Goal: Information Seeking & Learning: Understand process/instructions

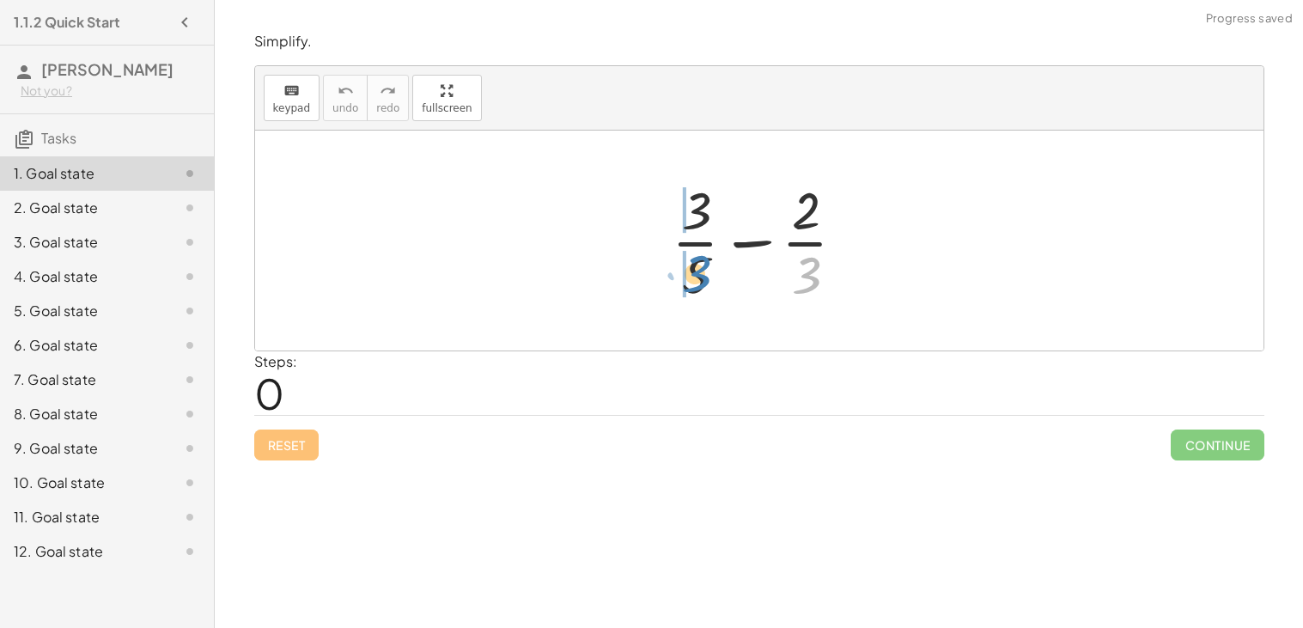
drag, startPoint x: 801, startPoint y: 280, endPoint x: 690, endPoint y: 276, distance: 111.7
click at [690, 276] on div at bounding box center [765, 240] width 205 height 132
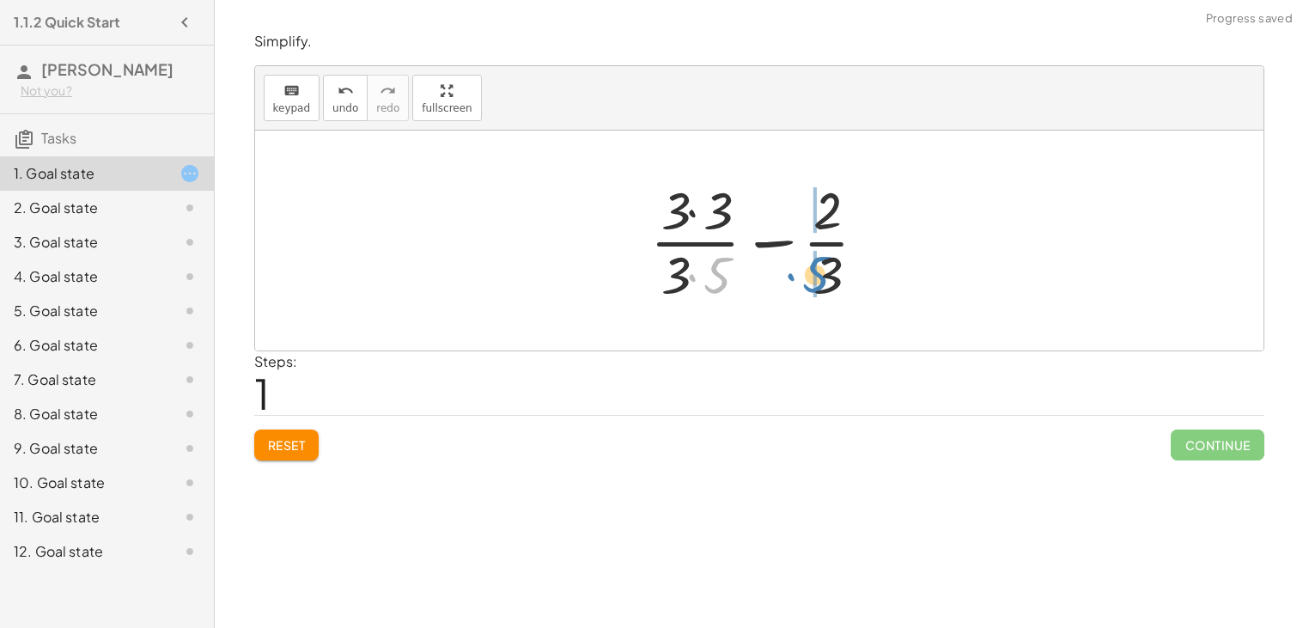
drag, startPoint x: 714, startPoint y: 275, endPoint x: 813, endPoint y: 274, distance: 99.6
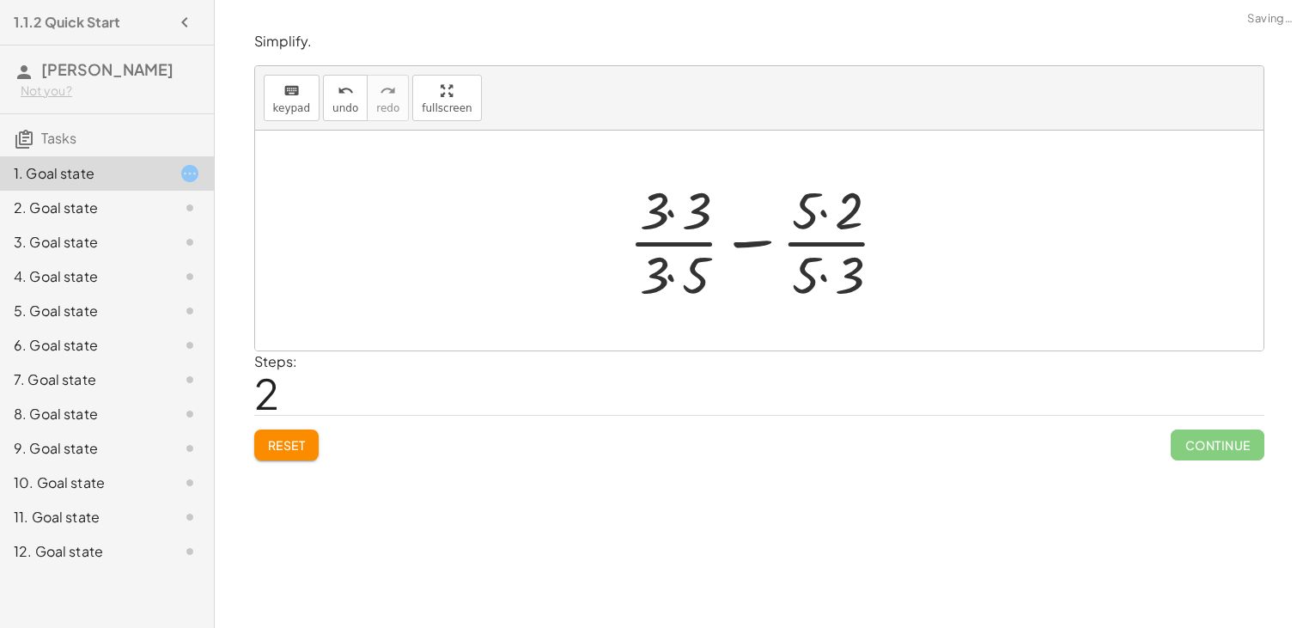
click at [814, 273] on div at bounding box center [765, 240] width 291 height 132
click at [822, 218] on div at bounding box center [765, 240] width 291 height 132
click at [825, 265] on div at bounding box center [765, 240] width 291 height 132
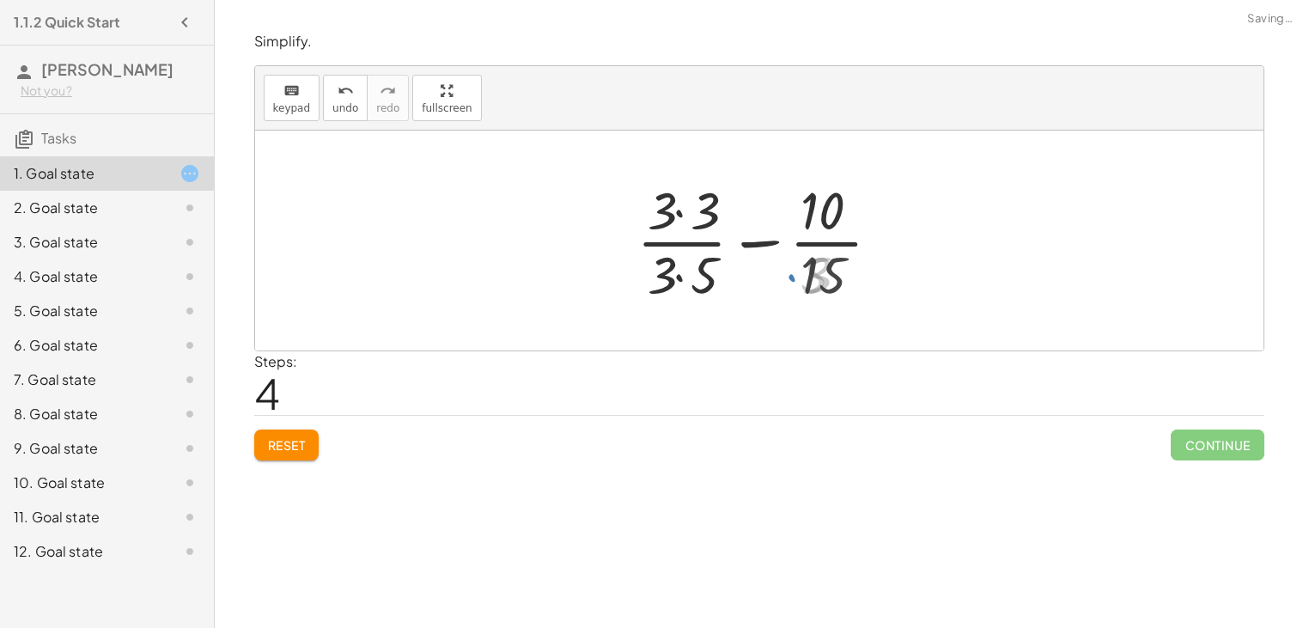
click at [692, 274] on div at bounding box center [766, 240] width 274 height 132
click at [681, 219] on div at bounding box center [766, 240] width 274 height 132
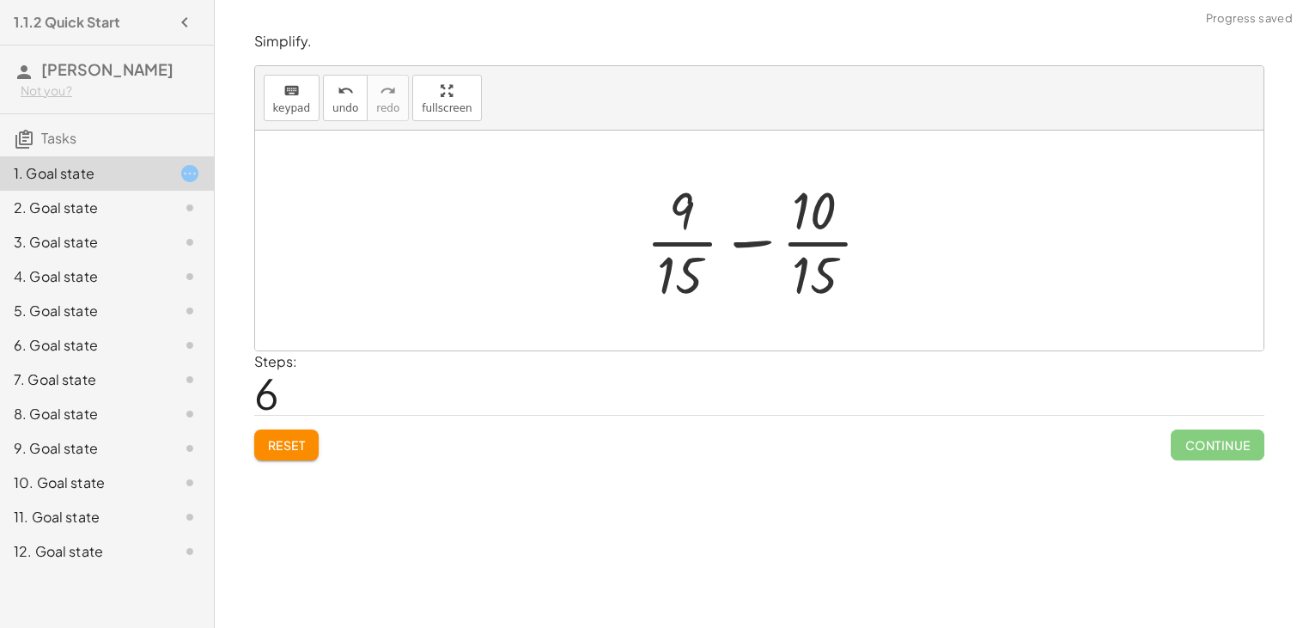
click at [751, 236] on div at bounding box center [765, 240] width 257 height 132
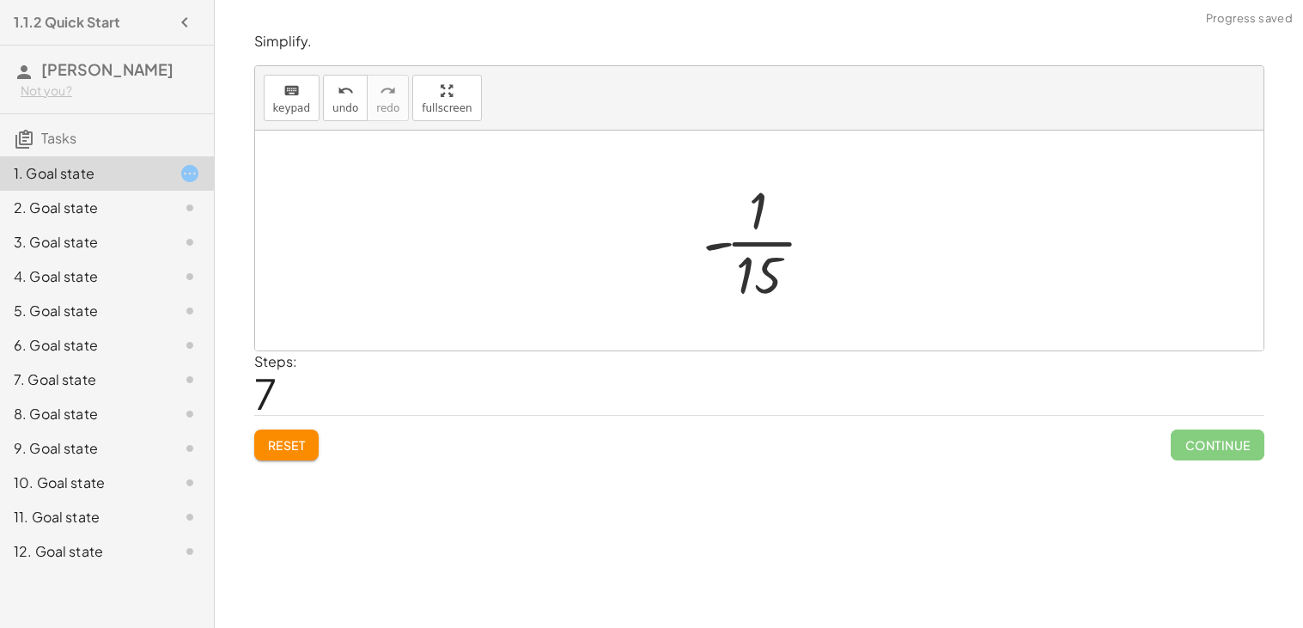
click at [763, 265] on div at bounding box center [766, 240] width 144 height 132
click at [745, 227] on div at bounding box center [766, 240] width 144 height 132
click at [731, 239] on div at bounding box center [766, 240] width 144 height 132
drag, startPoint x: 722, startPoint y: 243, endPoint x: 795, endPoint y: 267, distance: 76.9
click at [795, 267] on div at bounding box center [766, 240] width 144 height 132
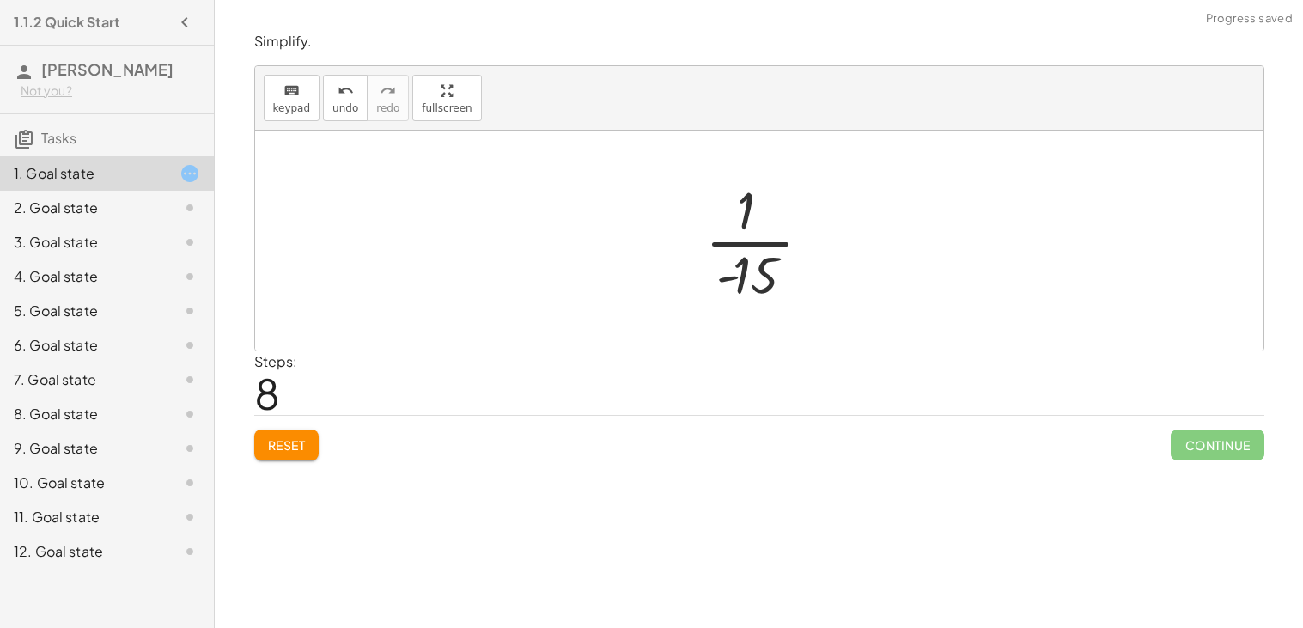
click at [752, 278] on div at bounding box center [766, 240] width 138 height 132
drag, startPoint x: 727, startPoint y: 277, endPoint x: 703, endPoint y: 244, distance: 41.2
click at [703, 244] on div at bounding box center [766, 240] width 138 height 132
drag, startPoint x: 750, startPoint y: 220, endPoint x: 758, endPoint y: 274, distance: 54.7
click at [767, 247] on div at bounding box center [766, 240] width 144 height 132
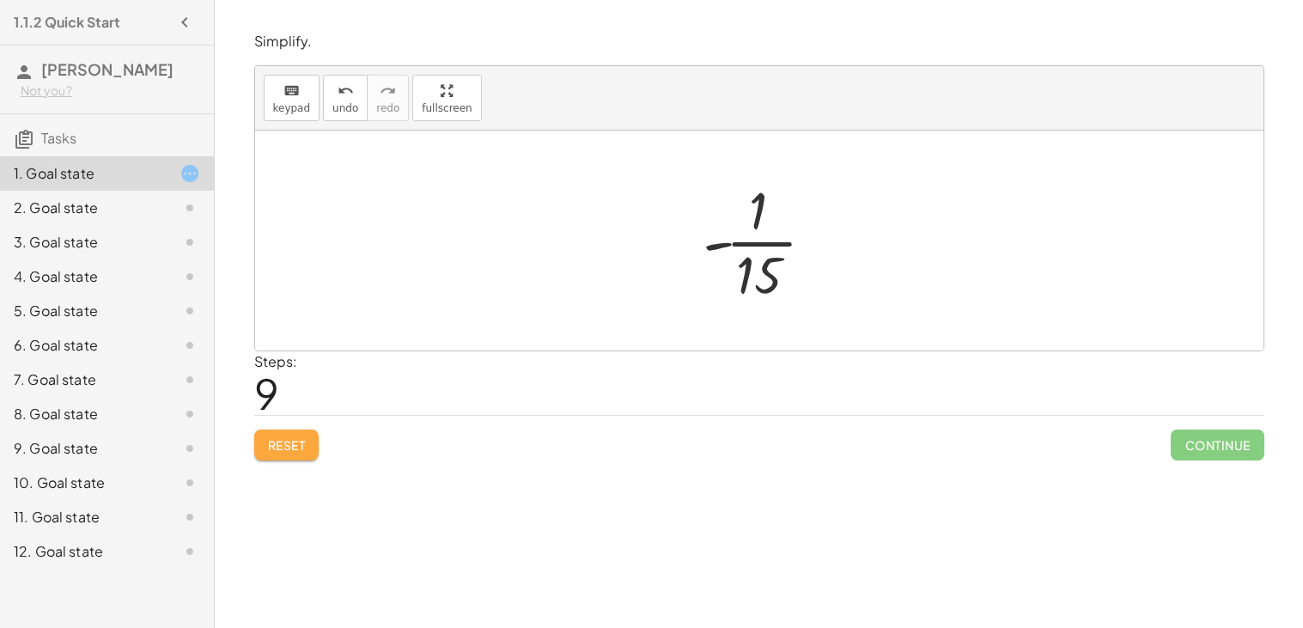
click at [293, 434] on button "Reset" at bounding box center [286, 444] width 65 height 31
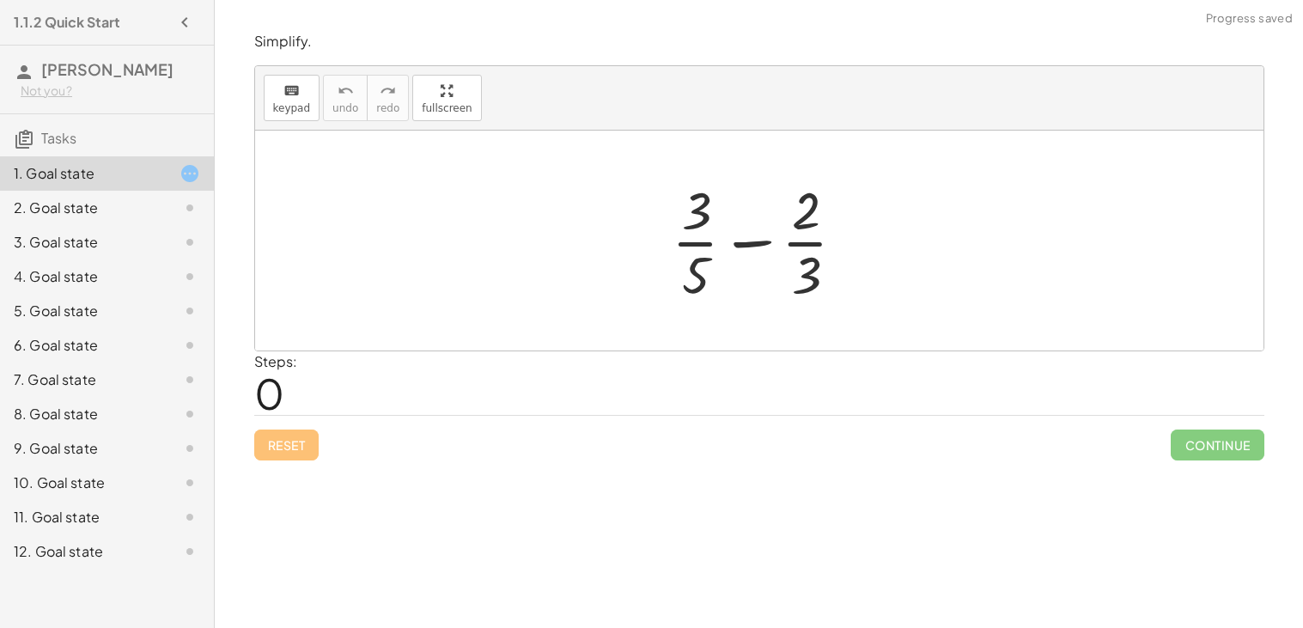
click at [758, 240] on div at bounding box center [765, 240] width 205 height 132
drag, startPoint x: 805, startPoint y: 269, endPoint x: 699, endPoint y: 265, distance: 105.7
click at [699, 265] on div at bounding box center [765, 240] width 205 height 132
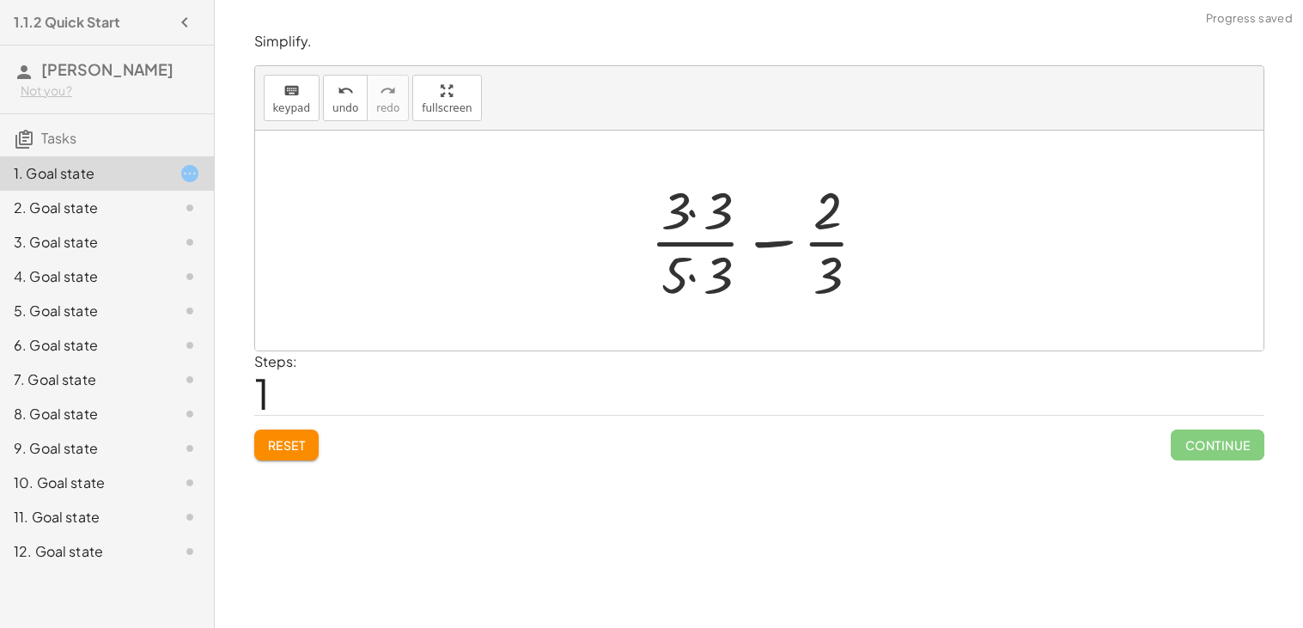
click at [699, 225] on div at bounding box center [766, 240] width 248 height 132
click at [697, 268] on div at bounding box center [766, 240] width 248 height 132
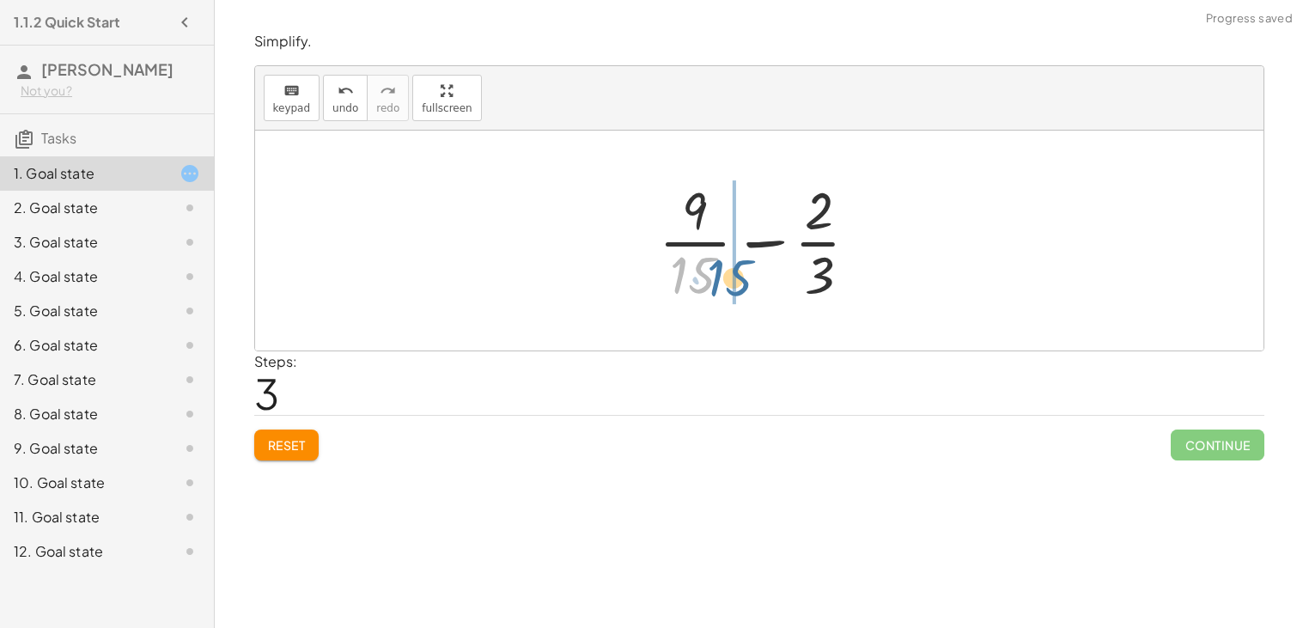
drag, startPoint x: 697, startPoint y: 271, endPoint x: 734, endPoint y: 273, distance: 37.8
click at [734, 273] on div at bounding box center [765, 240] width 231 height 132
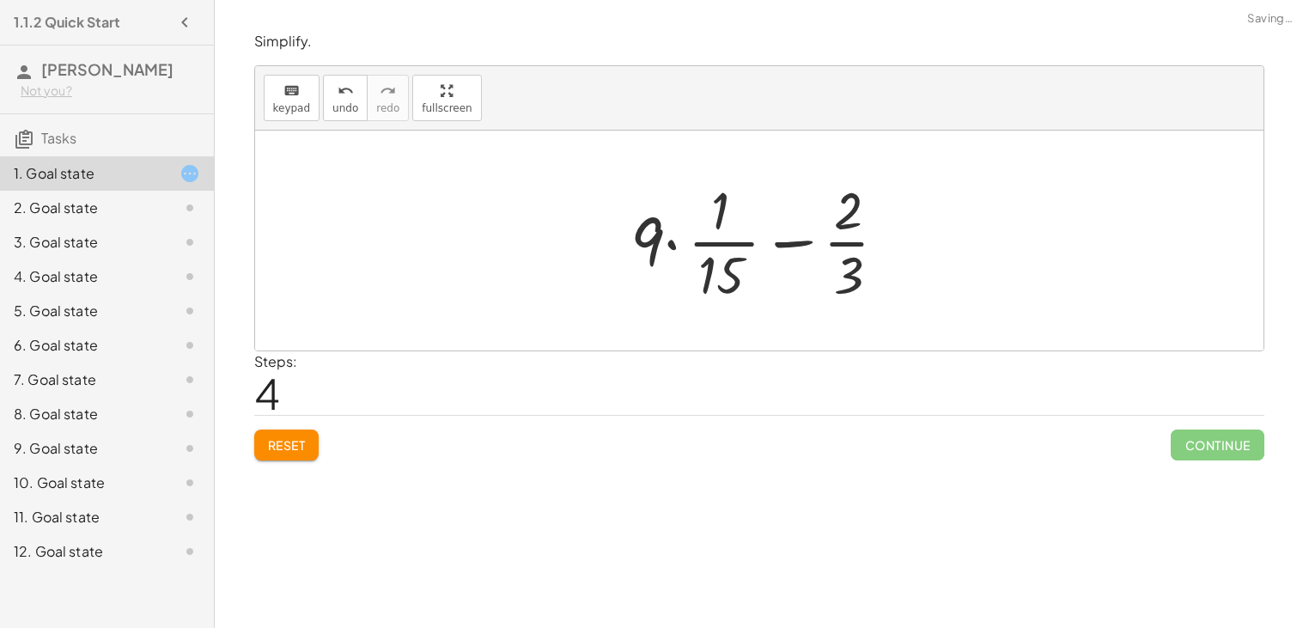
click at [270, 478] on div "Simplify. keyboard keypad undo undo redo redo fullscreen + · 3 · 5 − · 2 · 3 + …" at bounding box center [759, 314] width 1088 height 628
click at [289, 458] on button "Reset" at bounding box center [286, 444] width 65 height 31
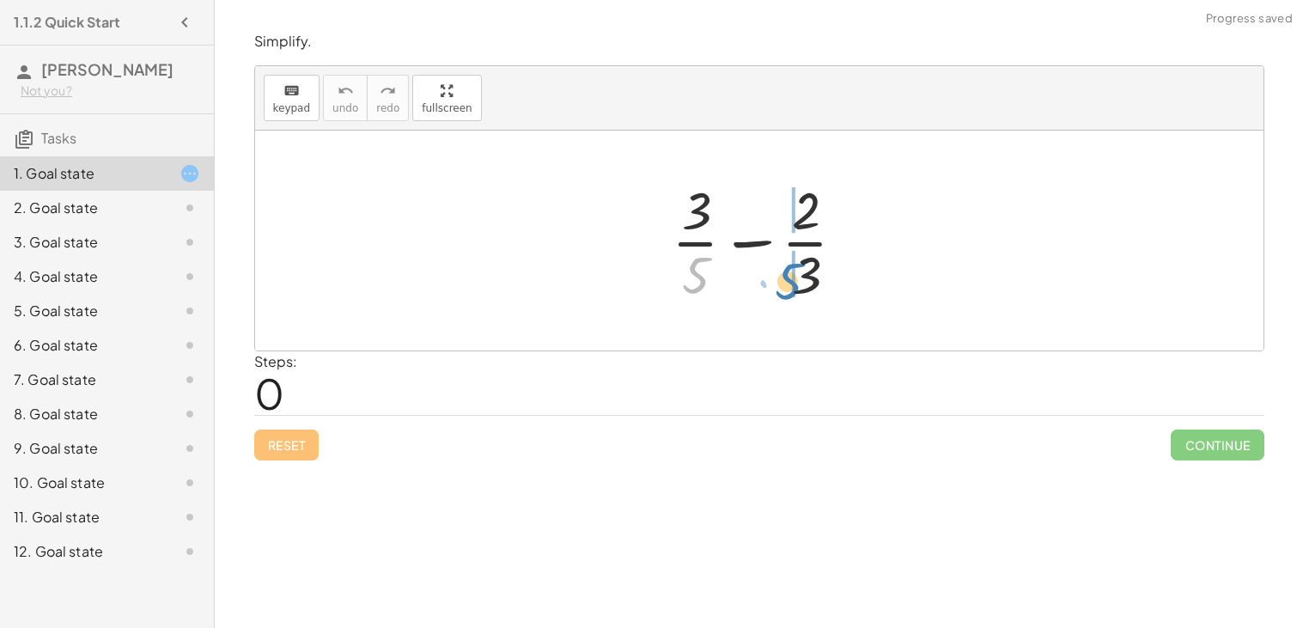
drag, startPoint x: 709, startPoint y: 275, endPoint x: 801, endPoint y: 280, distance: 92.9
click at [801, 280] on div at bounding box center [765, 240] width 205 height 132
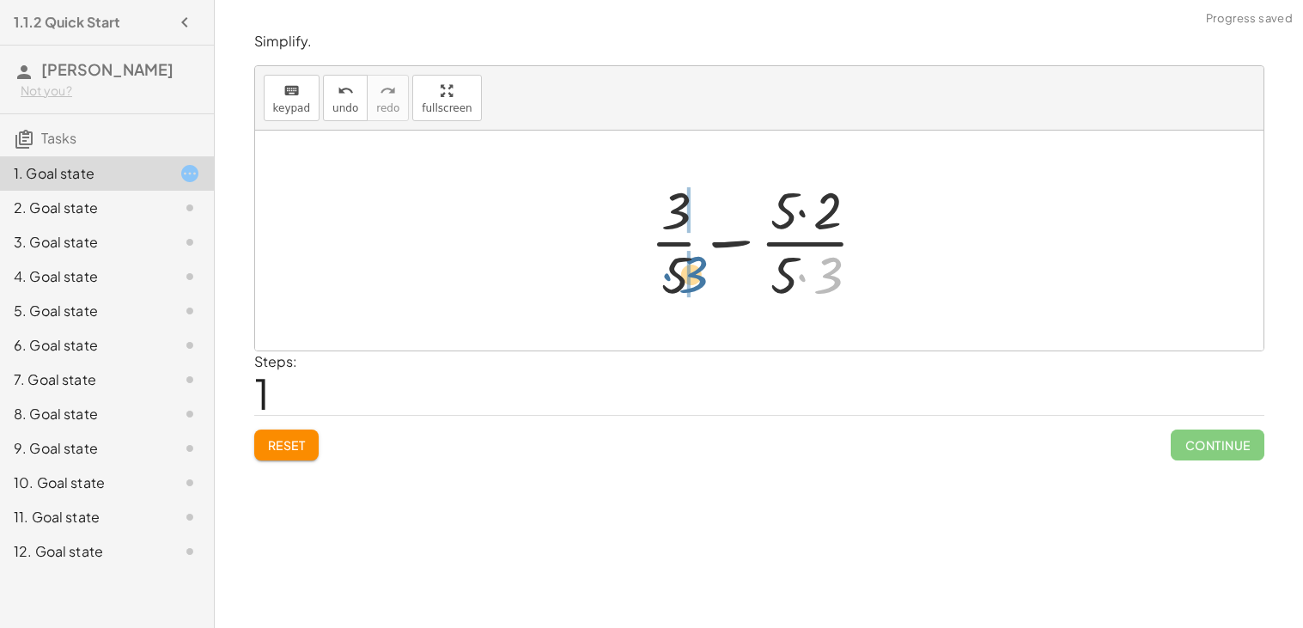
drag, startPoint x: 829, startPoint y: 275, endPoint x: 691, endPoint y: 274, distance: 137.4
click at [691, 274] on div at bounding box center [766, 240] width 248 height 132
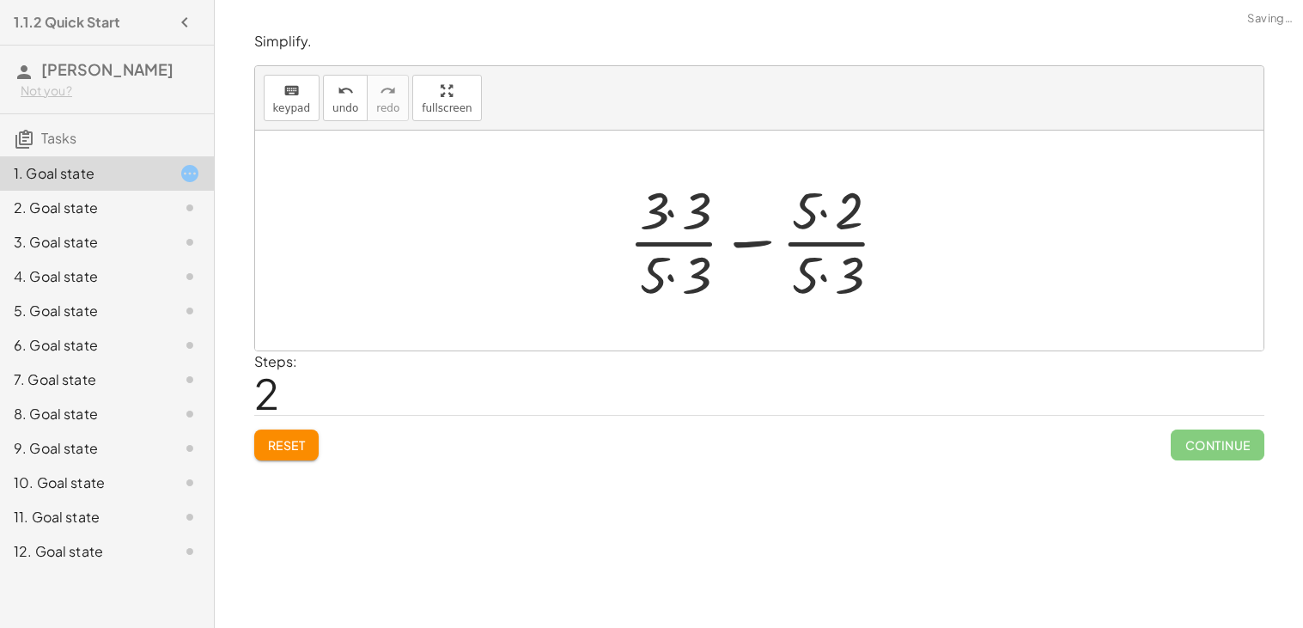
click at [673, 272] on div at bounding box center [765, 240] width 291 height 132
click at [675, 228] on div at bounding box center [765, 240] width 291 height 132
click at [809, 231] on div at bounding box center [765, 240] width 291 height 132
click at [827, 273] on div at bounding box center [765, 240] width 291 height 132
click at [819, 214] on div at bounding box center [765, 240] width 291 height 132
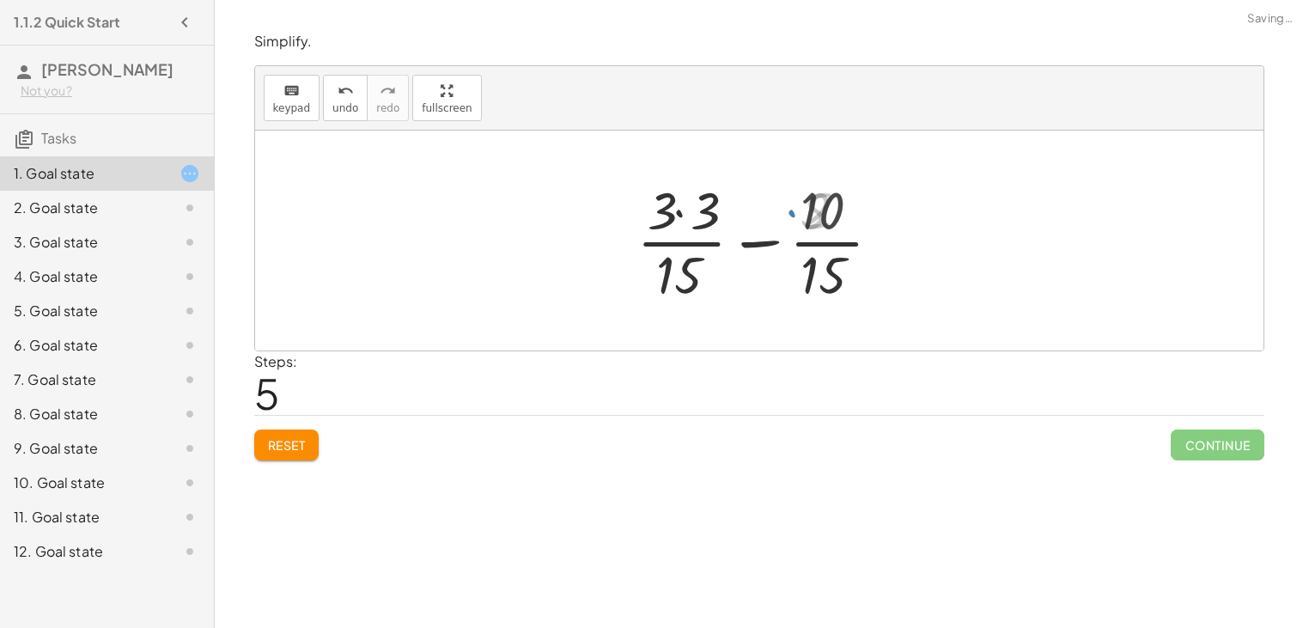
click at [705, 213] on div at bounding box center [766, 240] width 274 height 132
click at [765, 227] on div at bounding box center [765, 240] width 257 height 132
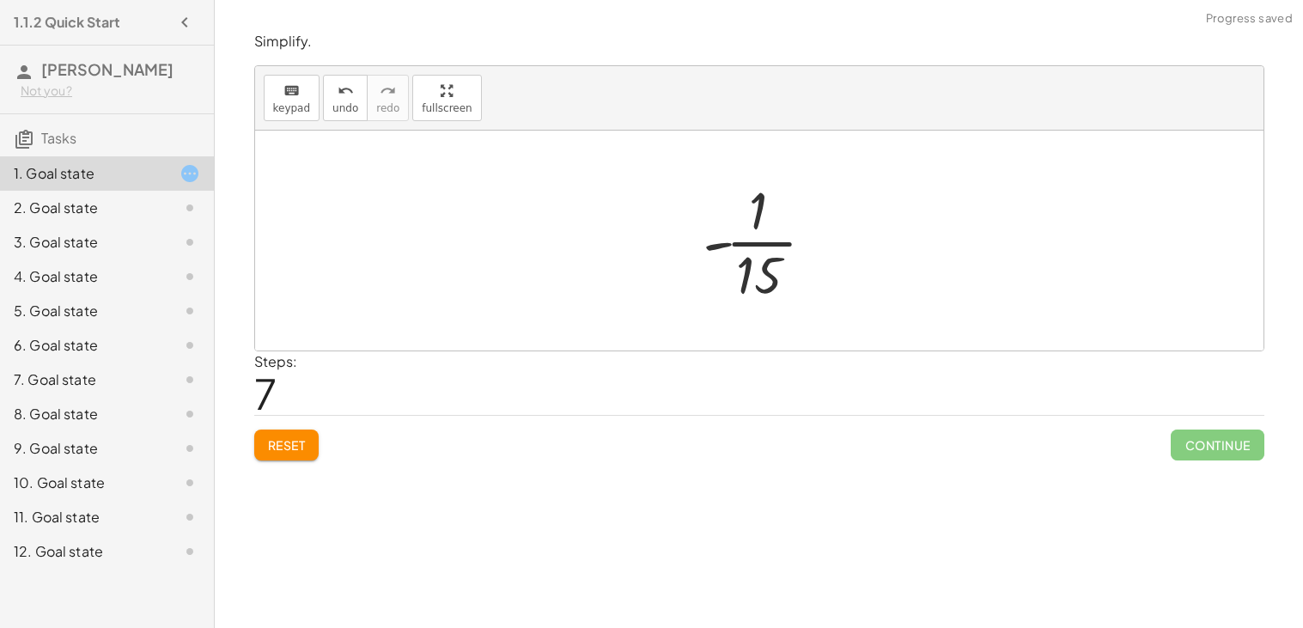
click at [763, 231] on div at bounding box center [766, 240] width 144 height 132
click at [764, 266] on div at bounding box center [766, 240] width 144 height 132
drag, startPoint x: 762, startPoint y: 253, endPoint x: 867, endPoint y: 263, distance: 105.2
click at [867, 263] on div "+ · 3 · 5 − · 2 · 3 + · 3 · 5 − · 5 · 2 · 5 · 3 + · 3 · 3 · 5 · 3 − · 5 · 2 · 5…" at bounding box center [759, 241] width 1008 height 220
click at [755, 245] on div at bounding box center [766, 240] width 144 height 132
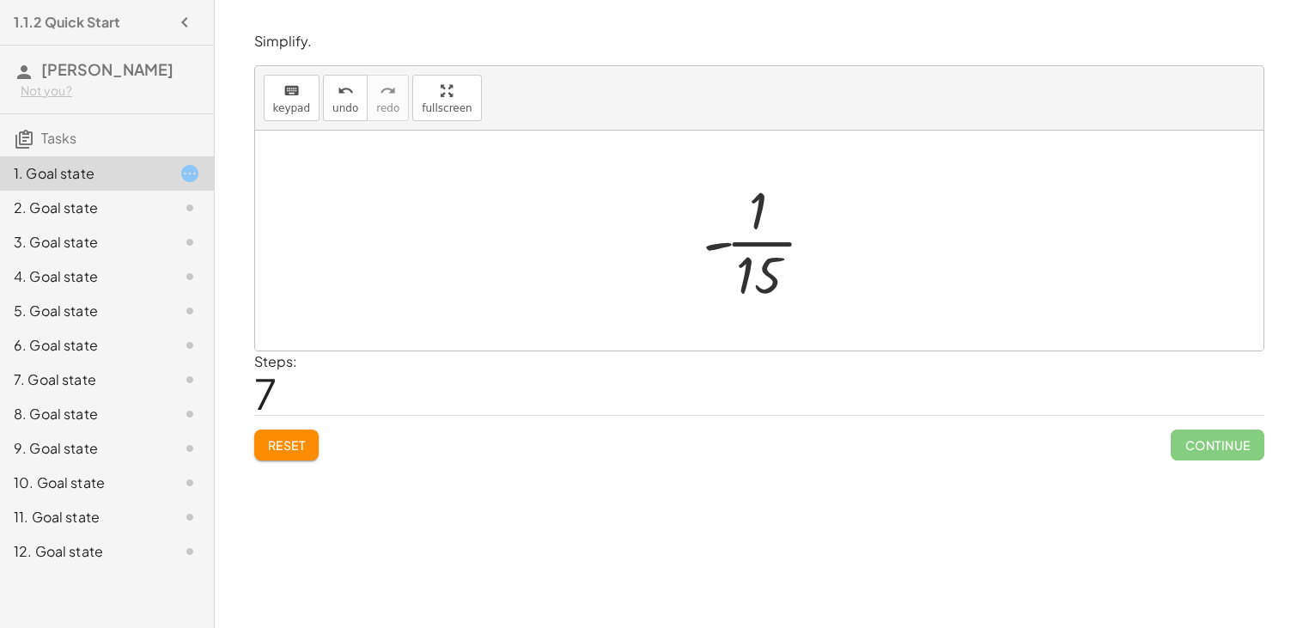
click at [188, 205] on icon at bounding box center [190, 208] width 21 height 21
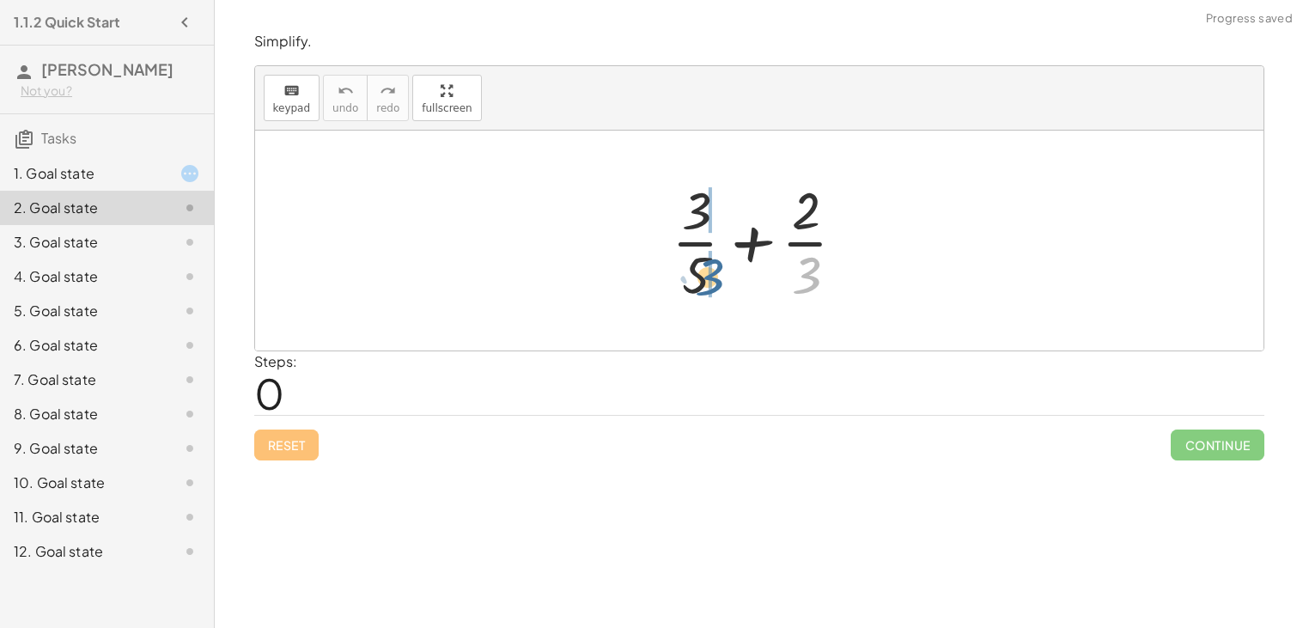
drag, startPoint x: 804, startPoint y: 262, endPoint x: 703, endPoint y: 263, distance: 101.4
click at [703, 263] on div at bounding box center [765, 240] width 205 height 132
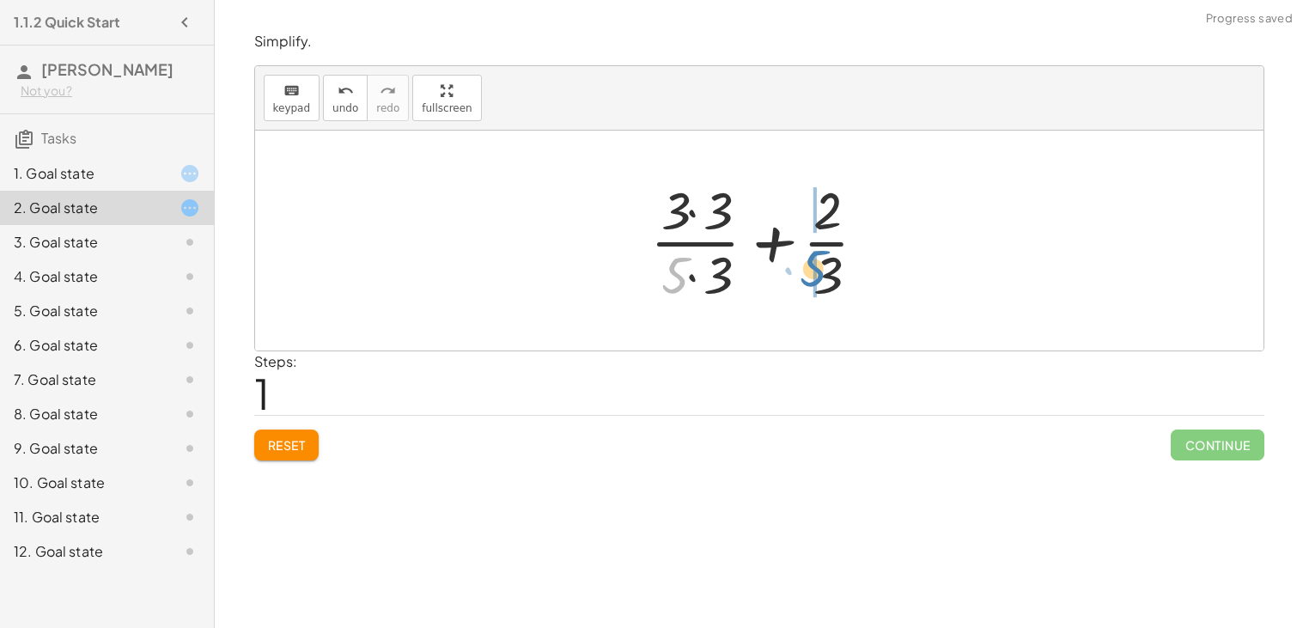
drag, startPoint x: 678, startPoint y: 269, endPoint x: 818, endPoint y: 262, distance: 140.2
click at [818, 262] on div at bounding box center [766, 240] width 248 height 132
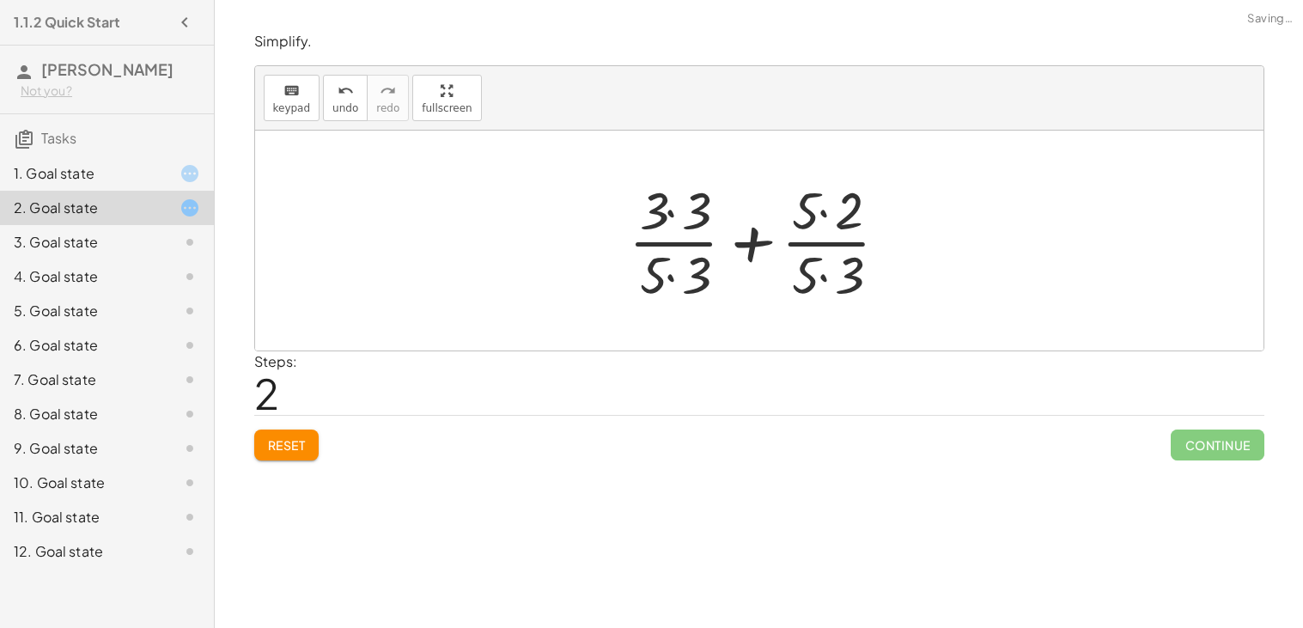
click at [827, 271] on div at bounding box center [765, 240] width 291 height 132
click at [819, 223] on div at bounding box center [765, 240] width 291 height 132
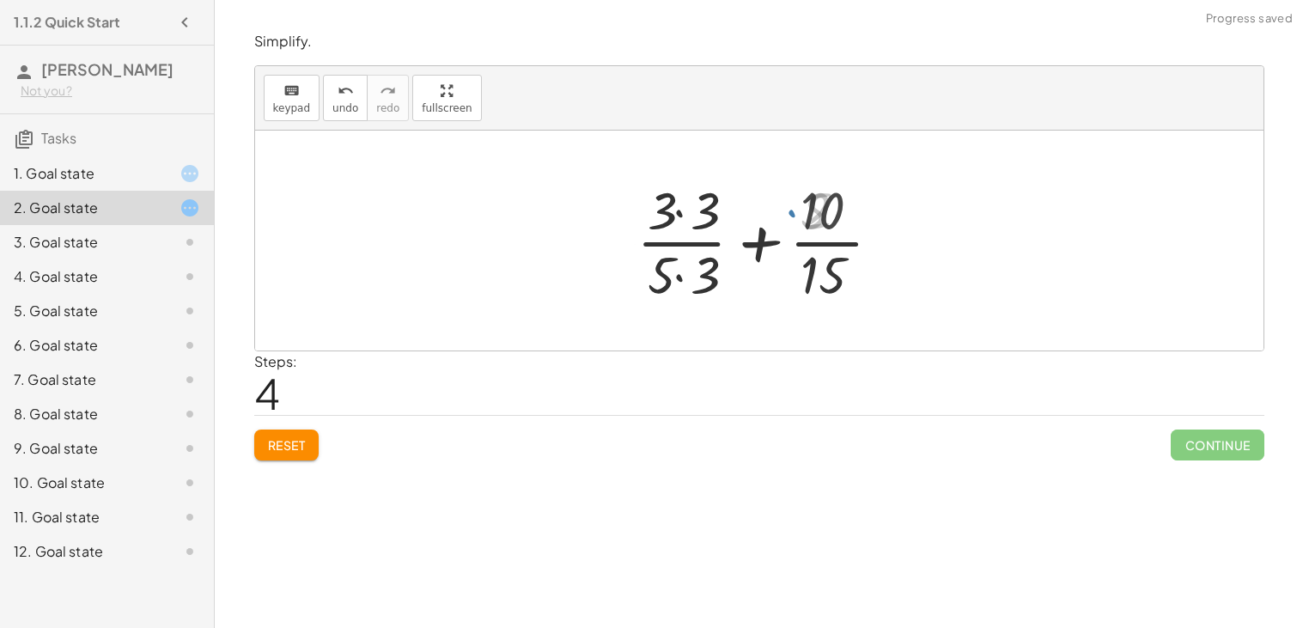
click at [671, 226] on div at bounding box center [766, 240] width 274 height 132
click at [688, 283] on div at bounding box center [766, 240] width 274 height 132
click at [676, 207] on div at bounding box center [766, 240] width 274 height 132
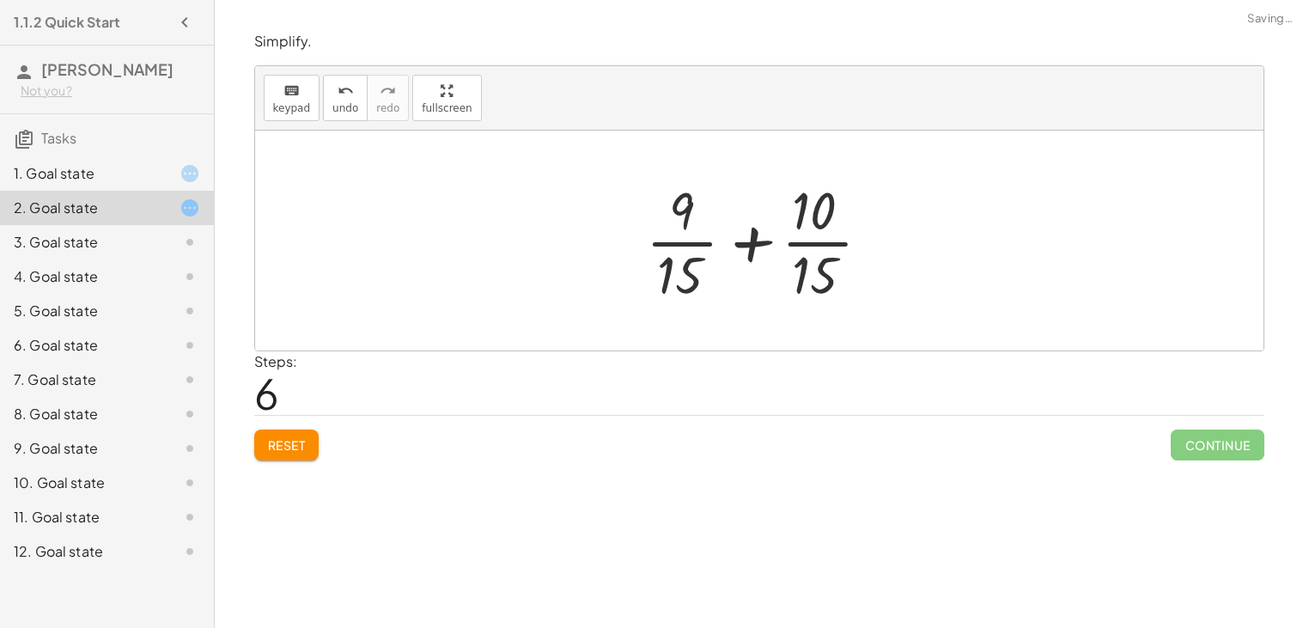
click at [775, 252] on div at bounding box center [765, 240] width 257 height 132
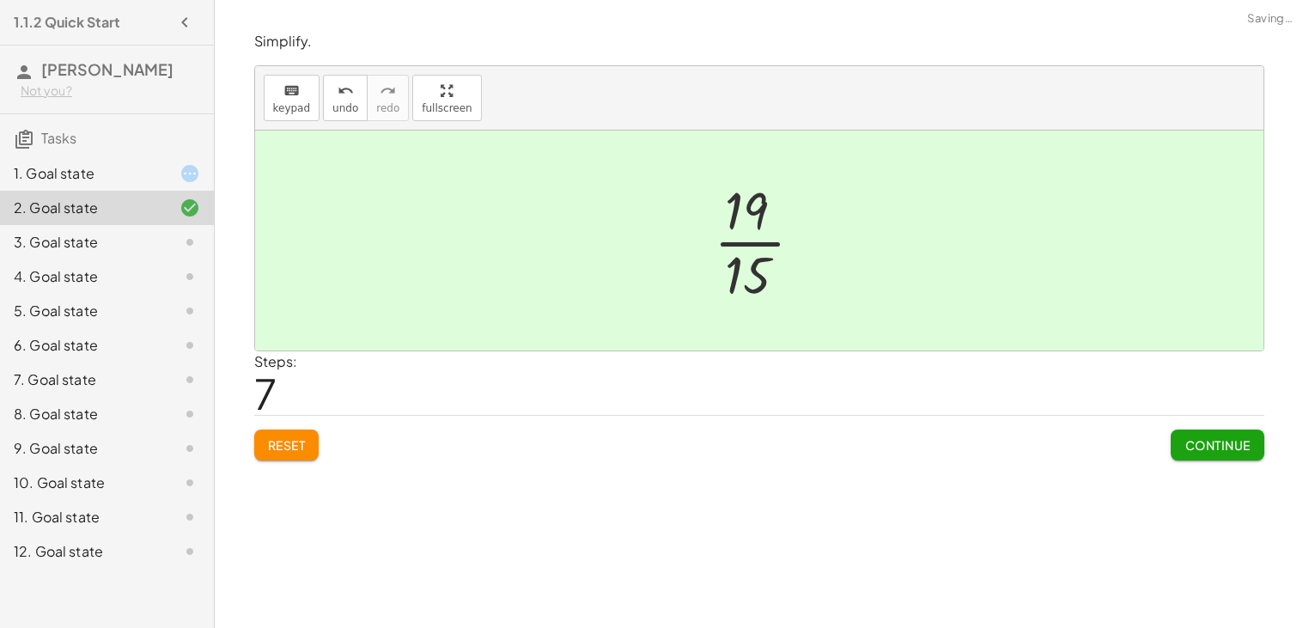
click at [1196, 434] on button "Continue" at bounding box center [1217, 444] width 93 height 31
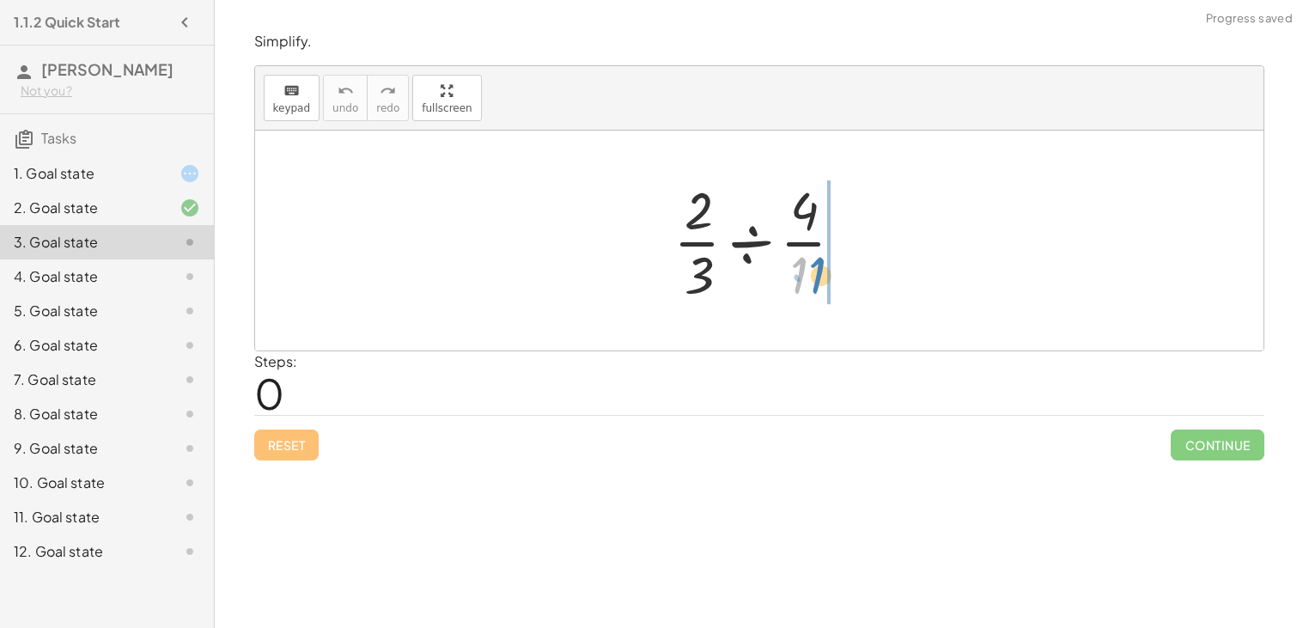
drag, startPoint x: 796, startPoint y: 261, endPoint x: 825, endPoint y: 260, distance: 29.2
click at [825, 260] on div at bounding box center [766, 240] width 202 height 132
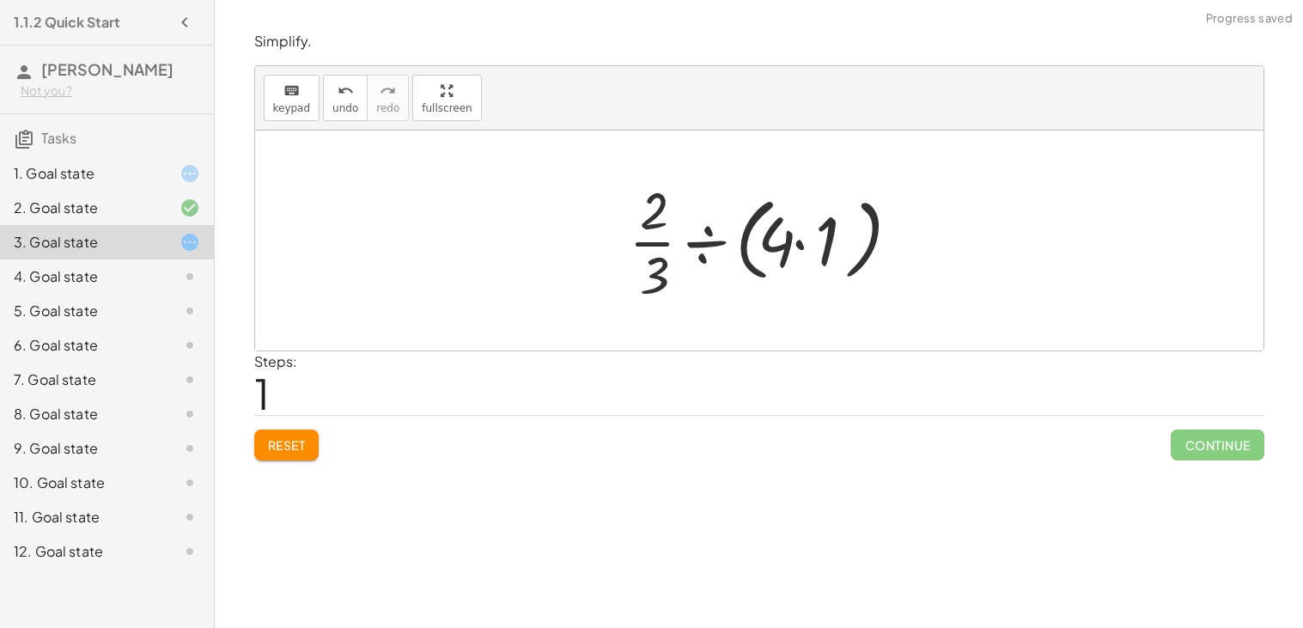
click at [305, 442] on span "Reset" at bounding box center [287, 444] width 38 height 15
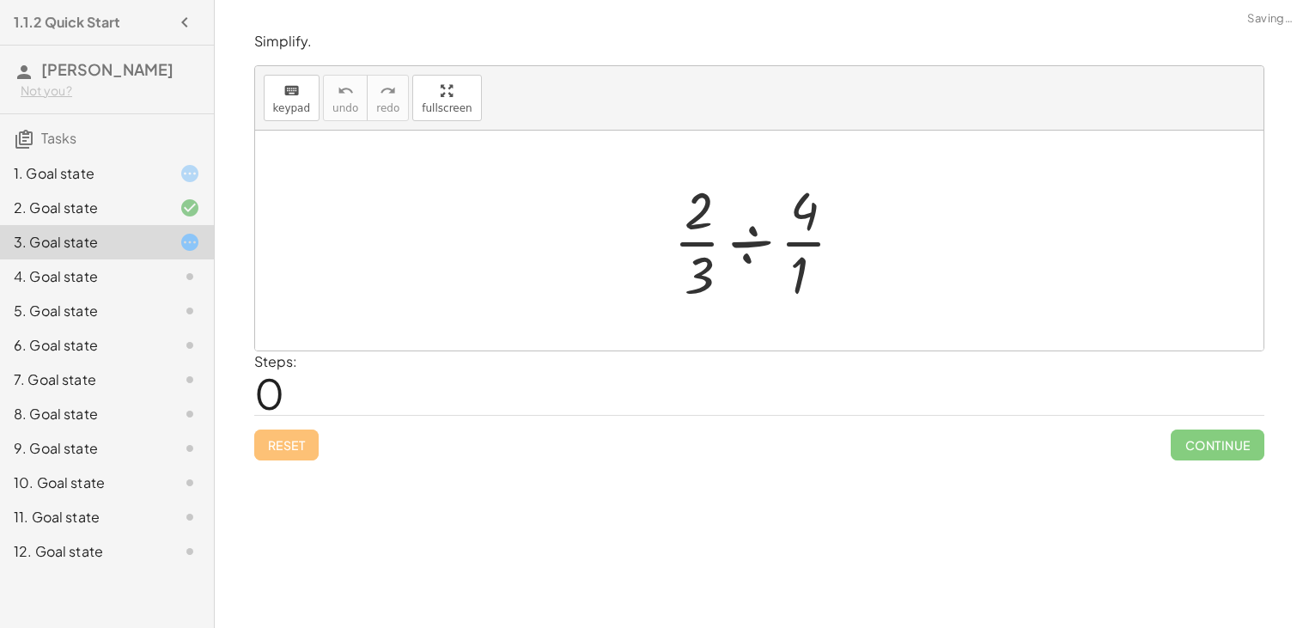
click at [752, 242] on div at bounding box center [766, 240] width 202 height 132
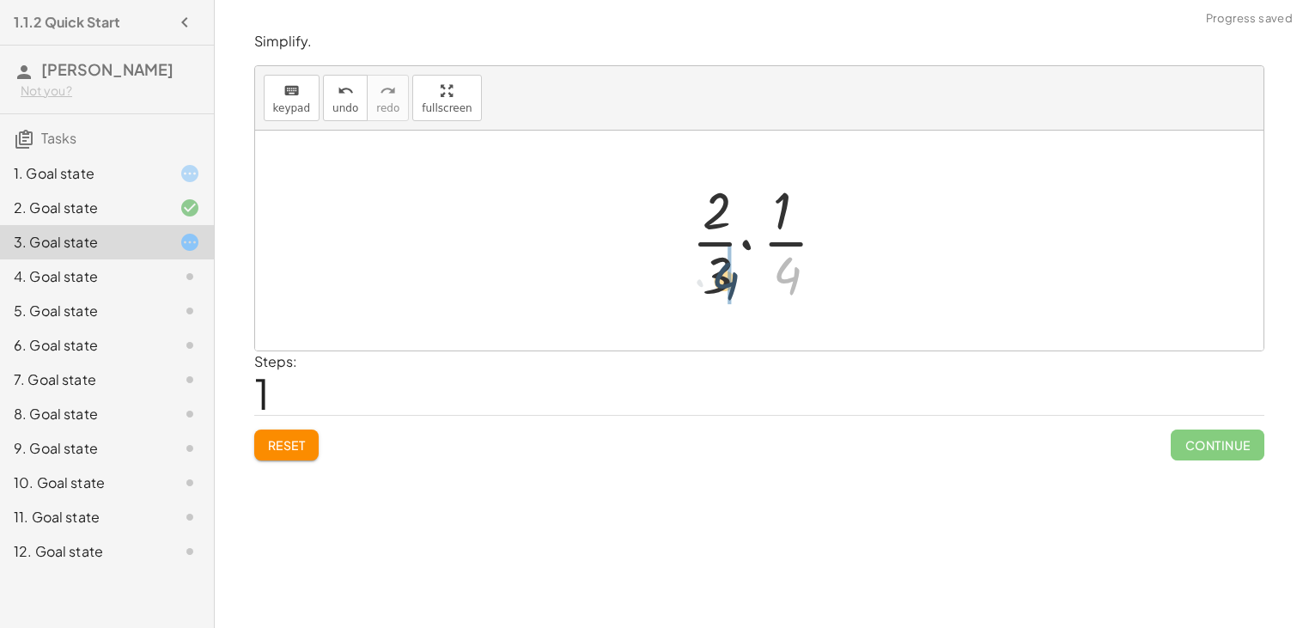
drag, startPoint x: 786, startPoint y: 266, endPoint x: 721, endPoint y: 269, distance: 64.5
click at [721, 269] on div at bounding box center [766, 240] width 167 height 132
click at [741, 273] on div at bounding box center [766, 240] width 138 height 132
click at [753, 270] on div at bounding box center [766, 240] width 138 height 132
click at [748, 240] on div at bounding box center [765, 240] width 121 height 132
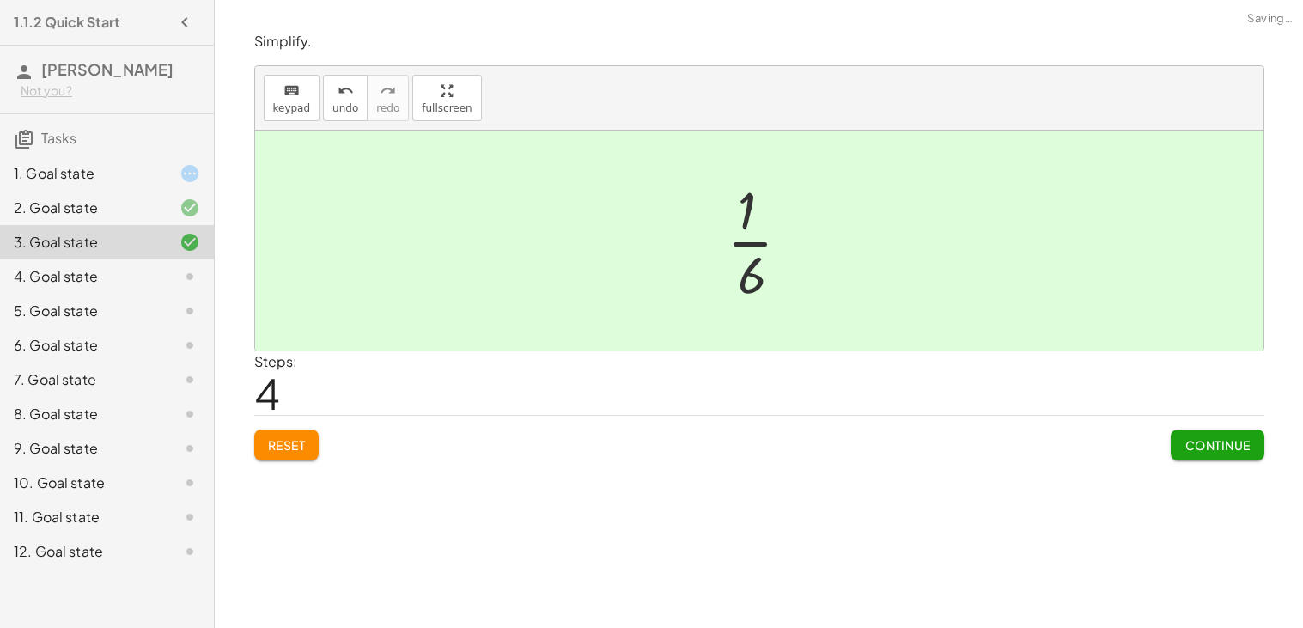
click at [739, 246] on div at bounding box center [765, 240] width 95 height 132
click at [1193, 439] on span "Continue" at bounding box center [1216, 444] width 65 height 15
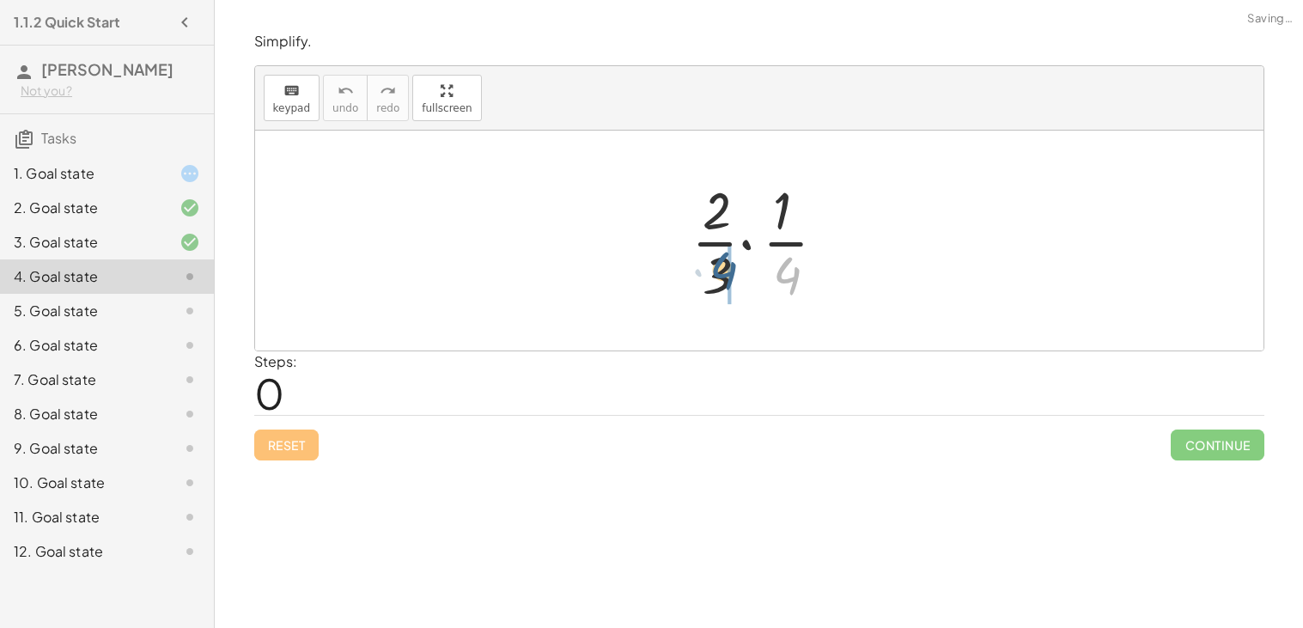
drag, startPoint x: 782, startPoint y: 282, endPoint x: 716, endPoint y: 277, distance: 65.5
click at [716, 277] on div at bounding box center [766, 240] width 167 height 132
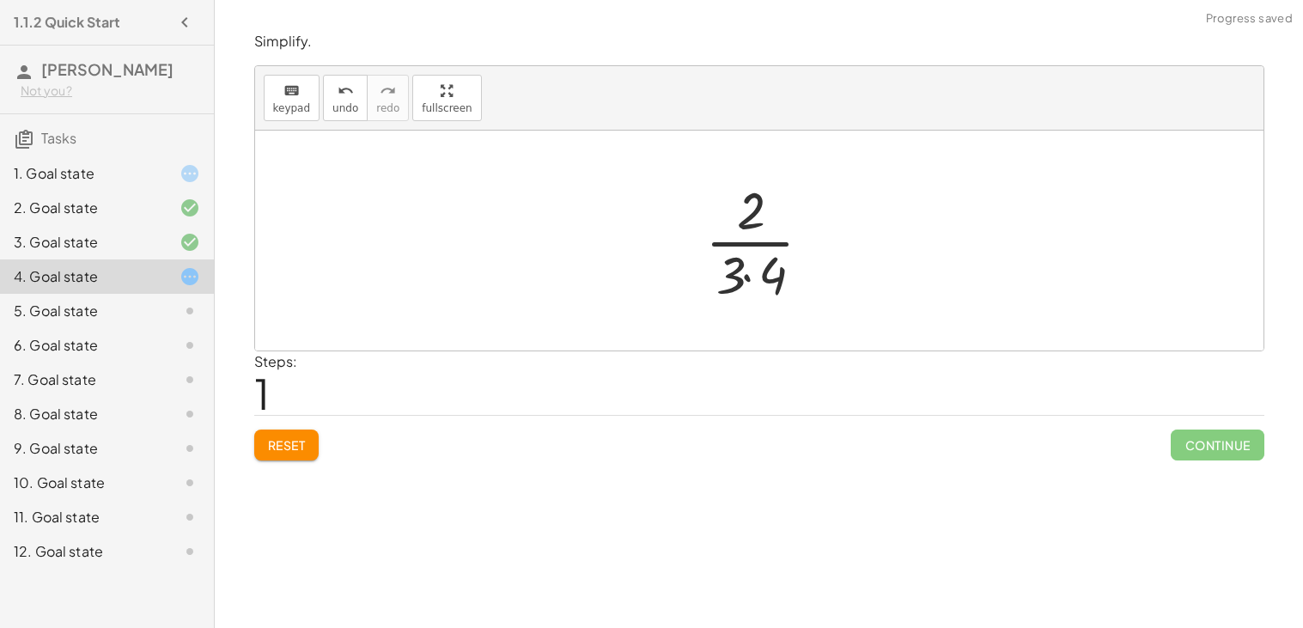
click at [739, 272] on div at bounding box center [766, 240] width 138 height 132
click at [748, 276] on div at bounding box center [766, 240] width 138 height 132
click at [749, 242] on div at bounding box center [765, 240] width 121 height 132
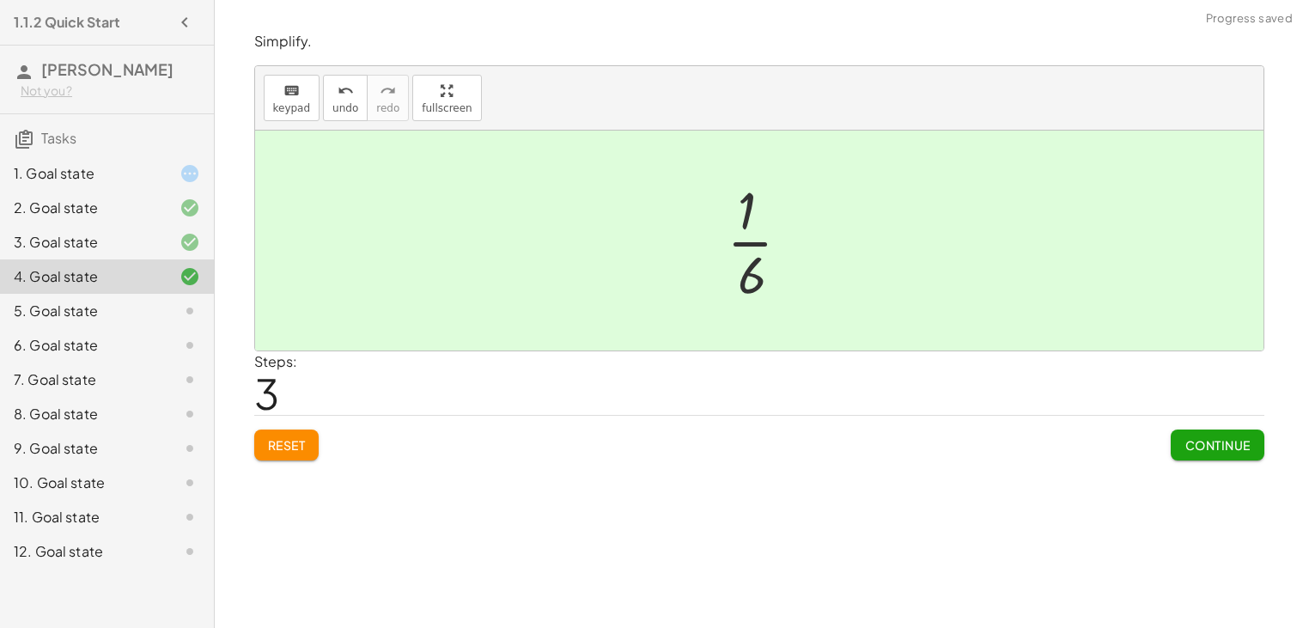
click at [1223, 456] on button "Continue" at bounding box center [1217, 444] width 93 height 31
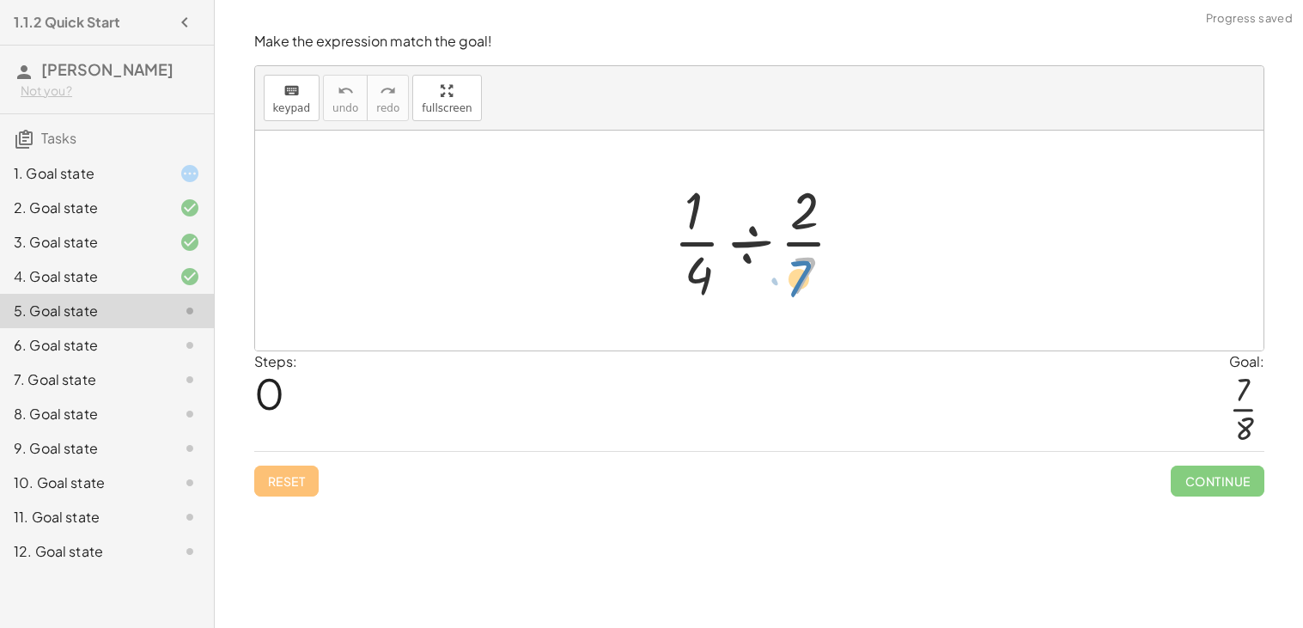
click at [804, 277] on div at bounding box center [766, 240] width 202 height 132
click at [754, 249] on div at bounding box center [766, 240] width 202 height 132
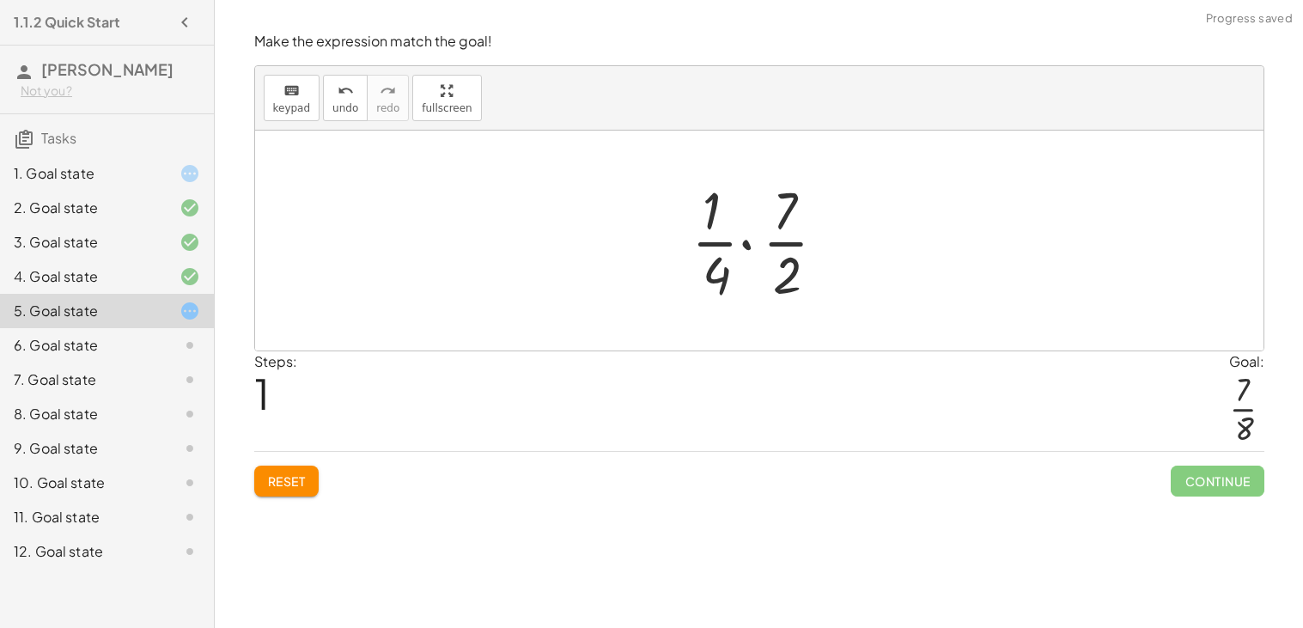
click at [752, 252] on div at bounding box center [766, 240] width 167 height 132
click at [752, 253] on div at bounding box center [766, 240] width 138 height 132
click at [752, 281] on div at bounding box center [766, 240] width 138 height 132
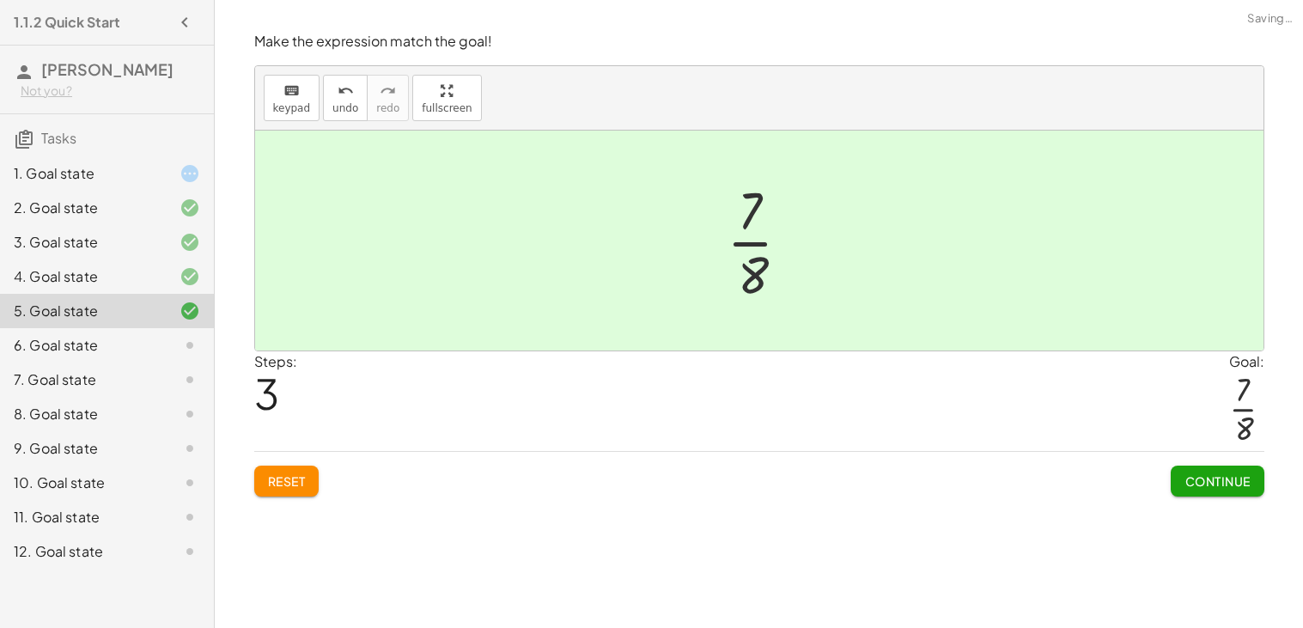
click at [749, 251] on div at bounding box center [765, 240] width 95 height 132
click at [1248, 466] on div "Continue" at bounding box center [1217, 474] width 93 height 45
click at [1245, 477] on span "Continue" at bounding box center [1216, 480] width 65 height 15
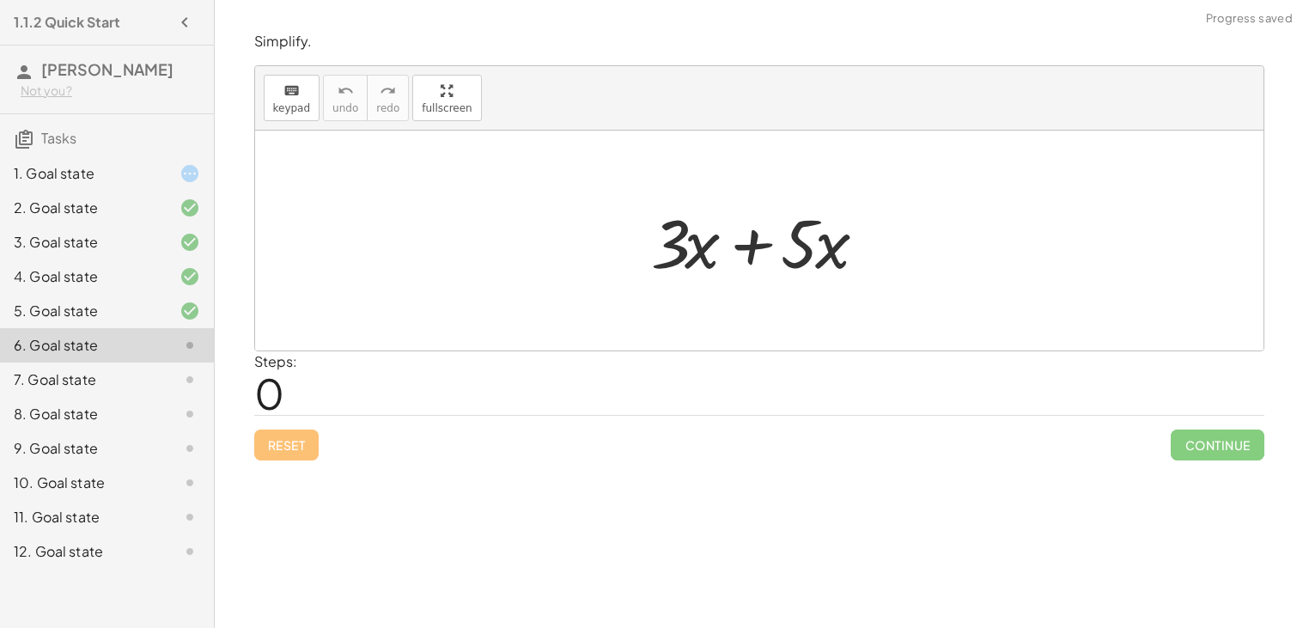
click at [735, 245] on div at bounding box center [765, 241] width 246 height 88
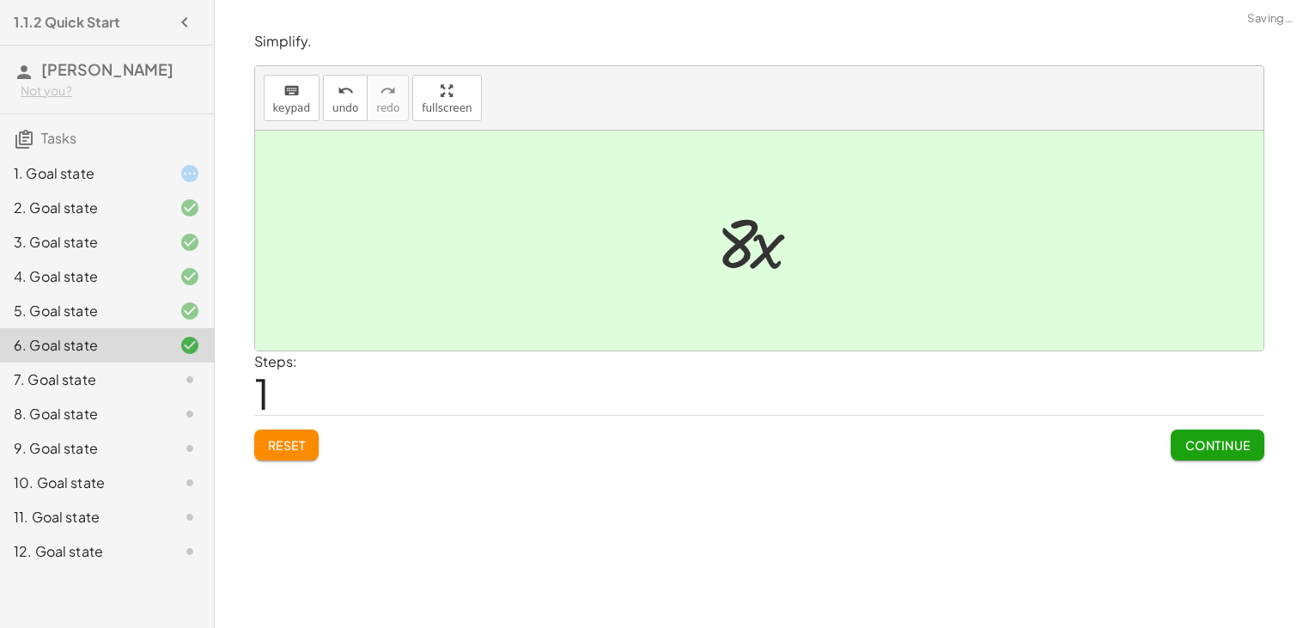
click at [1231, 443] on span "Continue" at bounding box center [1216, 444] width 65 height 15
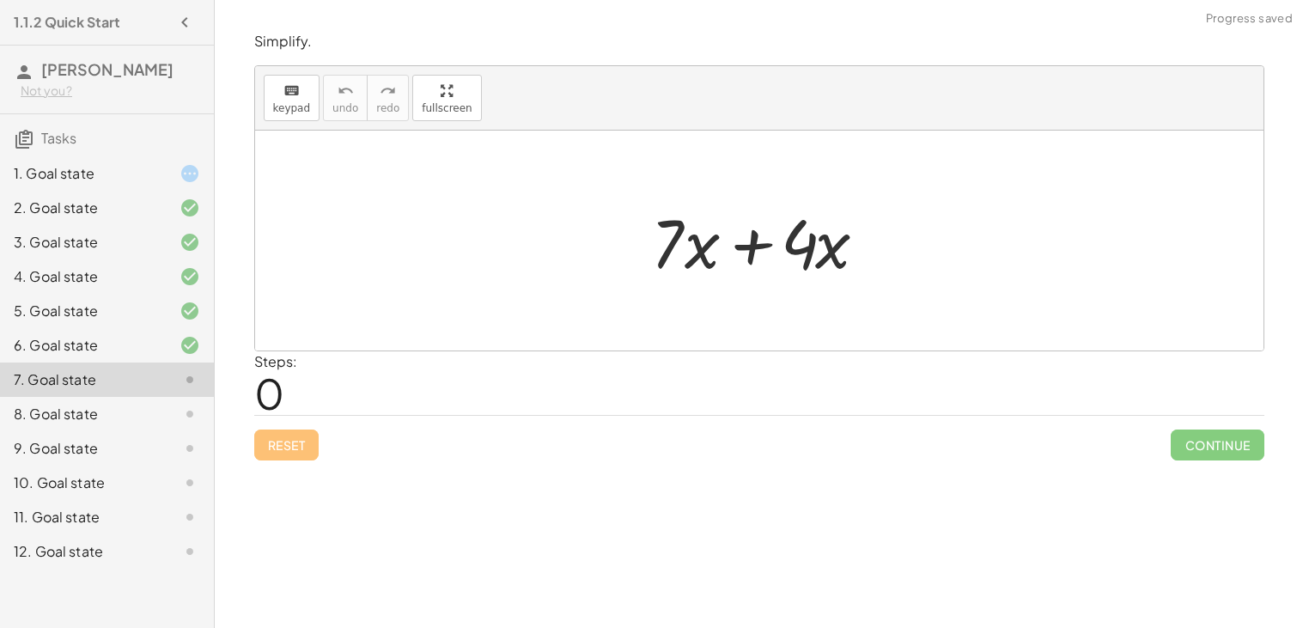
click at [742, 239] on div at bounding box center [765, 241] width 246 height 88
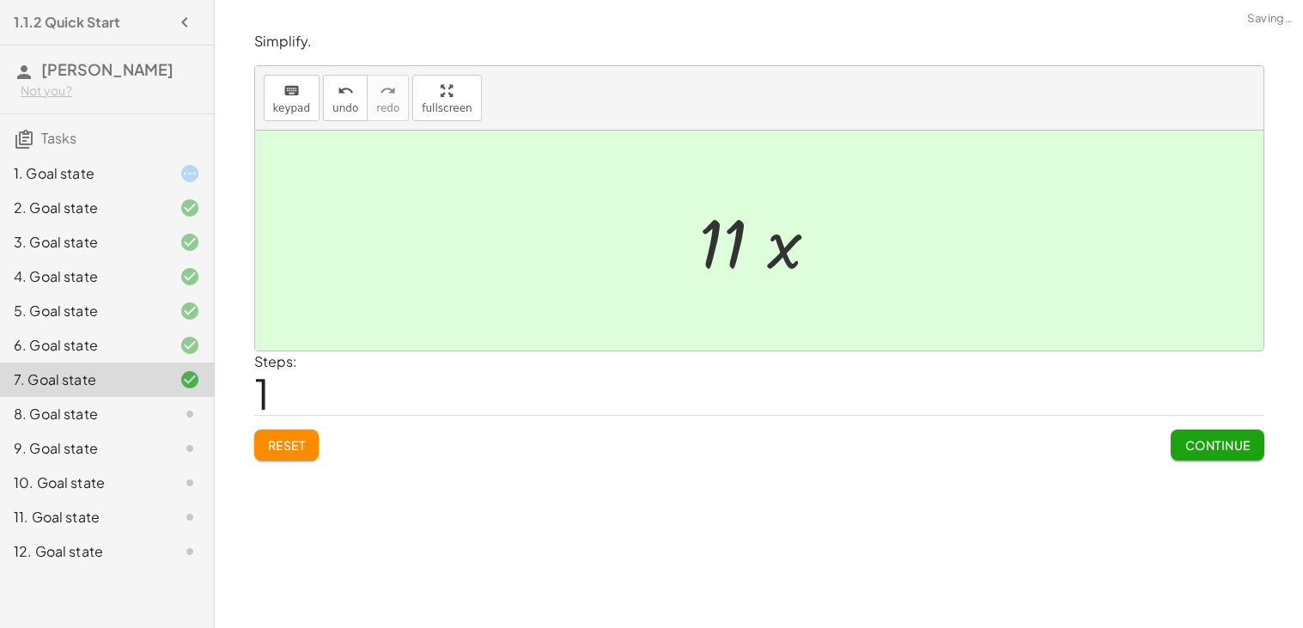
click at [1243, 438] on span "Continue" at bounding box center [1216, 444] width 65 height 15
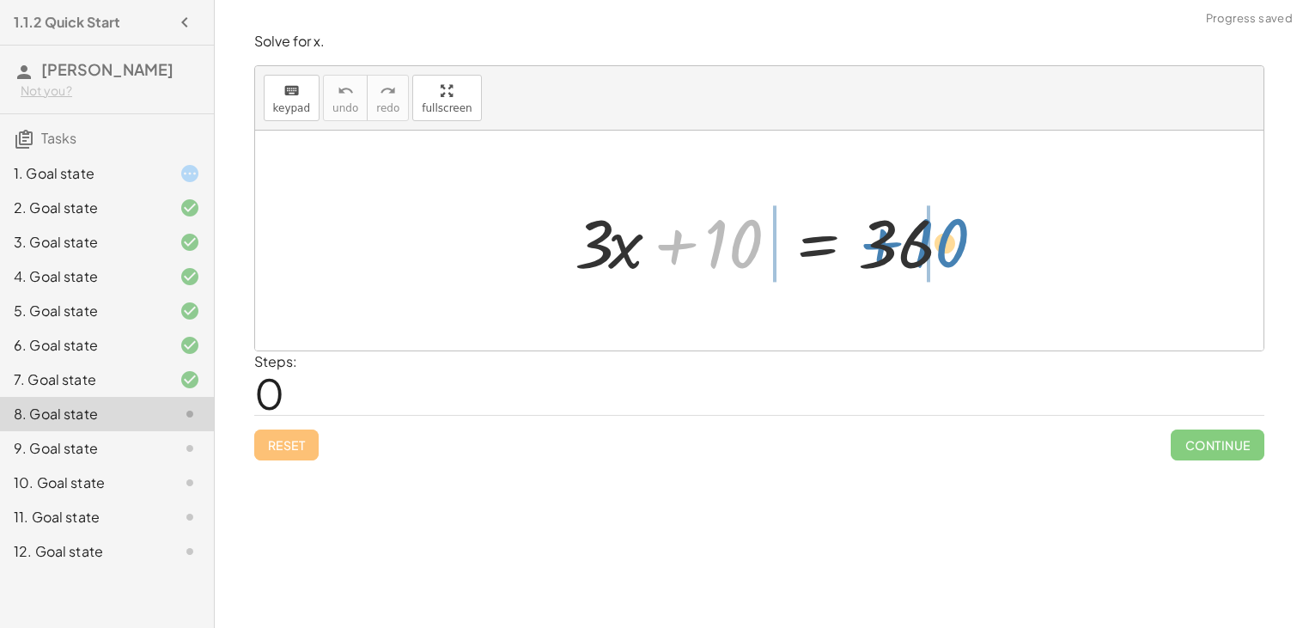
drag, startPoint x: 725, startPoint y: 262, endPoint x: 931, endPoint y: 261, distance: 206.1
click at [931, 261] on div at bounding box center [765, 241] width 399 height 88
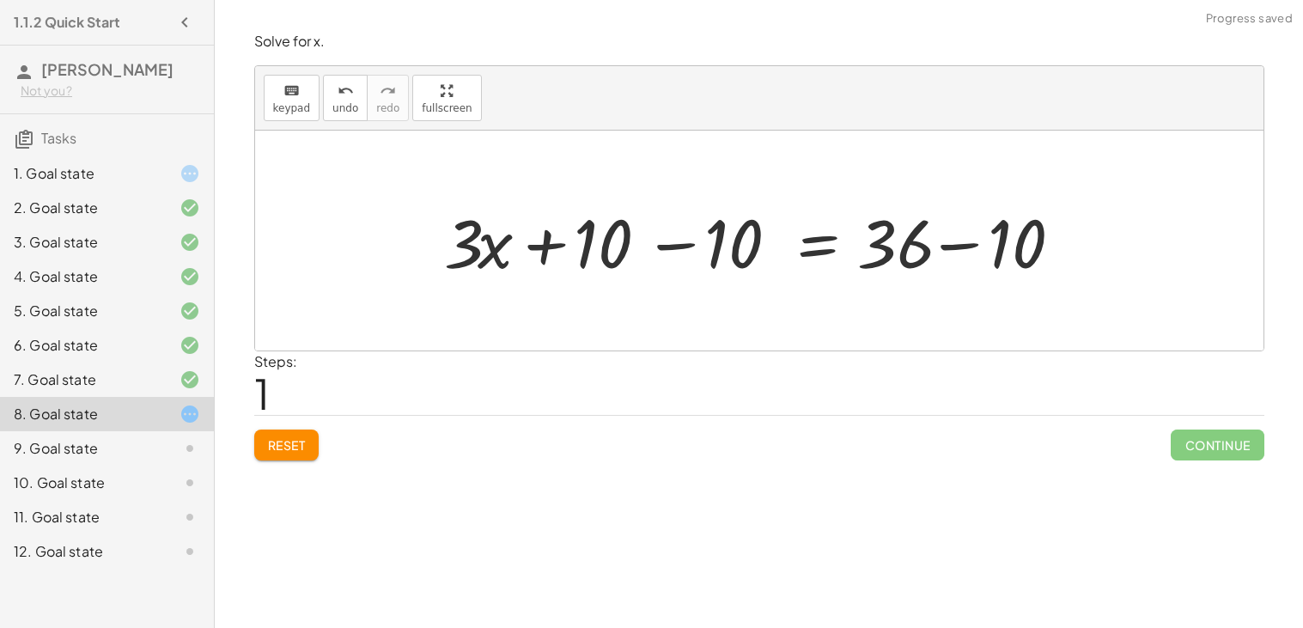
click at [953, 243] on div at bounding box center [765, 241] width 660 height 88
click at [691, 240] on div at bounding box center [700, 241] width 530 height 88
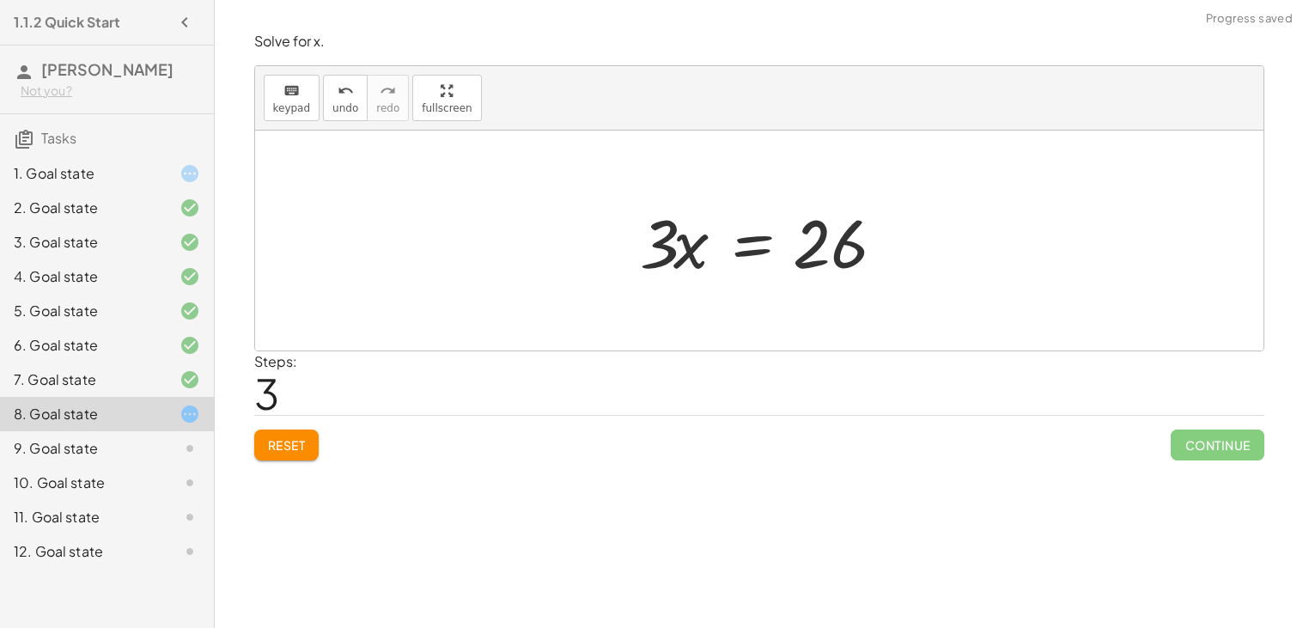
click at [742, 249] on div at bounding box center [765, 241] width 269 height 88
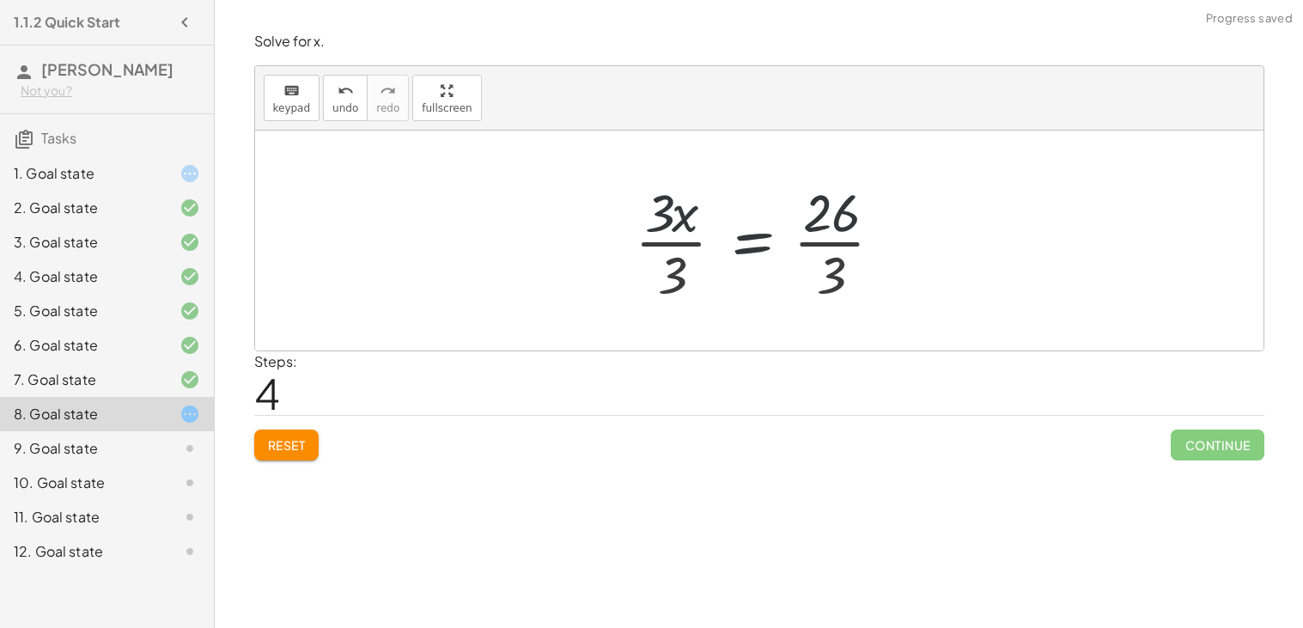
click at [826, 257] on div at bounding box center [765, 240] width 279 height 132
click at [677, 246] on div at bounding box center [765, 240] width 279 height 132
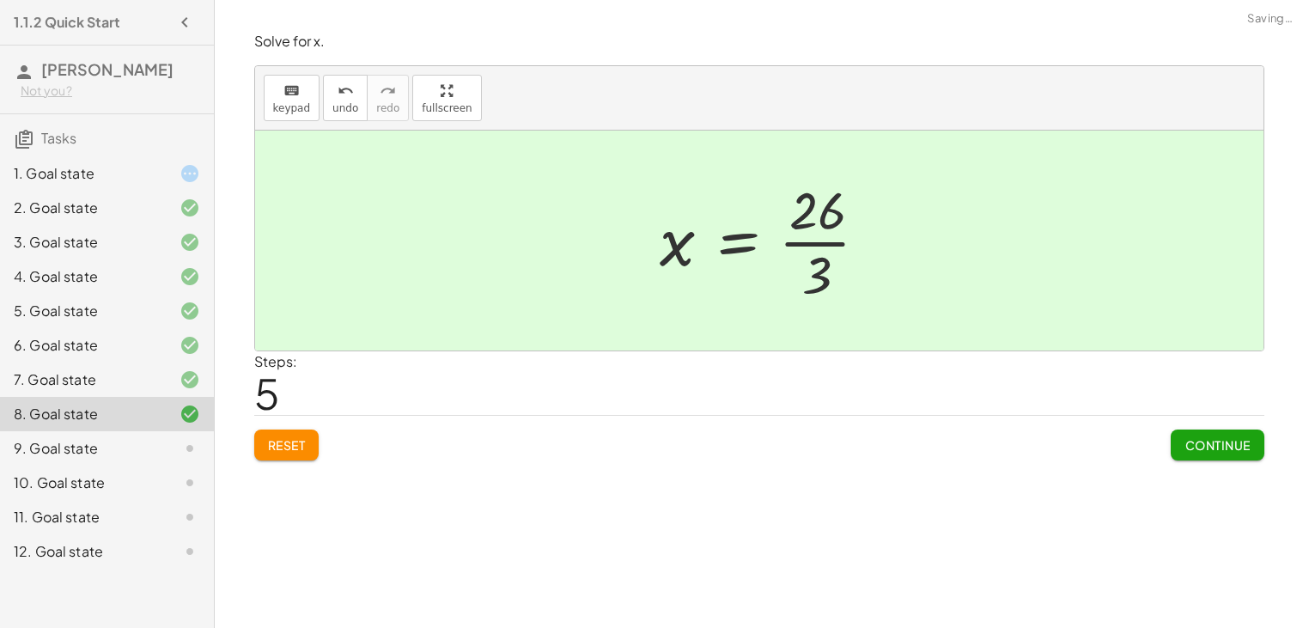
click at [815, 234] on div at bounding box center [771, 240] width 240 height 132
click at [1255, 449] on button "Continue" at bounding box center [1217, 444] width 93 height 31
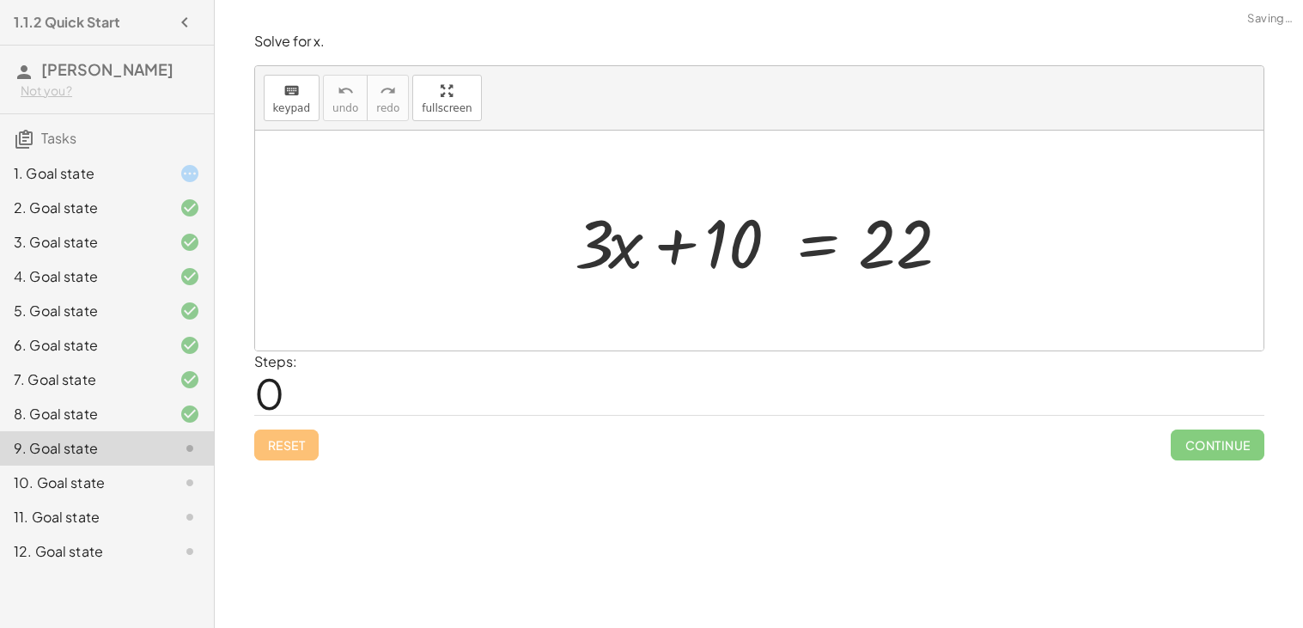
click at [725, 253] on div at bounding box center [765, 241] width 399 height 88
drag, startPoint x: 725, startPoint y: 253, endPoint x: 928, endPoint y: 240, distance: 203.9
click at [928, 240] on div at bounding box center [765, 241] width 399 height 88
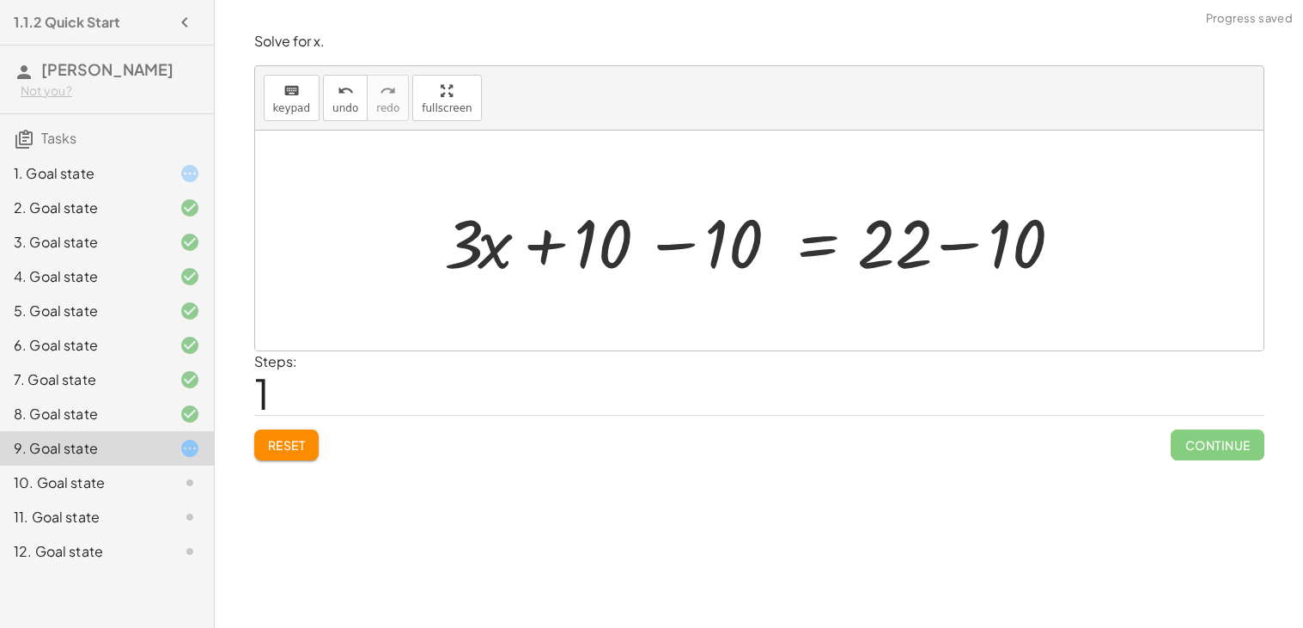
click at [892, 240] on div at bounding box center [765, 241] width 660 height 88
click at [714, 234] on div at bounding box center [765, 241] width 660 height 88
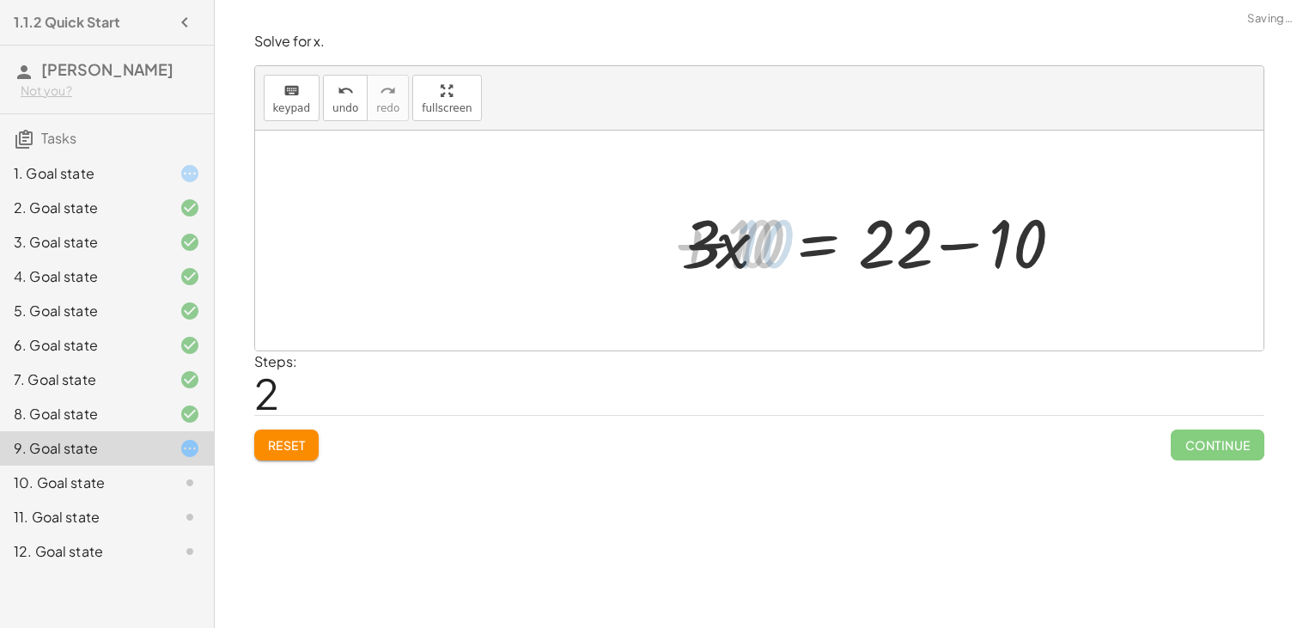
click at [879, 248] on div at bounding box center [896, 241] width 399 height 88
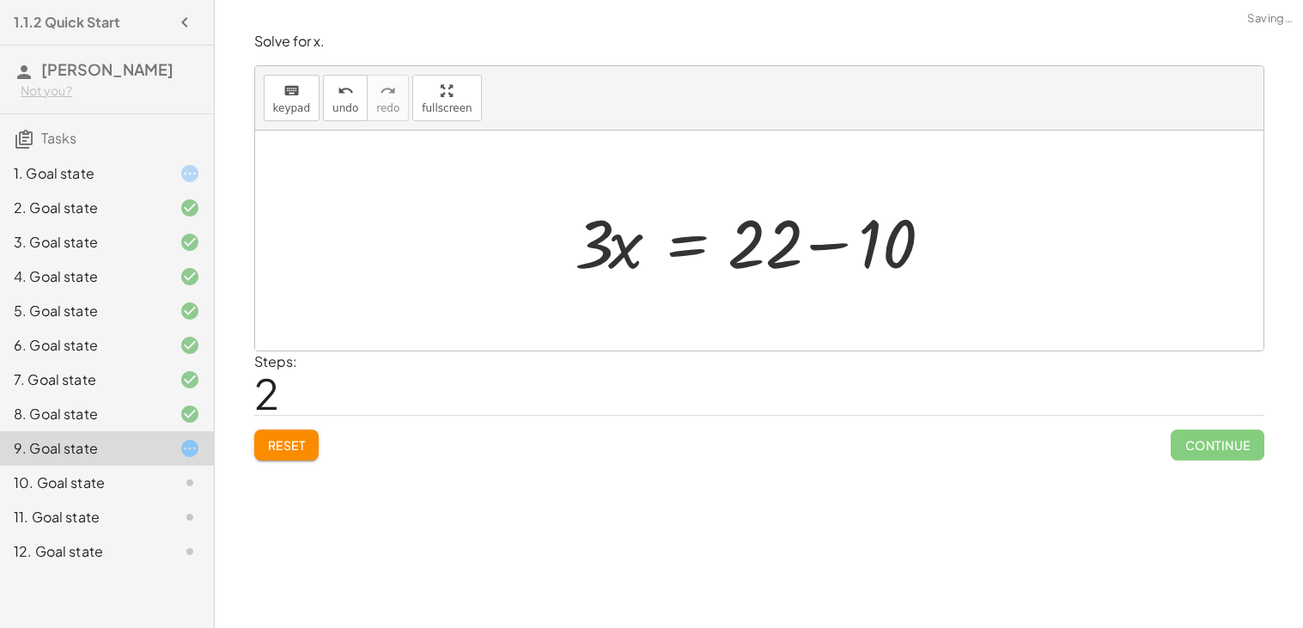
click at [839, 264] on div at bounding box center [765, 241] width 399 height 88
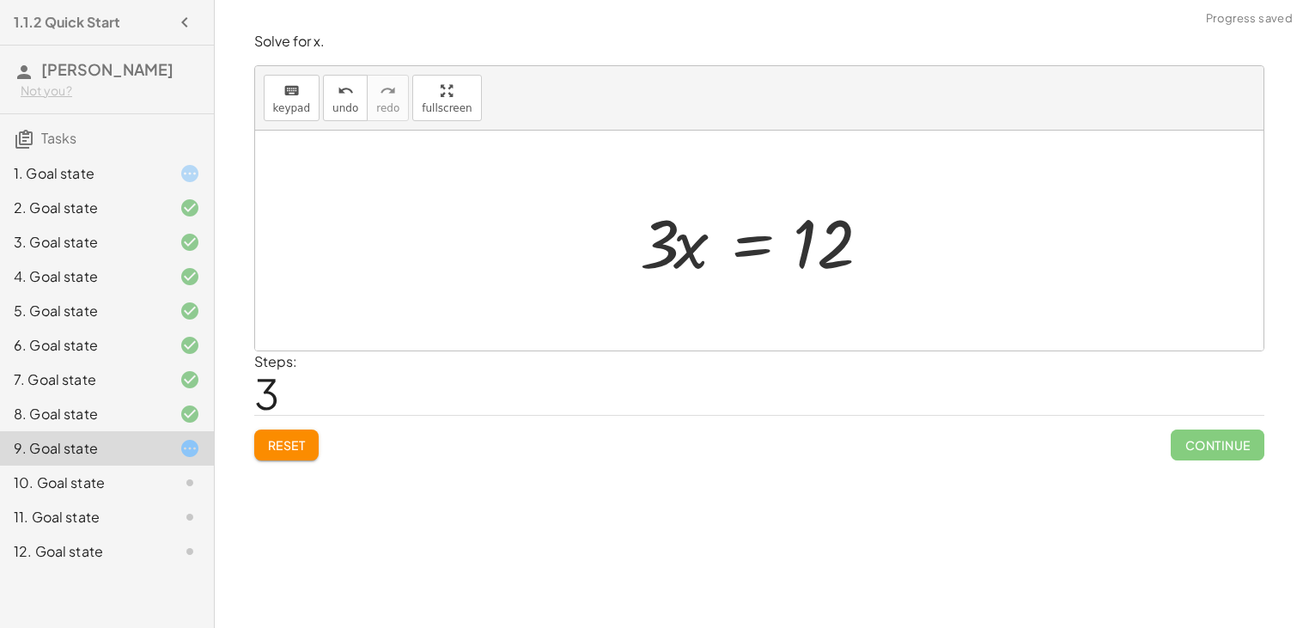
click at [747, 251] on div at bounding box center [765, 241] width 269 height 88
click at [656, 238] on div at bounding box center [765, 240] width 279 height 132
click at [823, 243] on div at bounding box center [785, 240] width 240 height 132
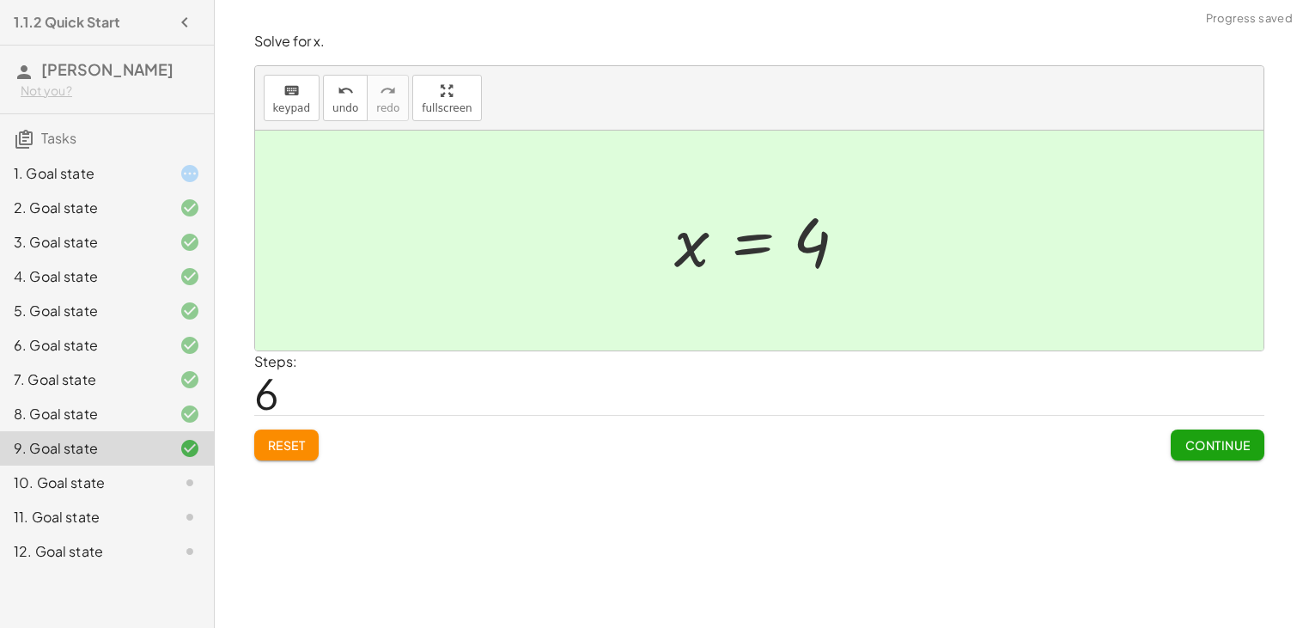
click at [1202, 446] on span "Continue" at bounding box center [1216, 444] width 65 height 15
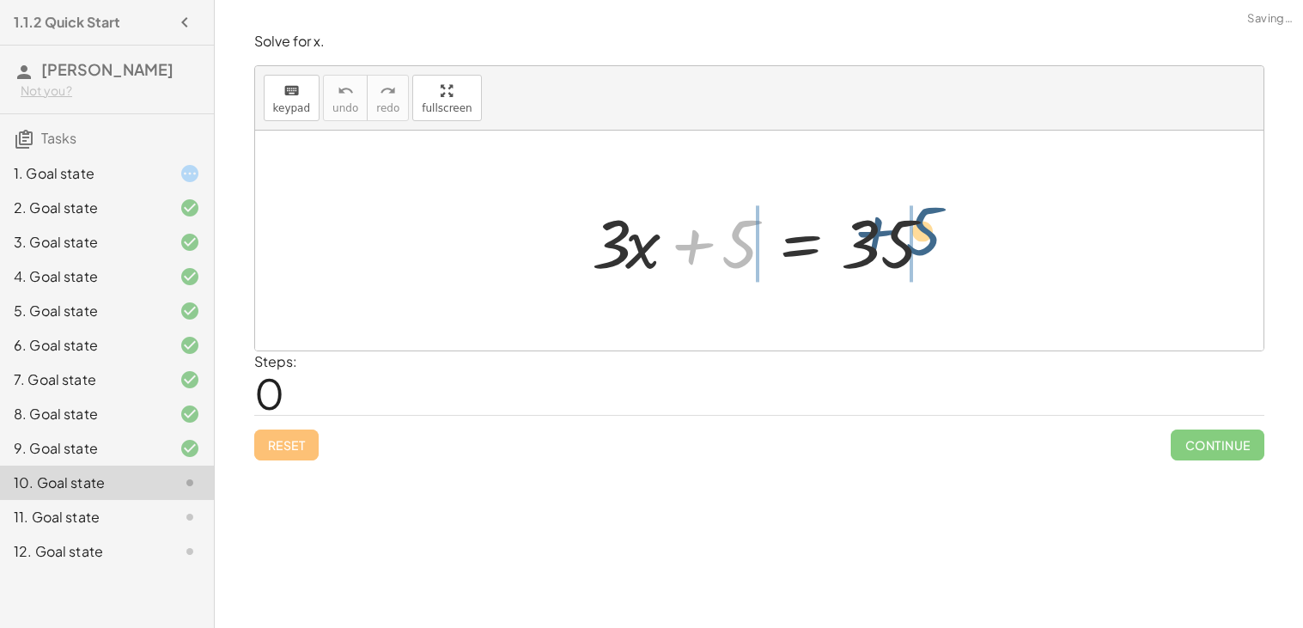
drag, startPoint x: 735, startPoint y: 251, endPoint x: 930, endPoint y: 239, distance: 195.3
click at [930, 239] on div at bounding box center [765, 241] width 365 height 88
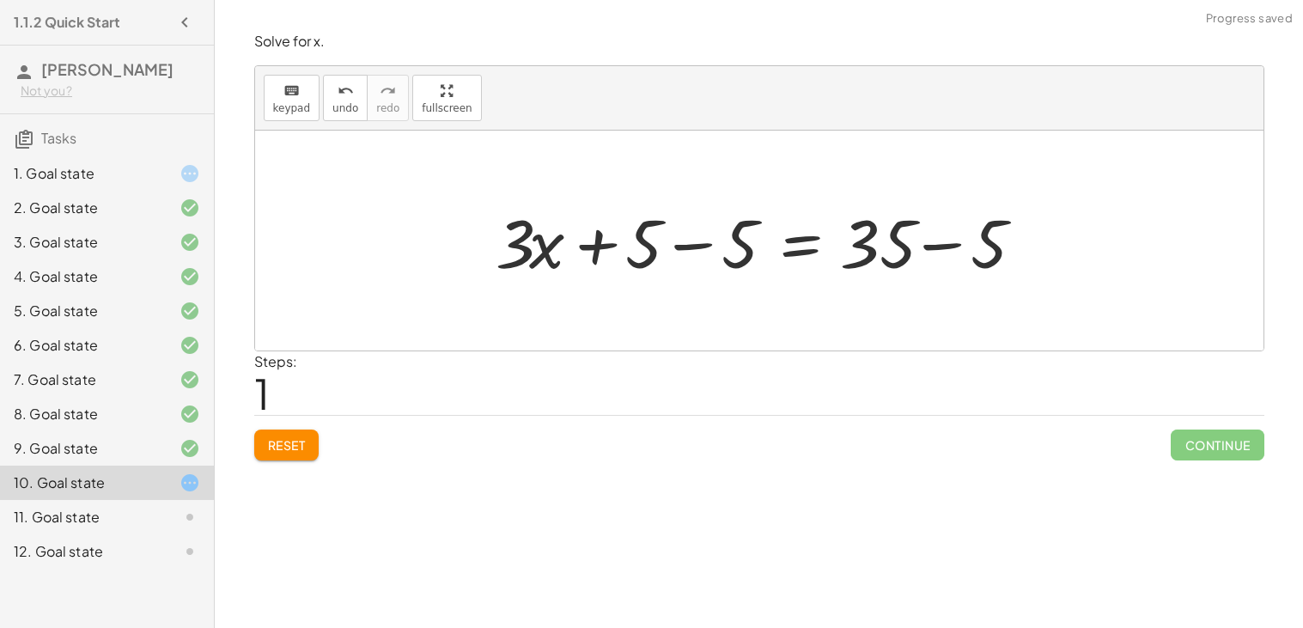
click at [888, 243] on div at bounding box center [765, 241] width 557 height 88
click at [690, 238] on div at bounding box center [765, 241] width 557 height 88
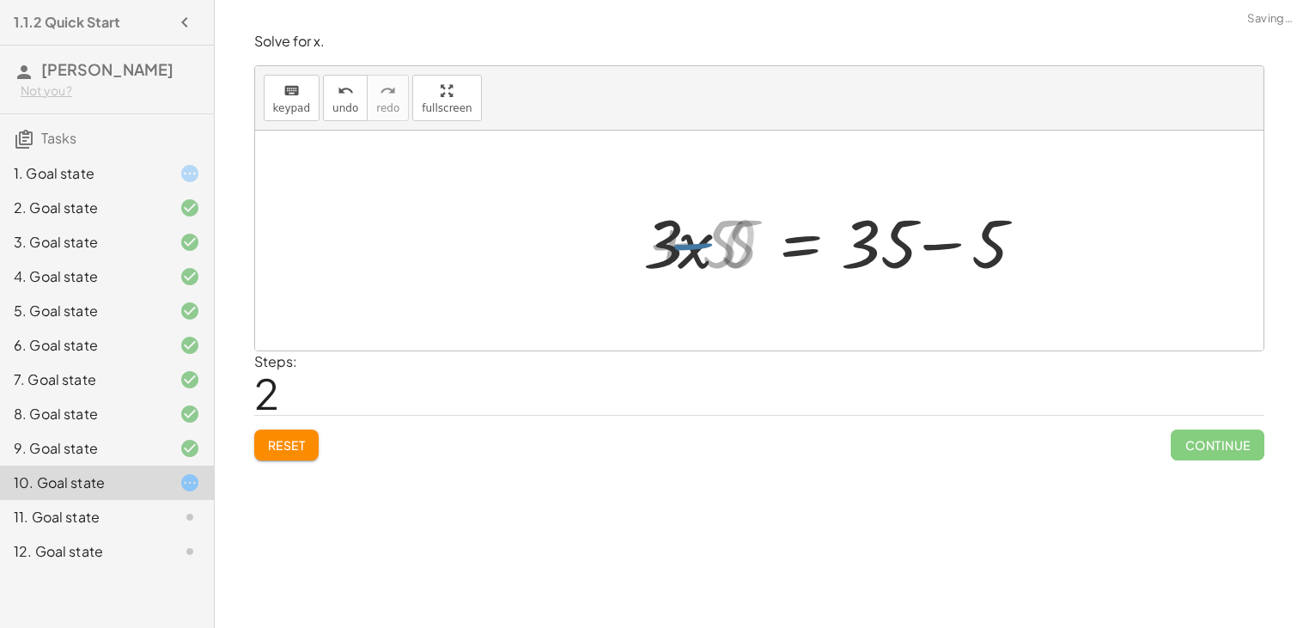
click at [925, 246] on div at bounding box center [861, 241] width 365 height 88
click at [800, 244] on div at bounding box center [813, 241] width 269 height 88
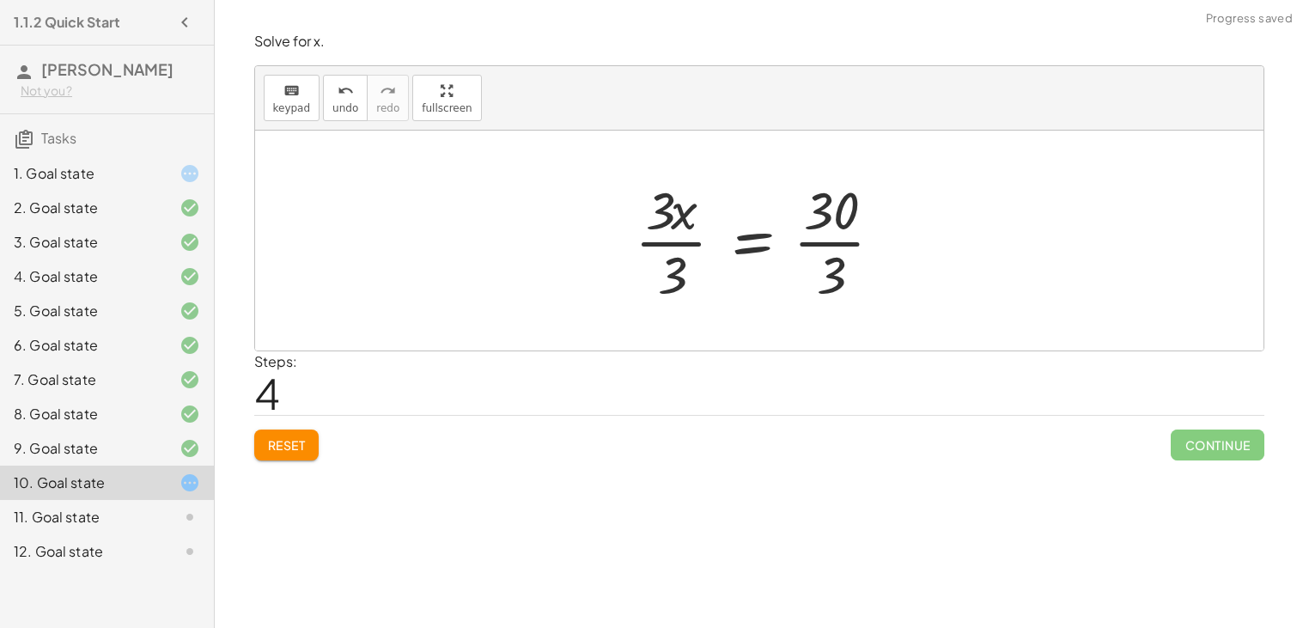
click at [822, 246] on div at bounding box center [765, 240] width 279 height 132
click at [691, 221] on div at bounding box center [763, 240] width 274 height 132
click at [676, 234] on div at bounding box center [766, 240] width 274 height 132
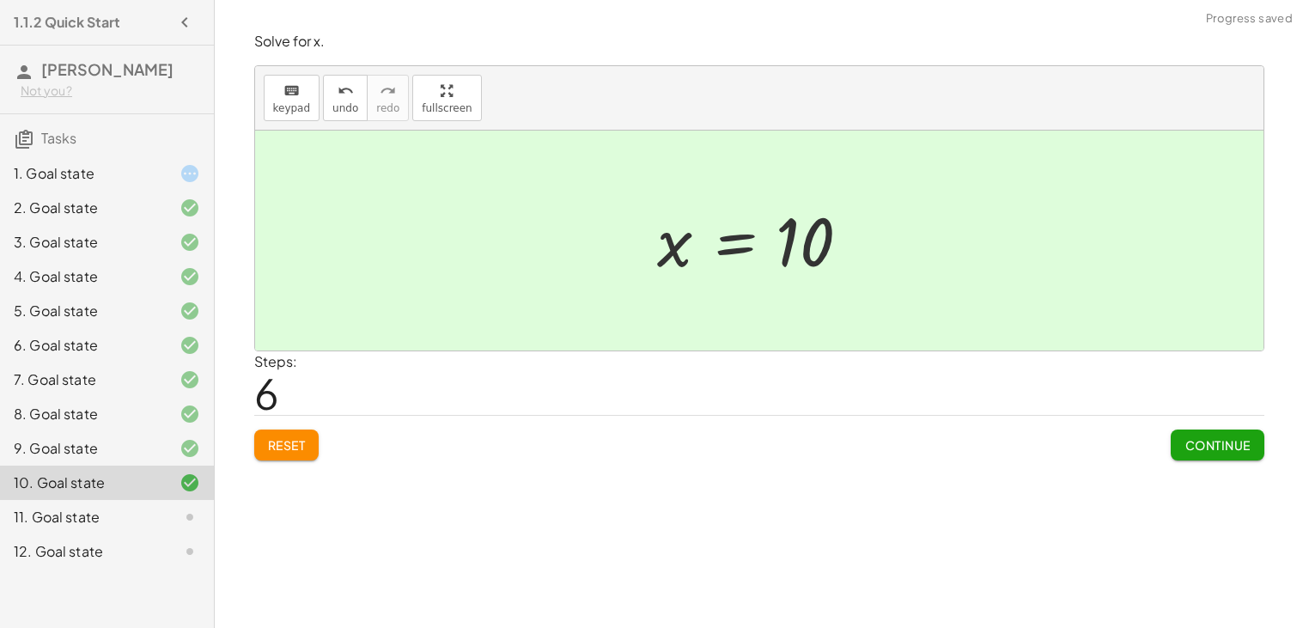
click at [1216, 453] on span "Continue" at bounding box center [1216, 444] width 65 height 15
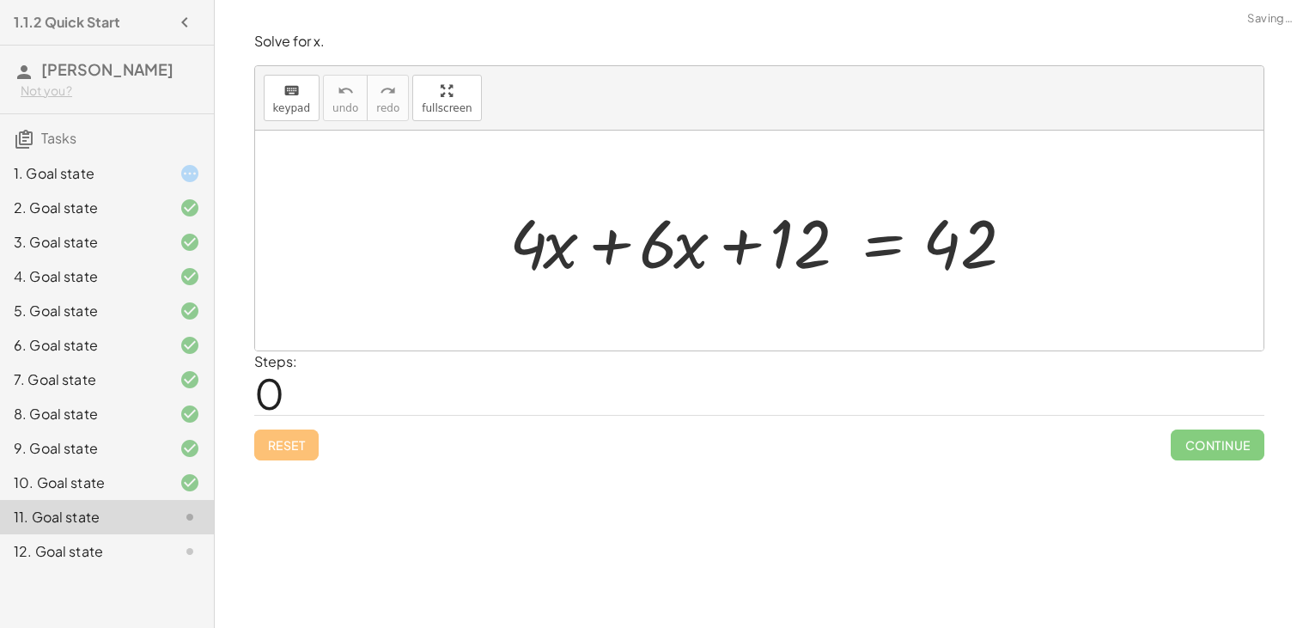
click at [624, 246] on div at bounding box center [766, 241] width 530 height 88
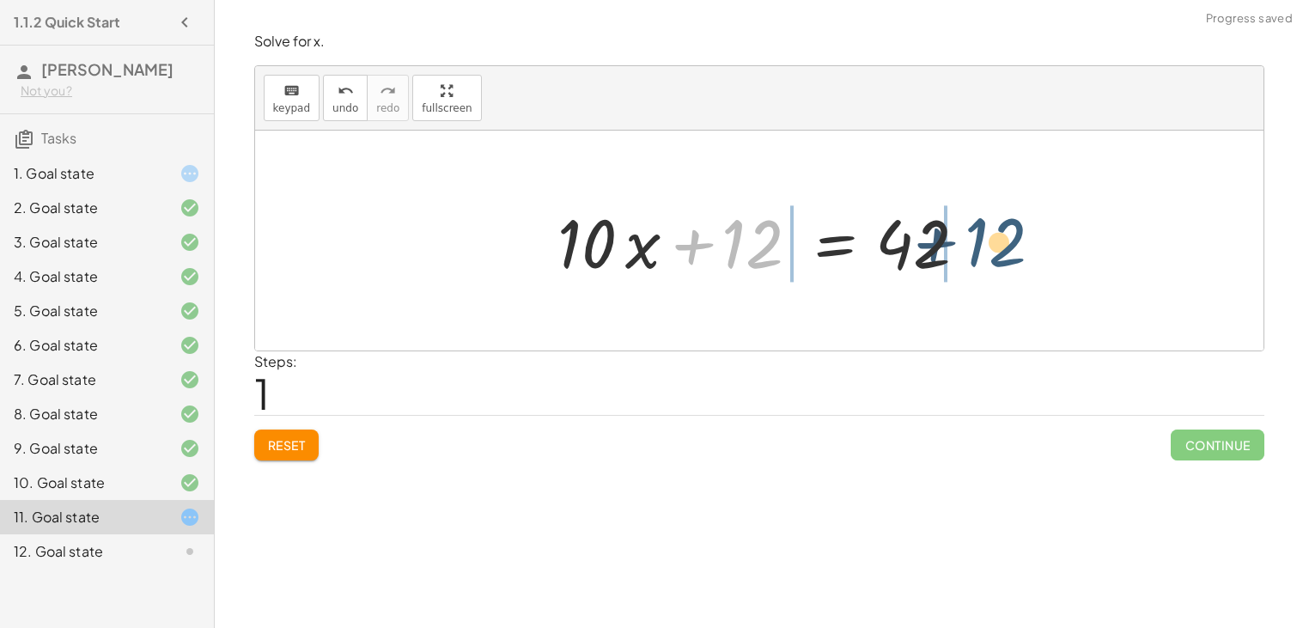
drag, startPoint x: 732, startPoint y: 243, endPoint x: 978, endPoint y: 240, distance: 246.5
click at [978, 240] on div at bounding box center [766, 241] width 434 height 88
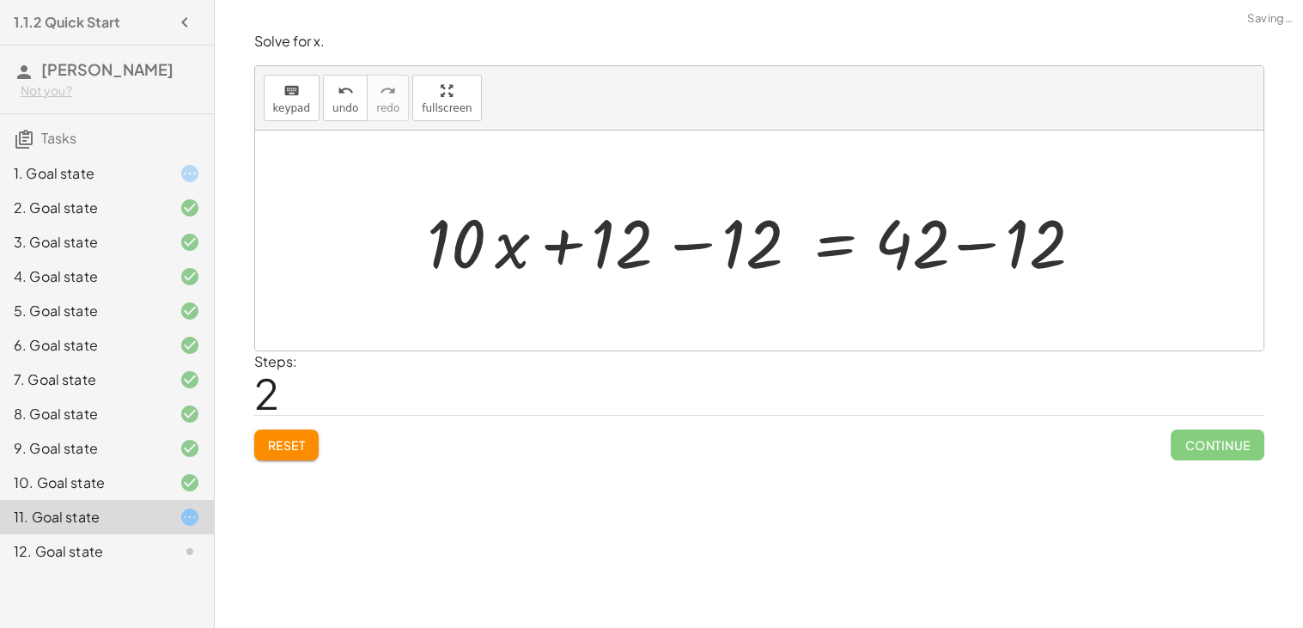
click at [960, 242] on div at bounding box center [765, 241] width 695 height 88
click at [674, 248] on div at bounding box center [700, 241] width 564 height 88
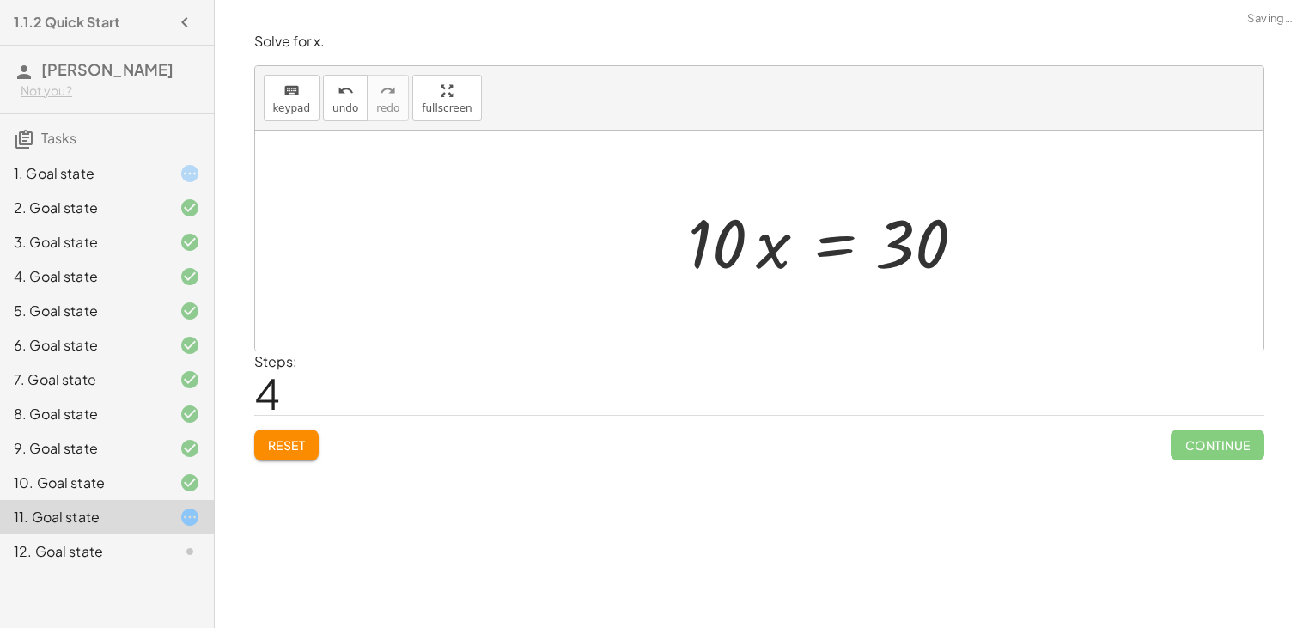
click at [823, 242] on div at bounding box center [830, 241] width 303 height 88
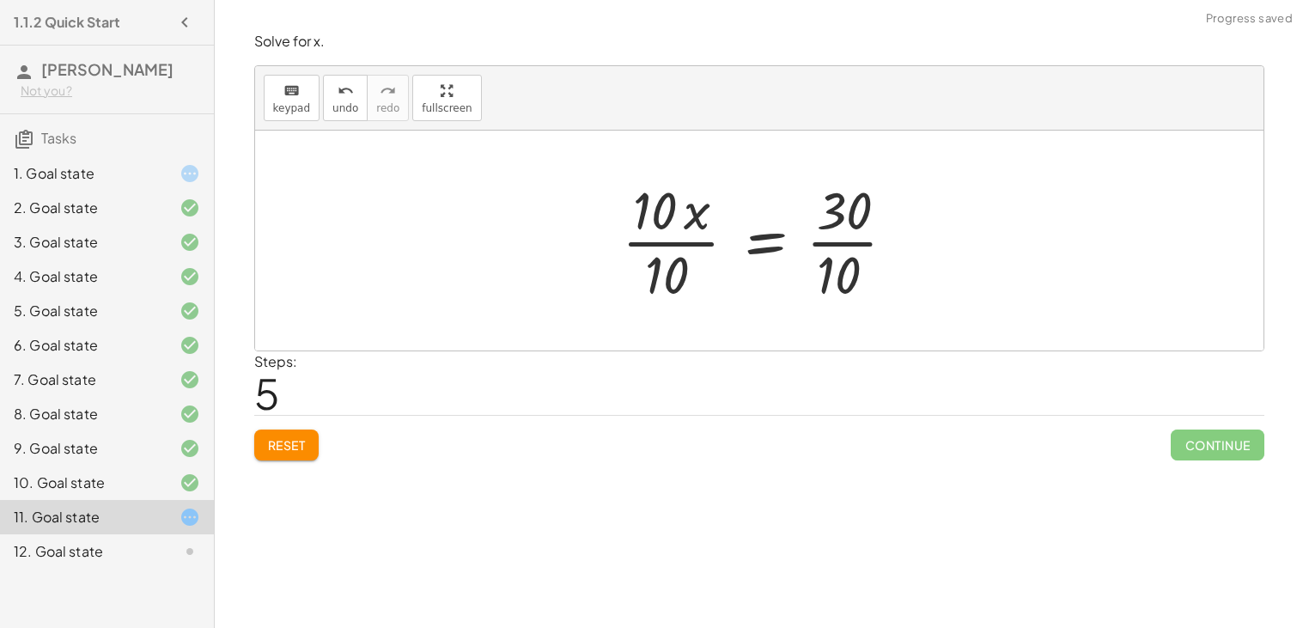
click at [845, 250] on div at bounding box center [765, 240] width 305 height 132
click at [682, 234] on div at bounding box center [745, 240] width 265 height 132
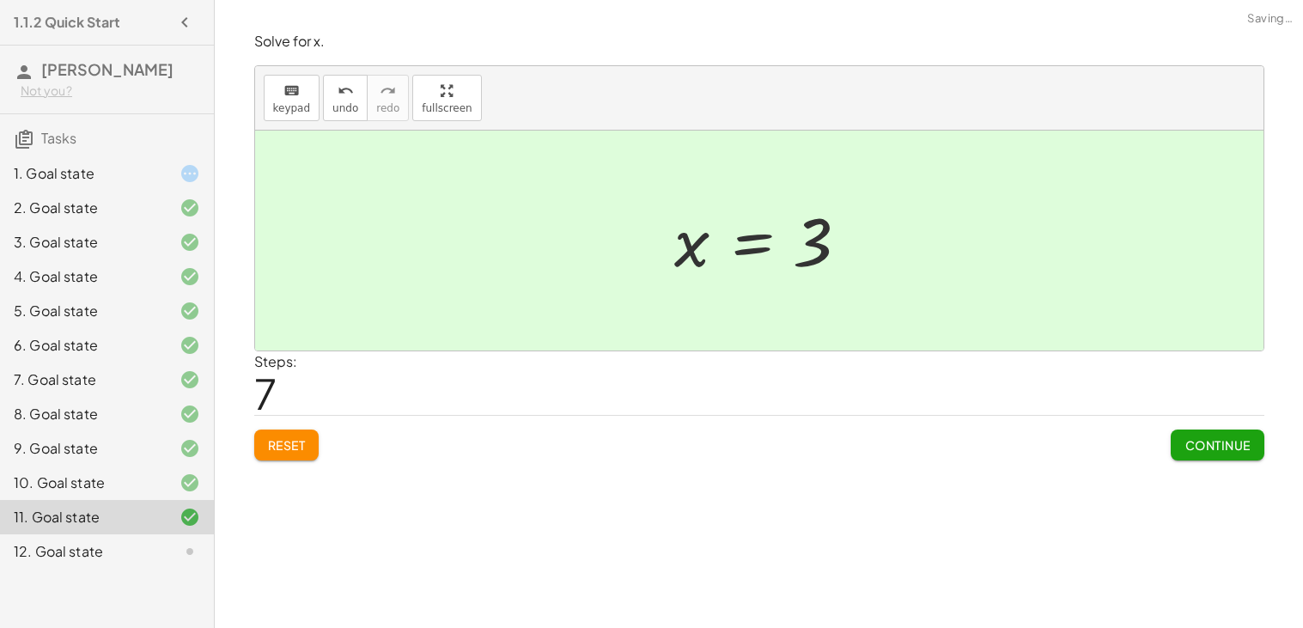
click at [1196, 440] on span "Continue" at bounding box center [1216, 444] width 65 height 15
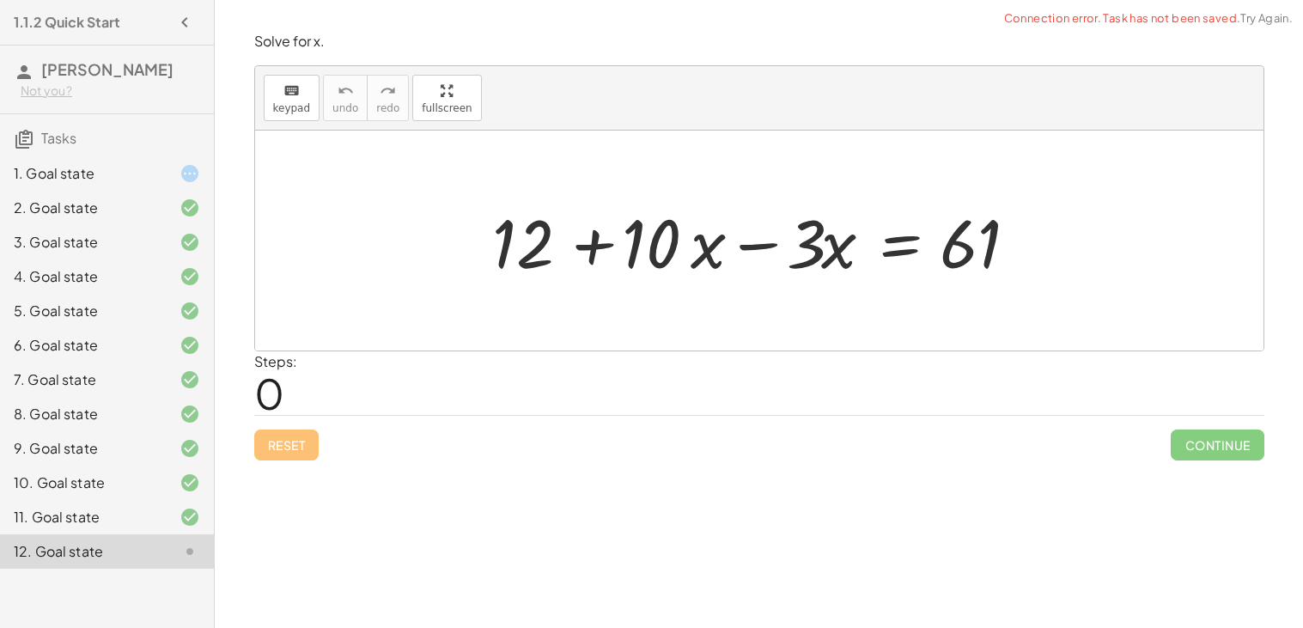
click at [667, 250] on div at bounding box center [766, 241] width 564 height 88
click at [692, 253] on div at bounding box center [766, 241] width 564 height 88
click at [732, 253] on div at bounding box center [766, 241] width 564 height 88
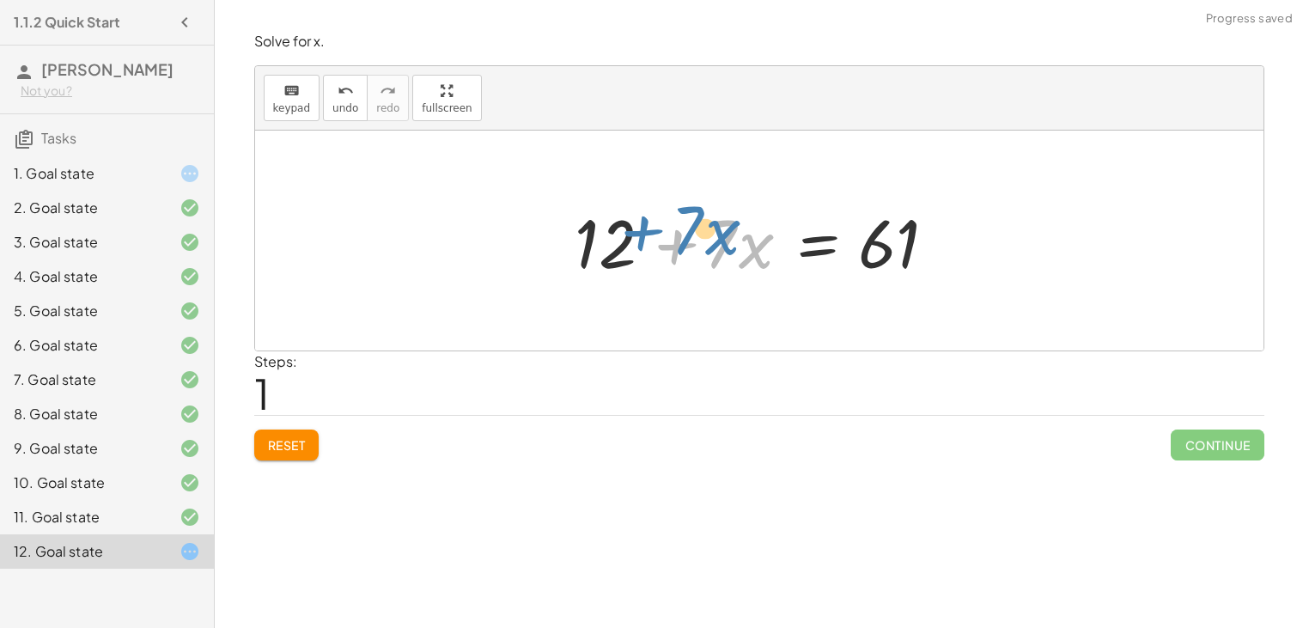
drag, startPoint x: 686, startPoint y: 246, endPoint x: 648, endPoint y: 232, distance: 40.5
click at [648, 232] on div at bounding box center [765, 241] width 399 height 88
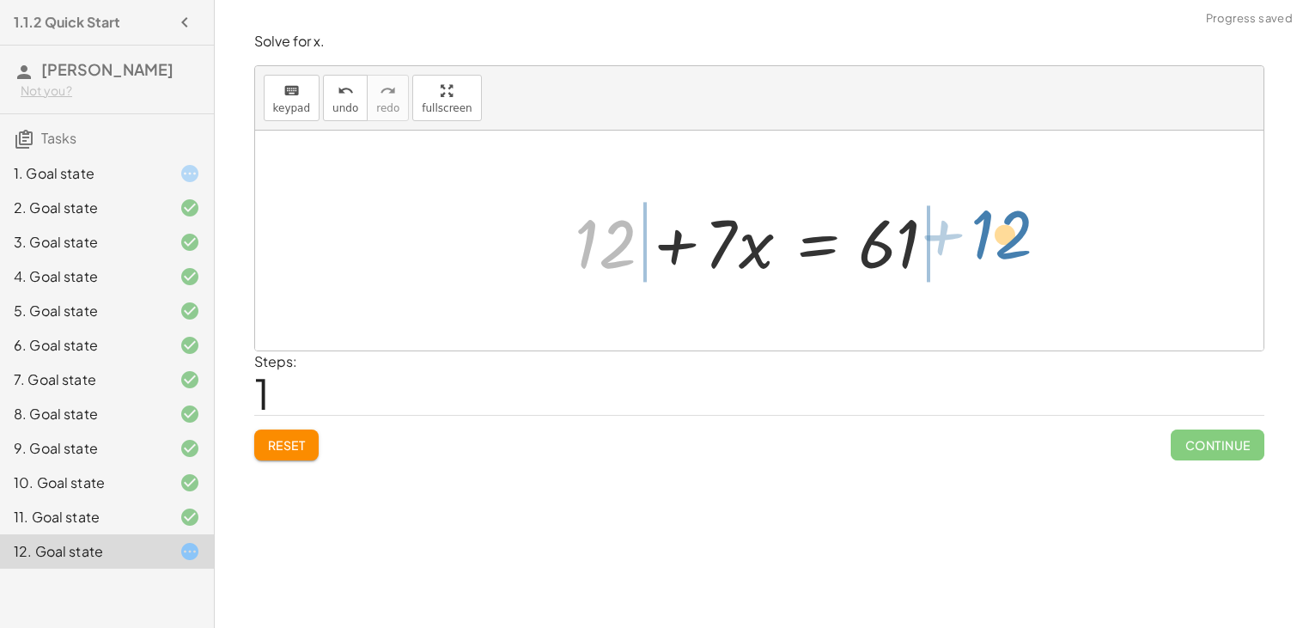
drag, startPoint x: 606, startPoint y: 234, endPoint x: 1002, endPoint y: 225, distance: 396.0
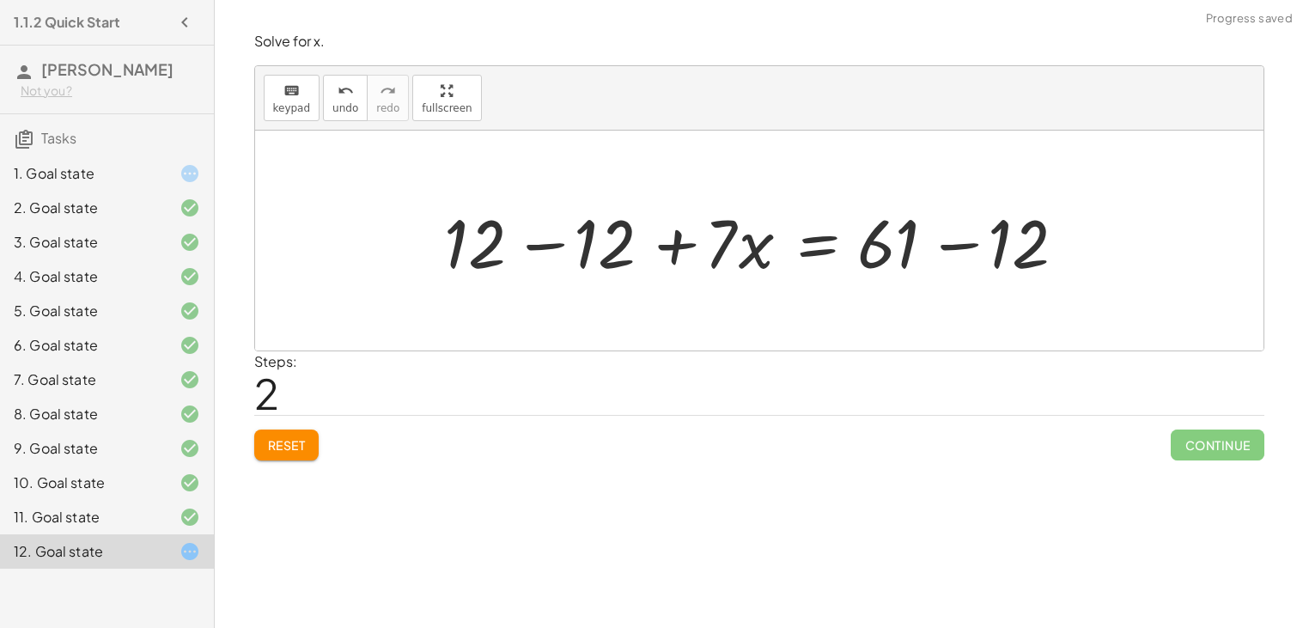
click at [940, 254] on div at bounding box center [765, 241] width 660 height 88
click at [575, 248] on div at bounding box center [700, 241] width 530 height 88
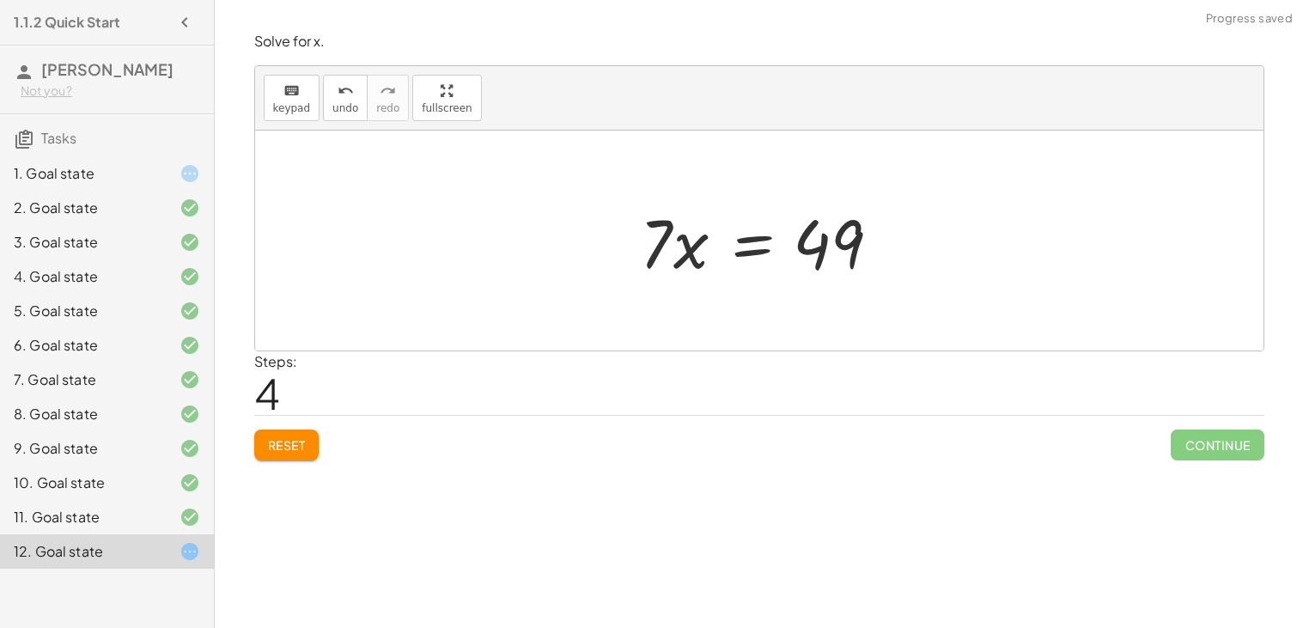
click at [756, 247] on div at bounding box center [765, 241] width 269 height 88
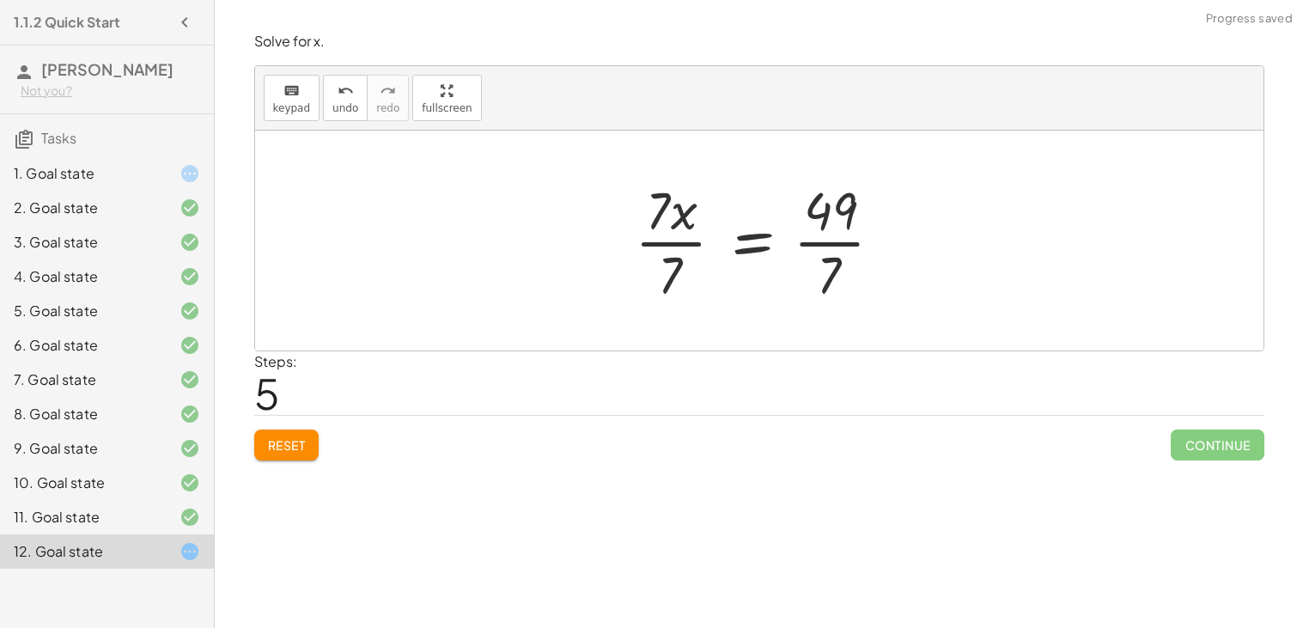
click at [795, 254] on div at bounding box center [765, 240] width 279 height 132
click at [671, 233] on div at bounding box center [746, 240] width 240 height 132
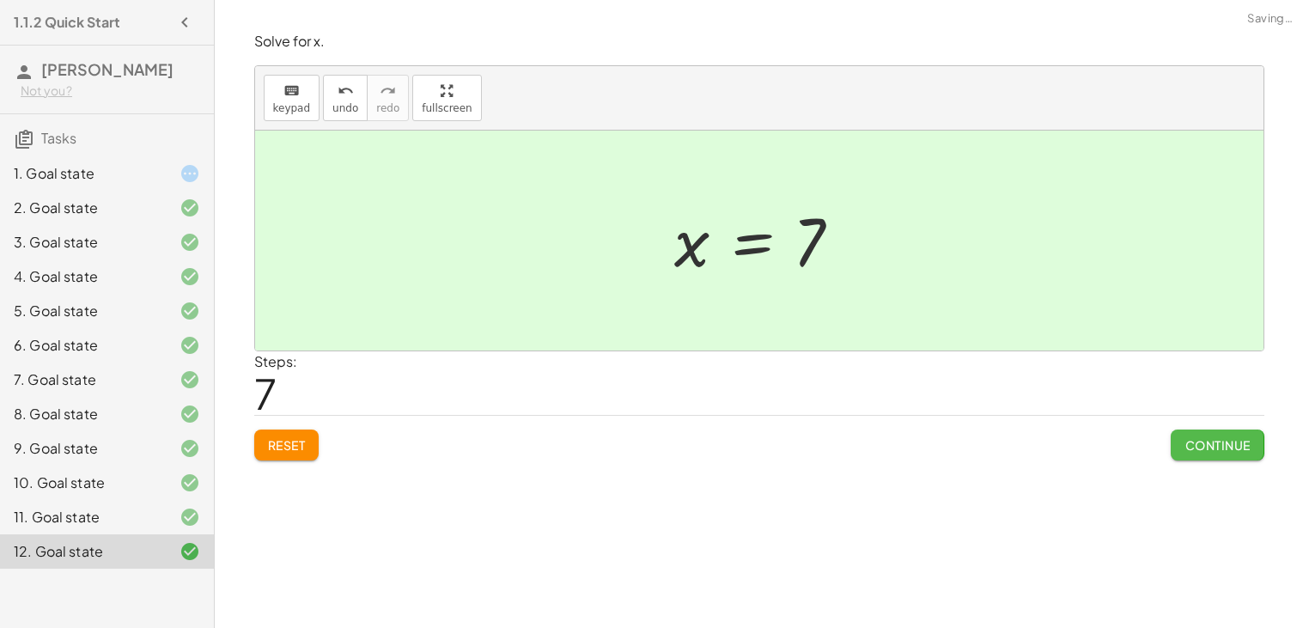
click at [1231, 455] on button "Continue" at bounding box center [1217, 444] width 93 height 31
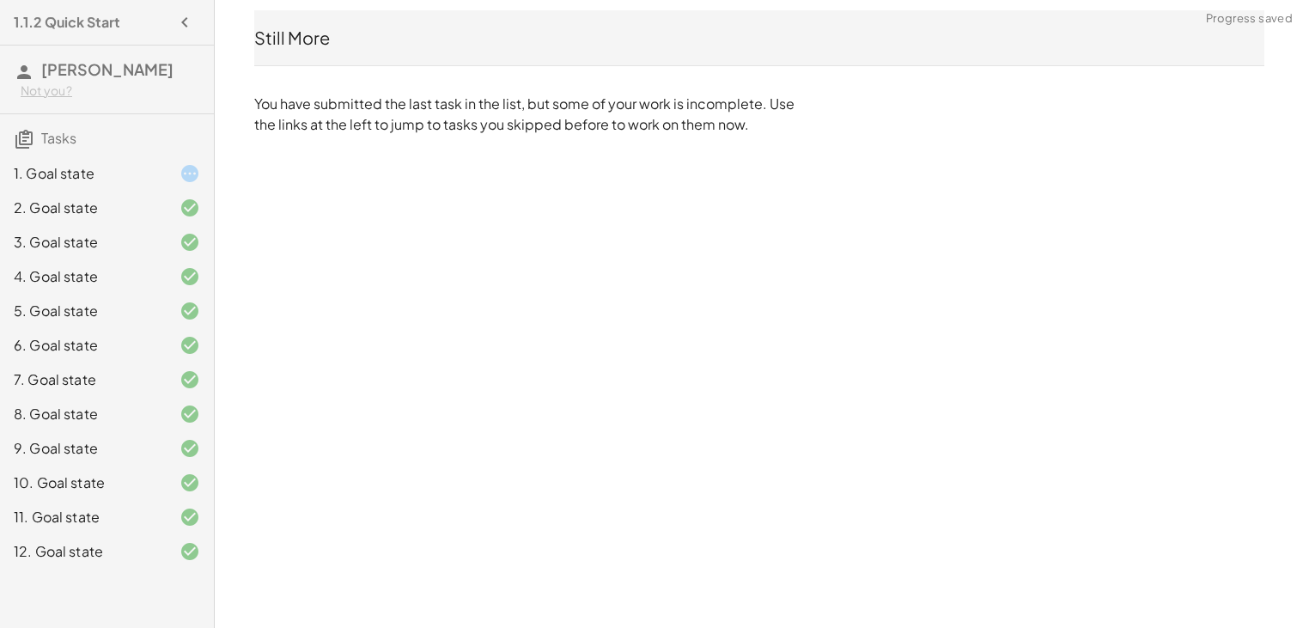
click at [133, 143] on h3 "Tasks" at bounding box center [107, 132] width 214 height 36
click at [139, 225] on div "1. Goal state" at bounding box center [107, 242] width 214 height 34
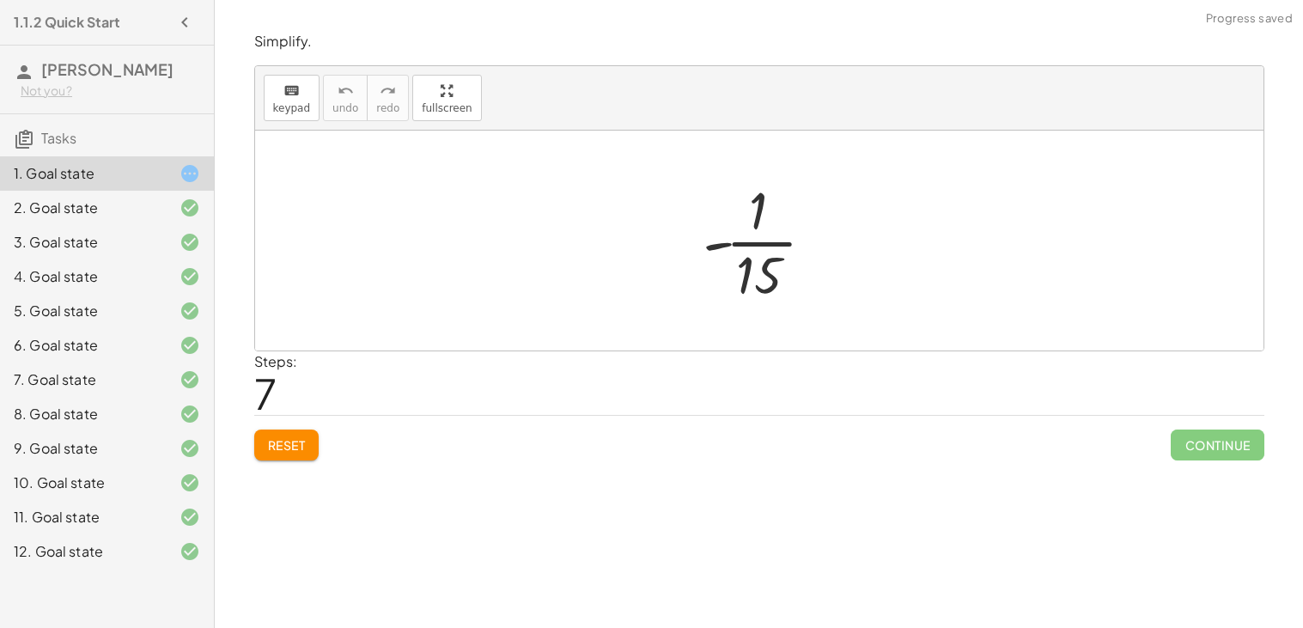
click at [278, 447] on span "Reset" at bounding box center [287, 444] width 38 height 15
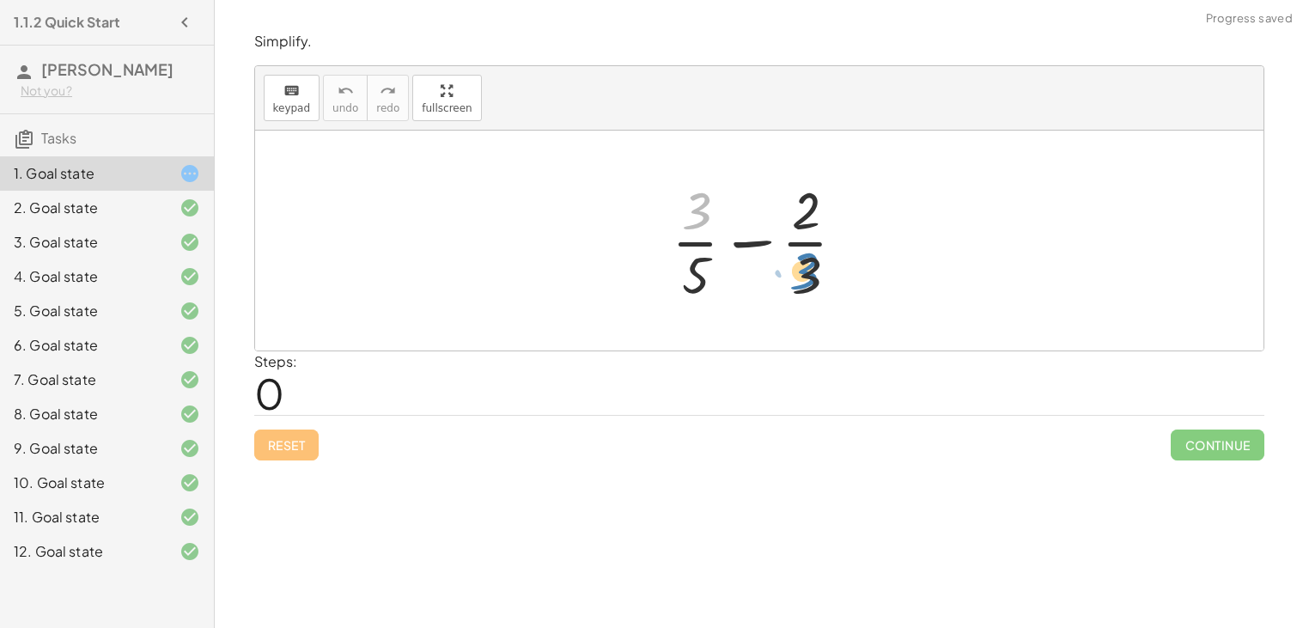
drag, startPoint x: 701, startPoint y: 216, endPoint x: 807, endPoint y: 277, distance: 122.3
click at [807, 277] on div at bounding box center [765, 240] width 205 height 132
click at [703, 215] on div at bounding box center [765, 240] width 205 height 132
drag, startPoint x: 697, startPoint y: 271, endPoint x: 813, endPoint y: 269, distance: 116.0
click at [813, 269] on div at bounding box center [765, 240] width 205 height 132
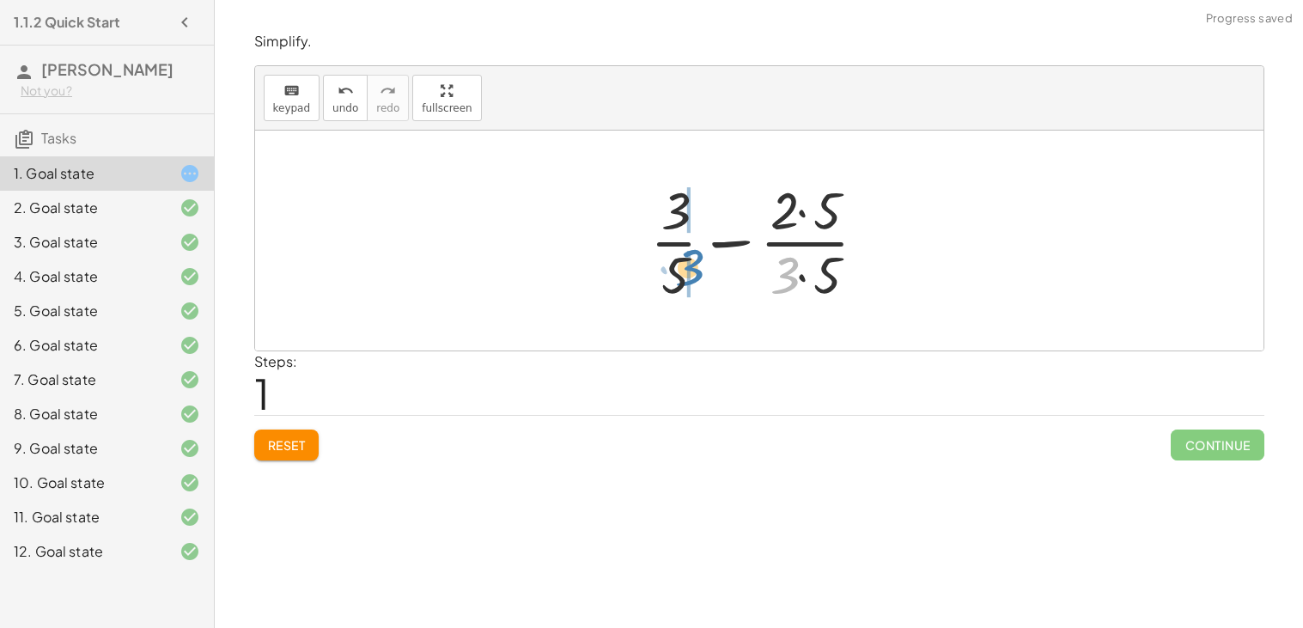
drag, startPoint x: 792, startPoint y: 276, endPoint x: 697, endPoint y: 269, distance: 94.7
click at [697, 269] on div at bounding box center [766, 240] width 248 height 132
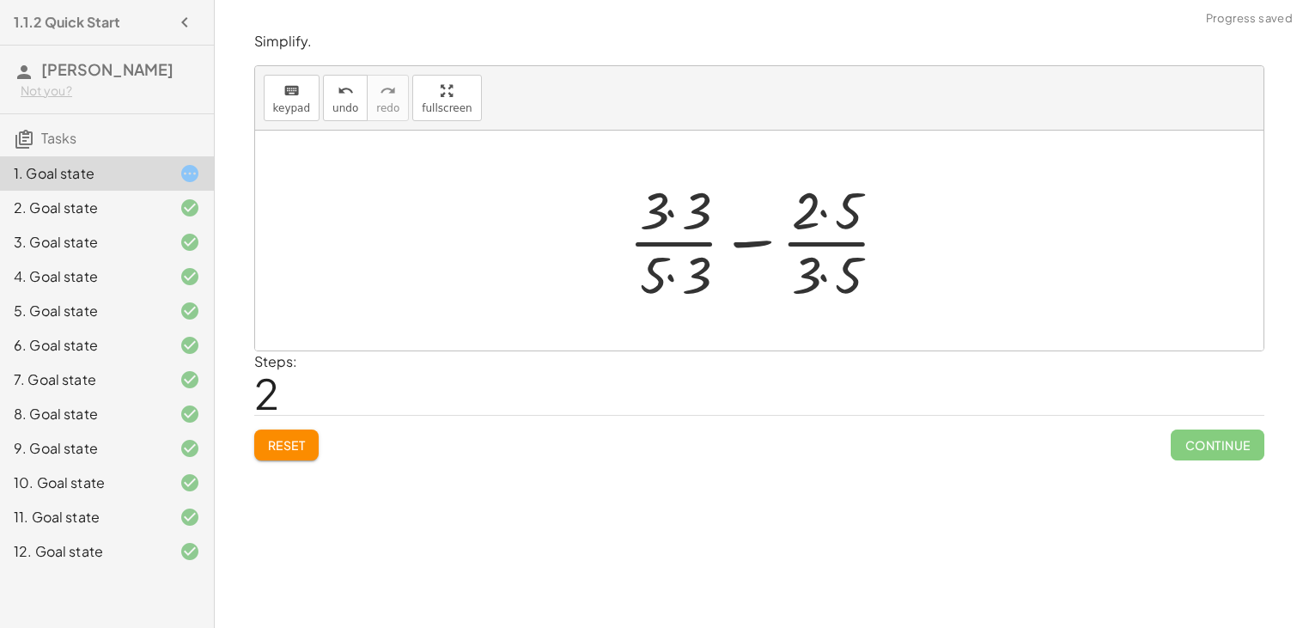
click at [754, 240] on div at bounding box center [765, 240] width 291 height 132
click at [830, 219] on div at bounding box center [765, 240] width 291 height 132
click at [828, 270] on div at bounding box center [765, 240] width 291 height 132
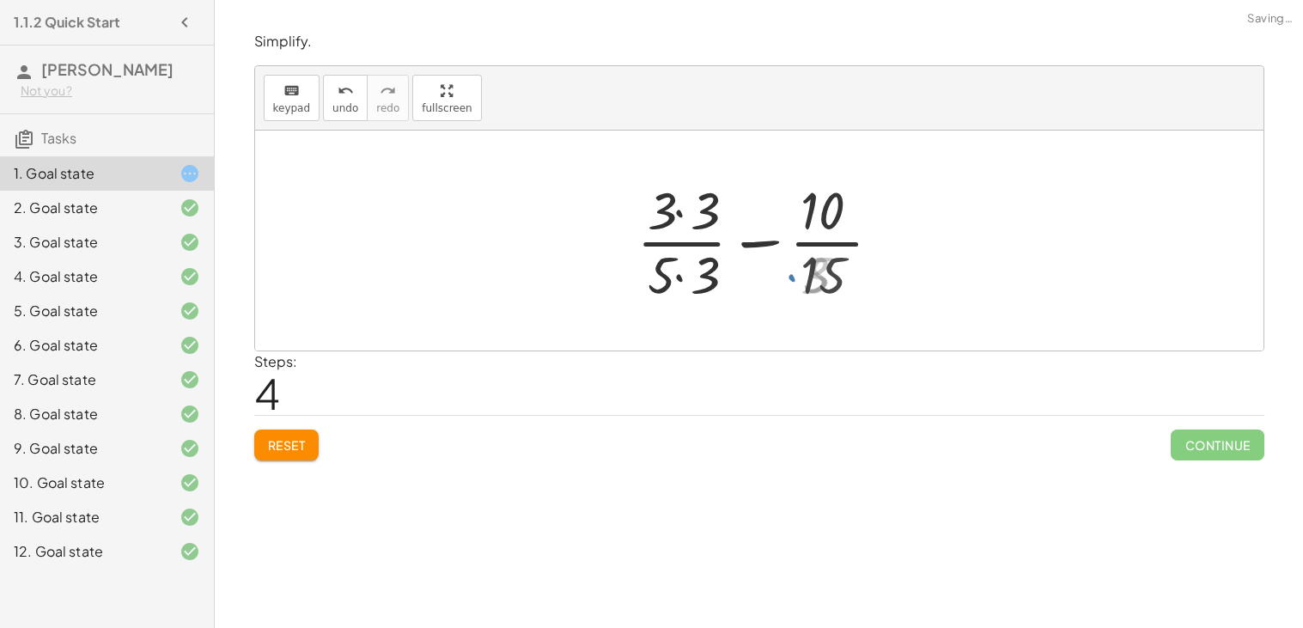
click at [705, 271] on div at bounding box center [766, 240] width 274 height 132
click at [691, 234] on div at bounding box center [766, 240] width 274 height 132
click at [679, 219] on div at bounding box center [766, 240] width 274 height 132
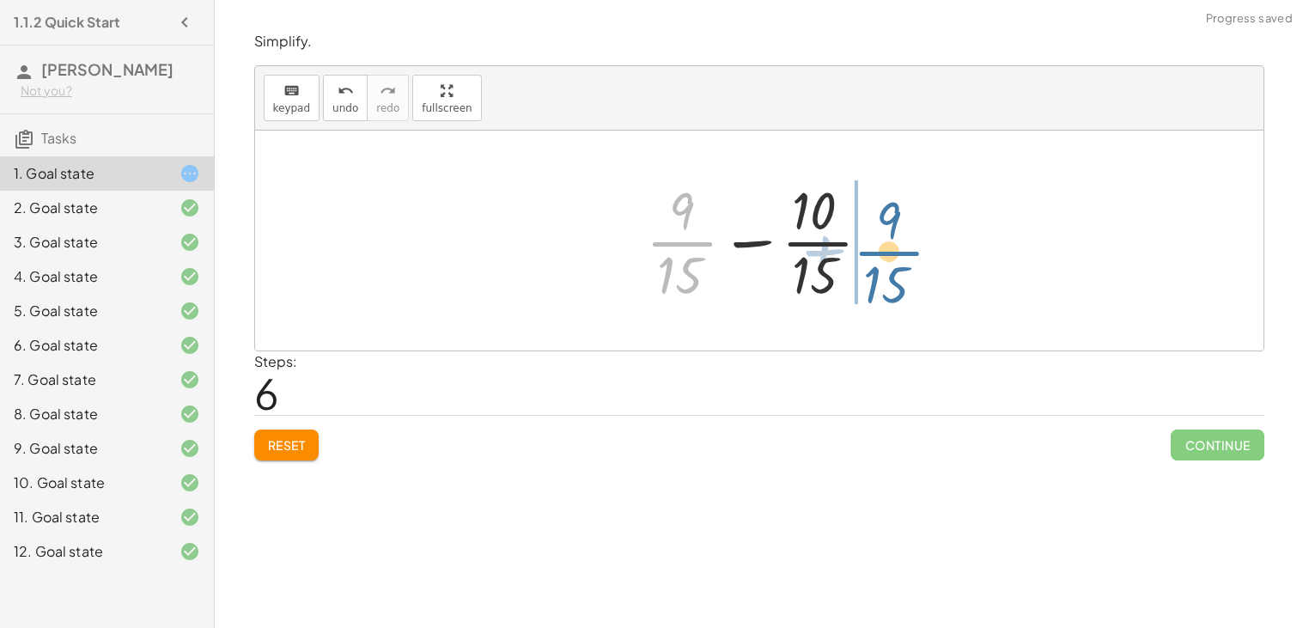
drag, startPoint x: 679, startPoint y: 237, endPoint x: 887, endPoint y: 246, distance: 208.1
click at [887, 246] on div at bounding box center [765, 240] width 257 height 132
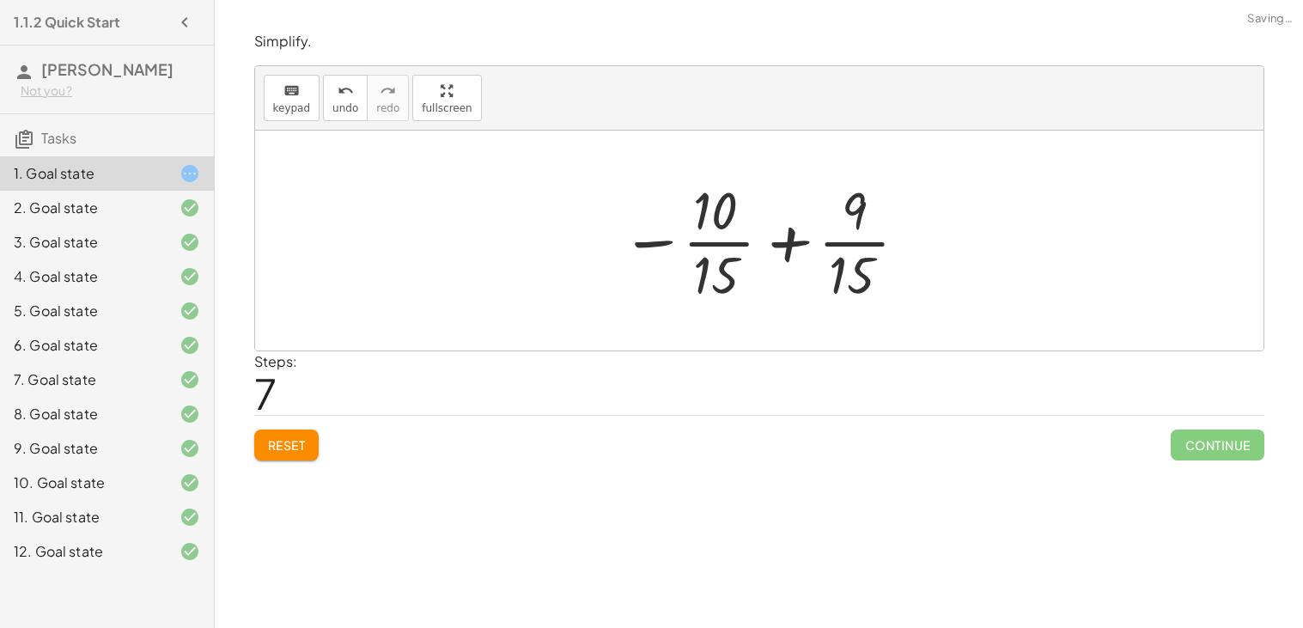
click at [779, 235] on div at bounding box center [765, 240] width 307 height 132
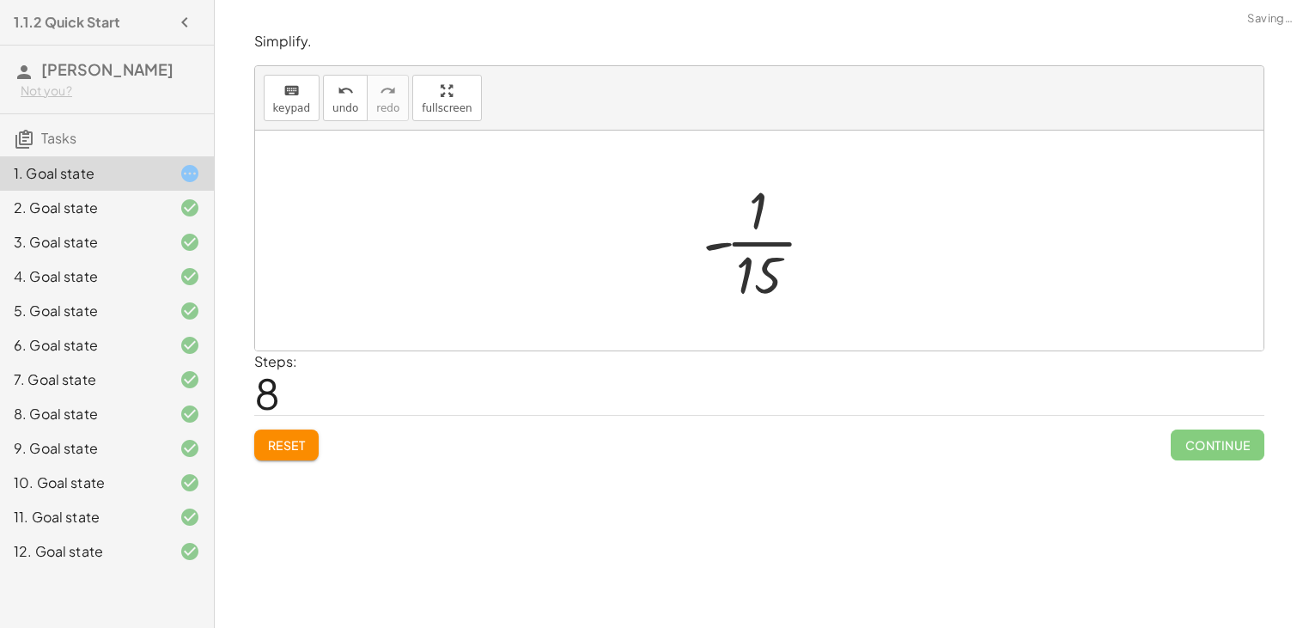
click at [770, 239] on div at bounding box center [766, 240] width 144 height 132
click at [770, 240] on div at bounding box center [766, 240] width 144 height 132
click at [770, 240] on div at bounding box center [765, 240] width 247 height 85
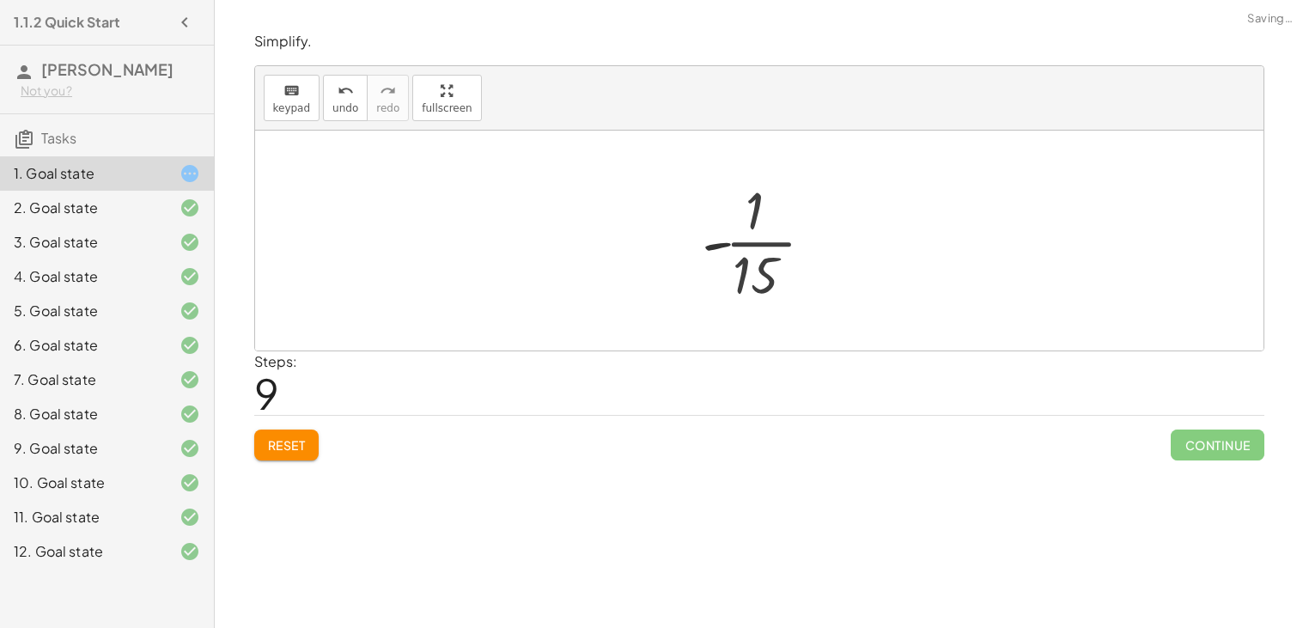
click at [770, 240] on div at bounding box center [765, 240] width 247 height 85
click at [750, 251] on div at bounding box center [765, 240] width 247 height 85
click at [725, 249] on div at bounding box center [765, 240] width 247 height 85
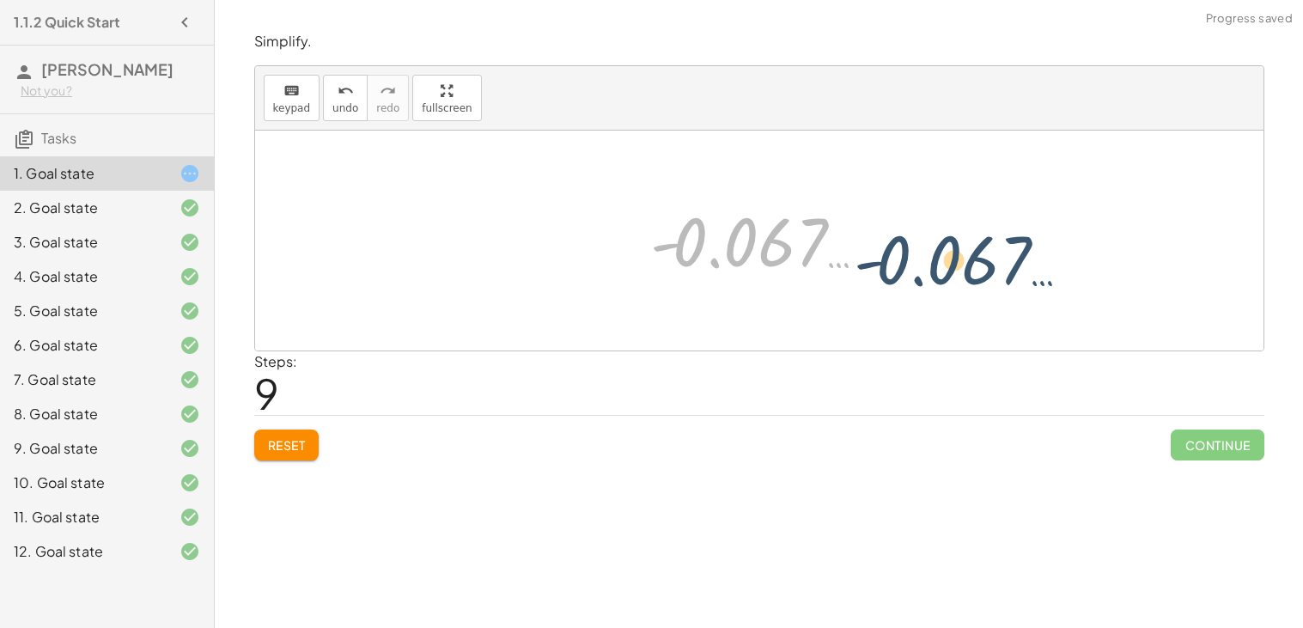
drag, startPoint x: 673, startPoint y: 241, endPoint x: 883, endPoint y: 259, distance: 210.3
click at [883, 259] on div at bounding box center [765, 240] width 247 height 85
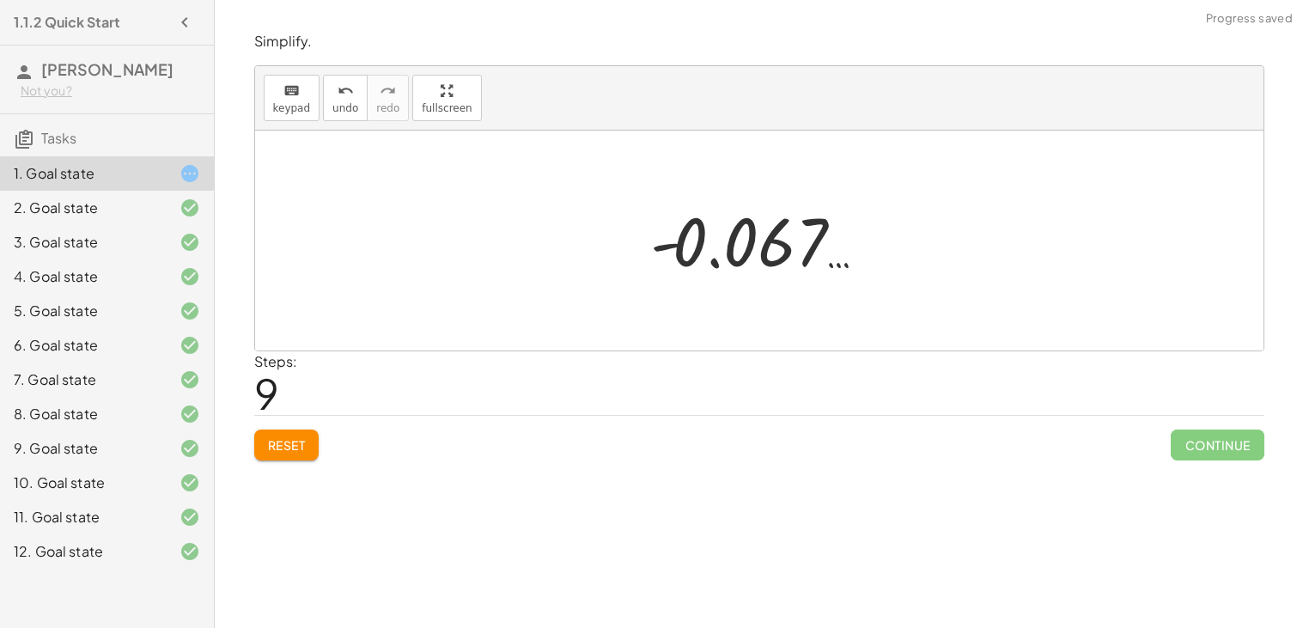
click at [752, 262] on div at bounding box center [765, 240] width 247 height 85
click at [750, 261] on div at bounding box center [765, 240] width 247 height 85
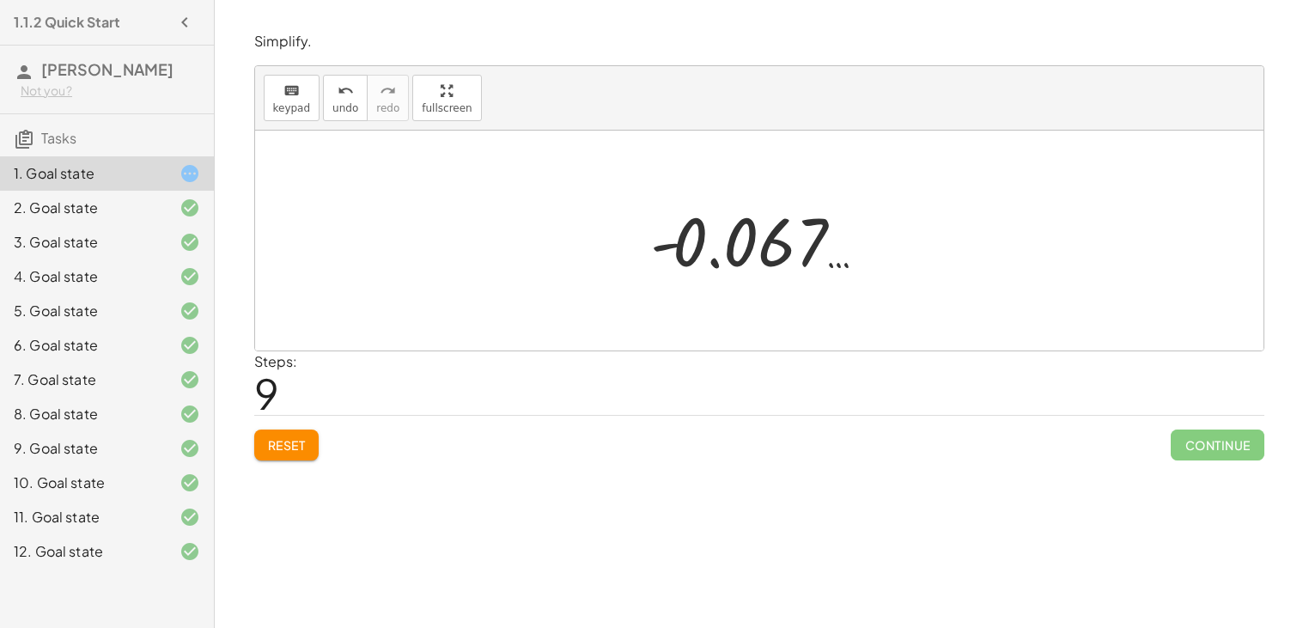
click at [750, 261] on div at bounding box center [765, 240] width 247 height 85
click at [751, 261] on div at bounding box center [765, 240] width 247 height 85
click at [302, 450] on span "Reset" at bounding box center [287, 444] width 38 height 15
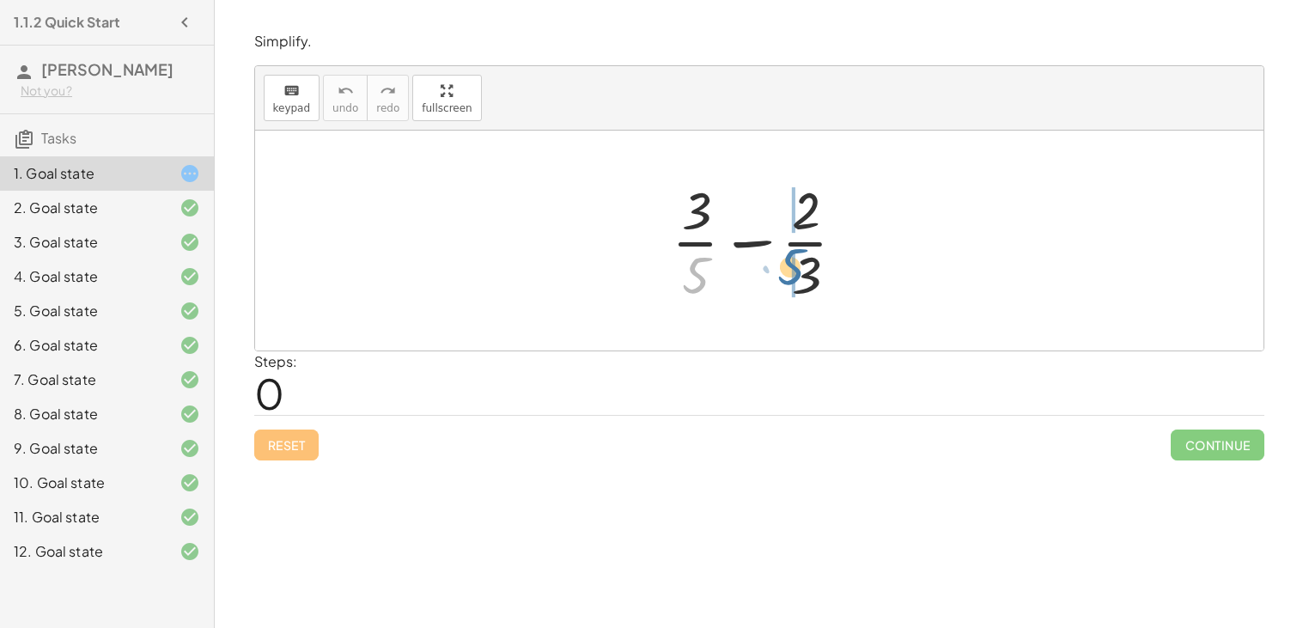
drag, startPoint x: 702, startPoint y: 273, endPoint x: 798, endPoint y: 263, distance: 96.7
click at [798, 263] on div at bounding box center [765, 240] width 205 height 132
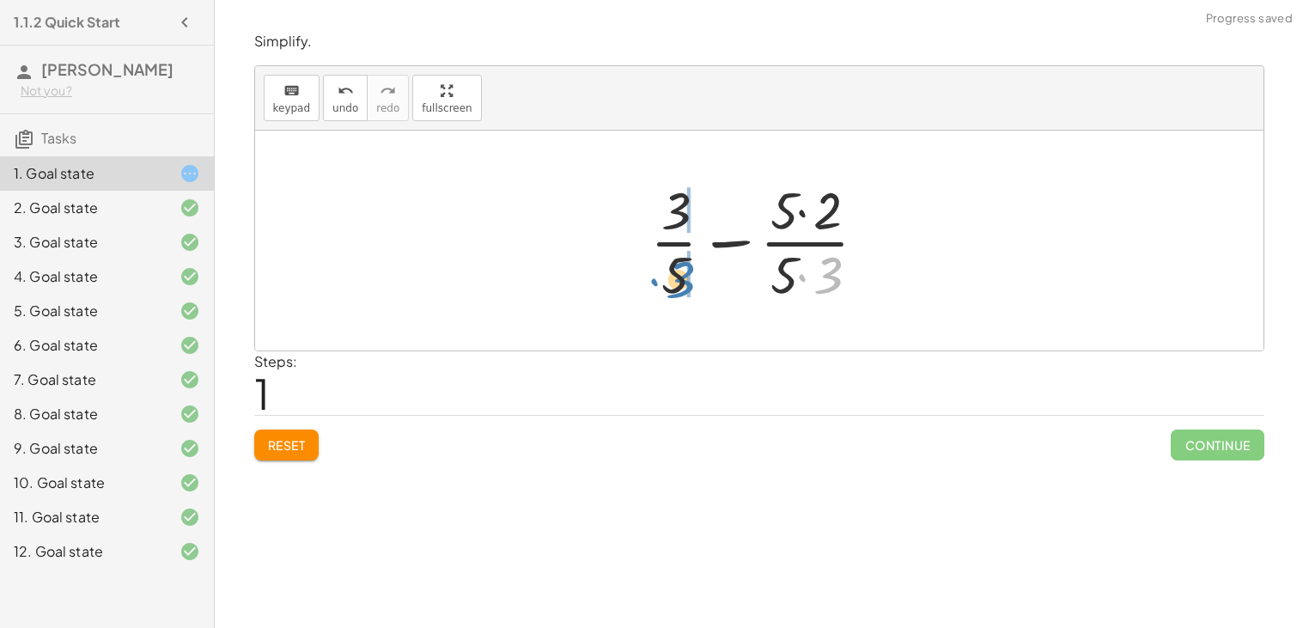
drag, startPoint x: 832, startPoint y: 273, endPoint x: 695, endPoint y: 277, distance: 137.5
click at [695, 277] on div at bounding box center [766, 240] width 248 height 132
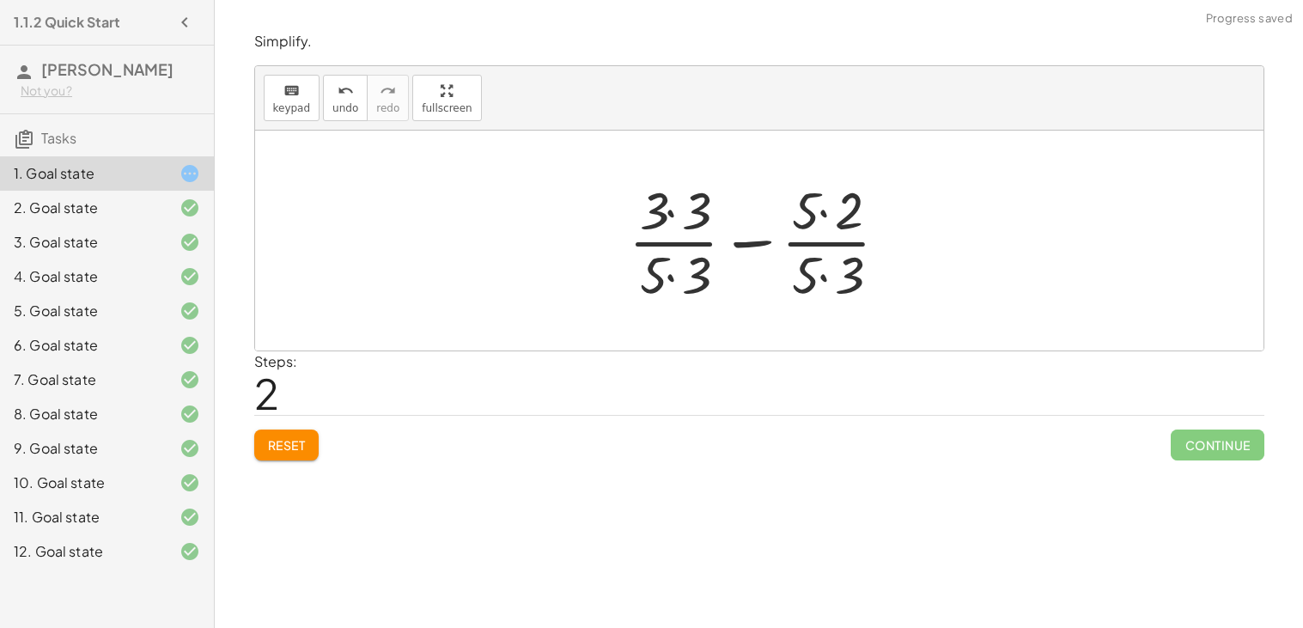
click at [664, 232] on div at bounding box center [765, 240] width 291 height 132
click at [670, 216] on div at bounding box center [765, 240] width 291 height 132
click at [827, 213] on div at bounding box center [765, 240] width 291 height 132
click at [827, 264] on div at bounding box center [765, 240] width 291 height 132
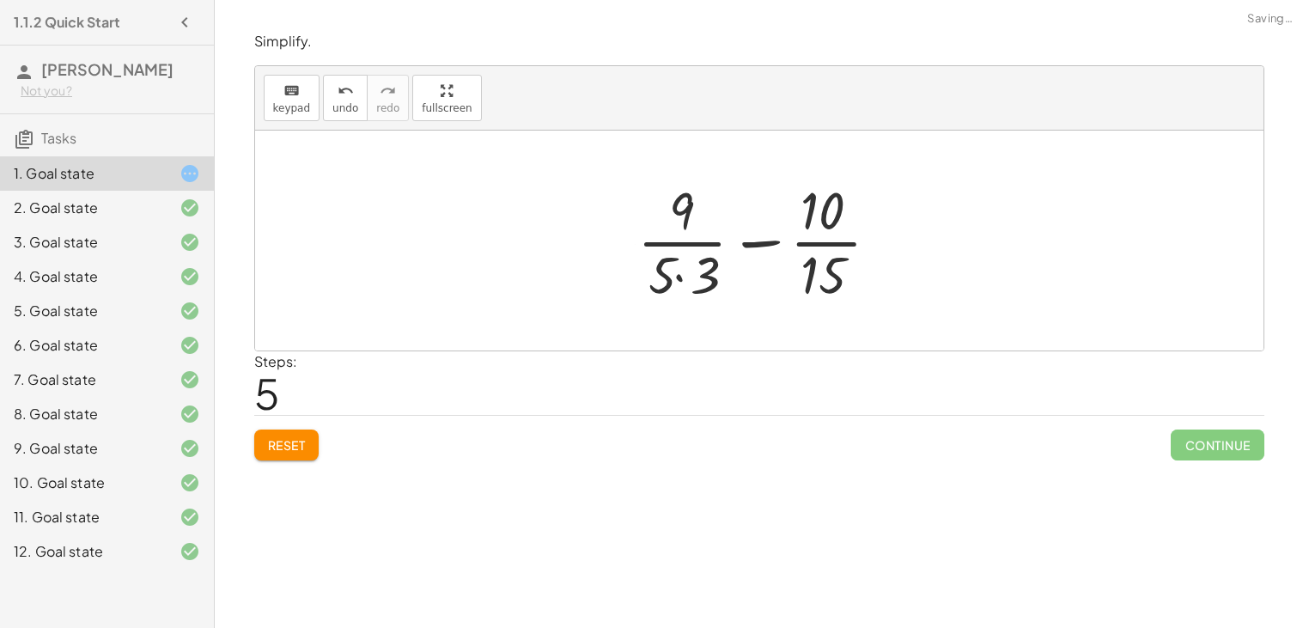
click at [677, 272] on div at bounding box center [766, 240] width 274 height 132
click at [746, 238] on div at bounding box center [765, 240] width 257 height 132
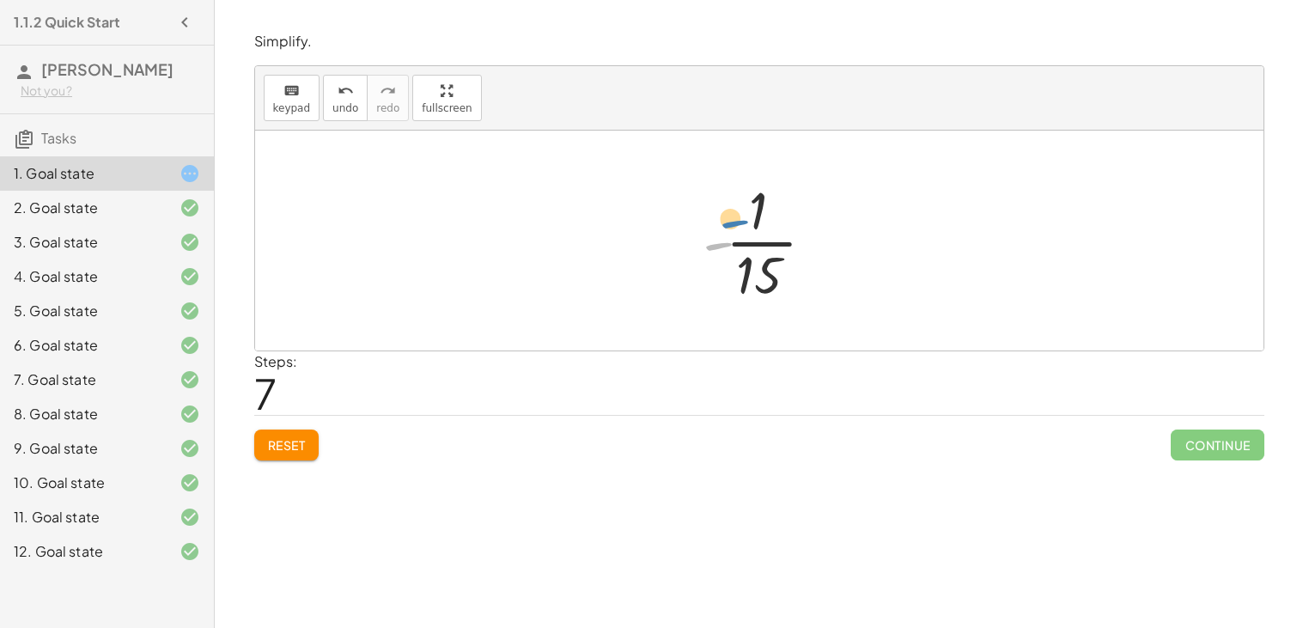
drag, startPoint x: 715, startPoint y: 247, endPoint x: 718, endPoint y: 210, distance: 37.9
click at [718, 210] on div at bounding box center [766, 240] width 144 height 132
drag, startPoint x: 715, startPoint y: 241, endPoint x: 743, endPoint y: 285, distance: 51.7
click at [743, 285] on div at bounding box center [766, 240] width 144 height 132
drag, startPoint x: 728, startPoint y: 280, endPoint x: 721, endPoint y: 195, distance: 85.4
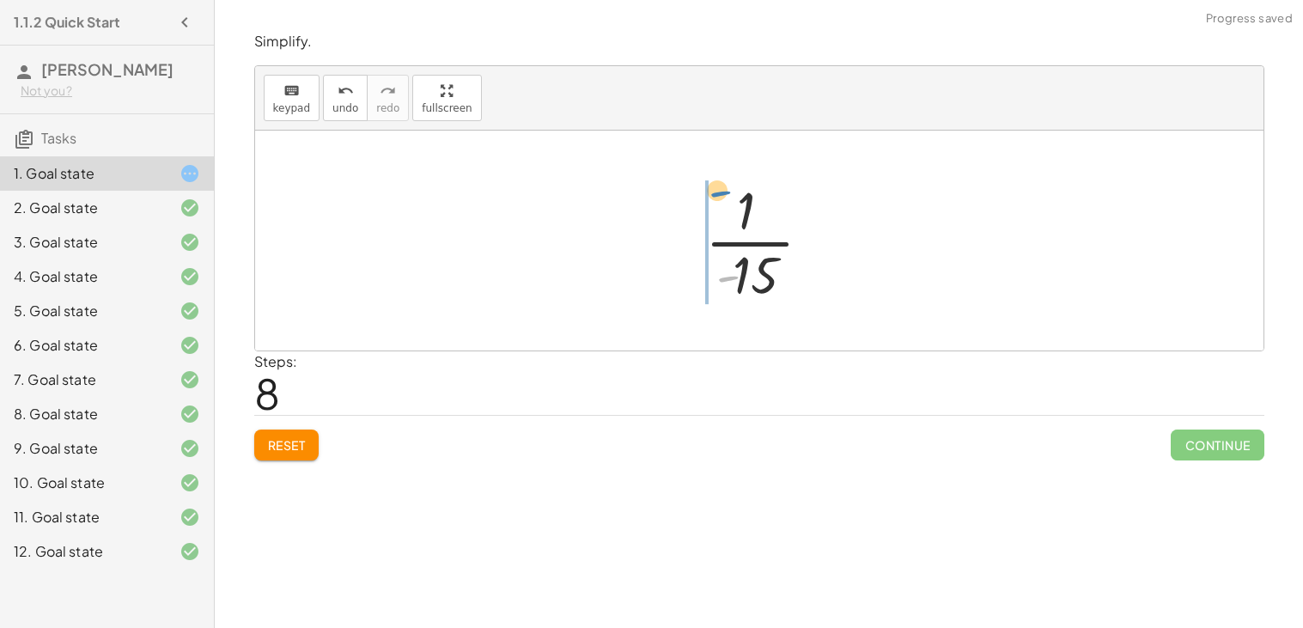
click at [721, 195] on div at bounding box center [766, 240] width 138 height 132
drag, startPoint x: 714, startPoint y: 238, endPoint x: 746, endPoint y: 203, distance: 48.0
click at [746, 203] on div at bounding box center [766, 240] width 144 height 132
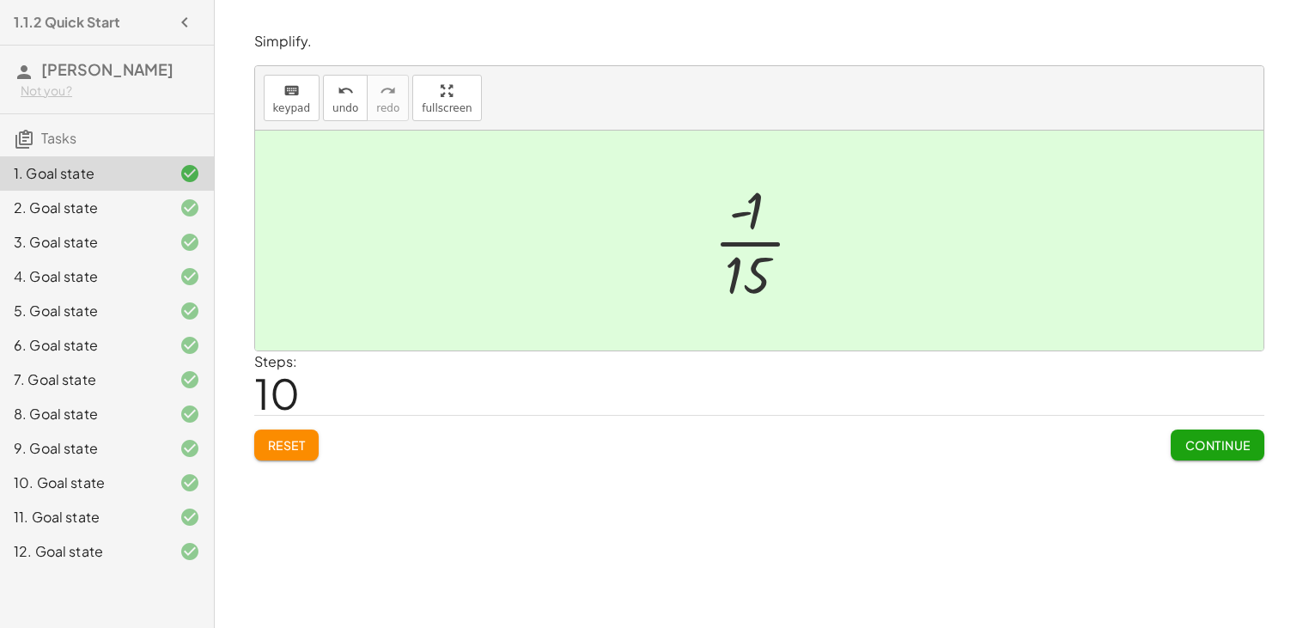
click at [1187, 443] on span "Continue" at bounding box center [1216, 444] width 65 height 15
